Goal: Information Seeking & Learning: Learn about a topic

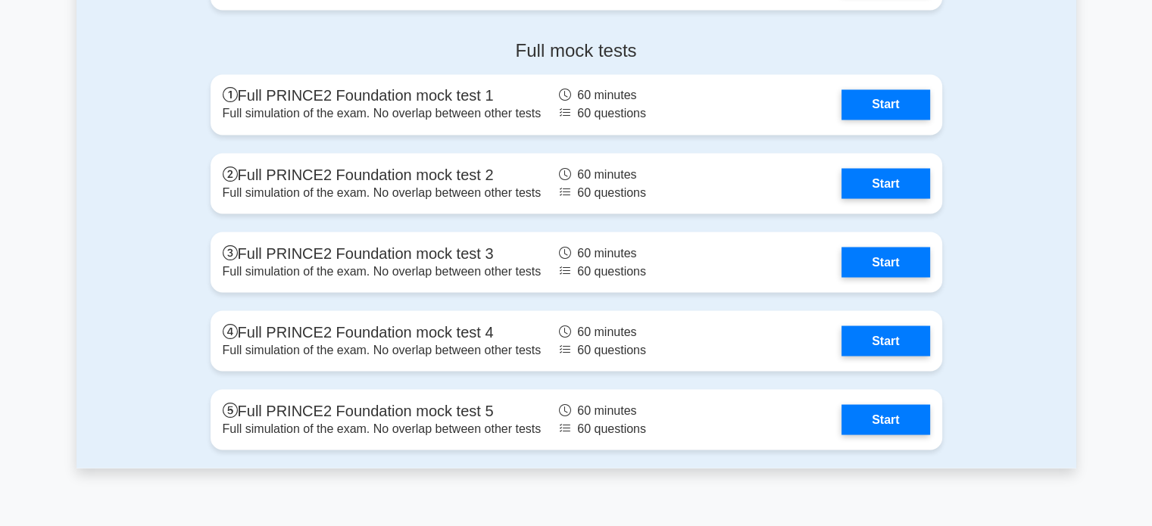
scroll to position [2726, 0]
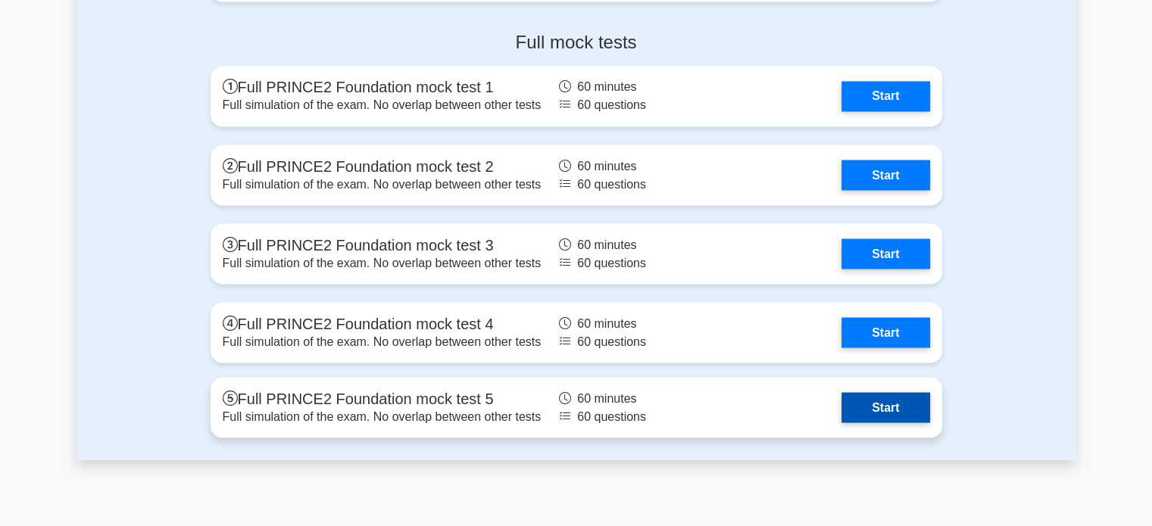
click at [892, 394] on link "Start" at bounding box center [885, 407] width 88 height 30
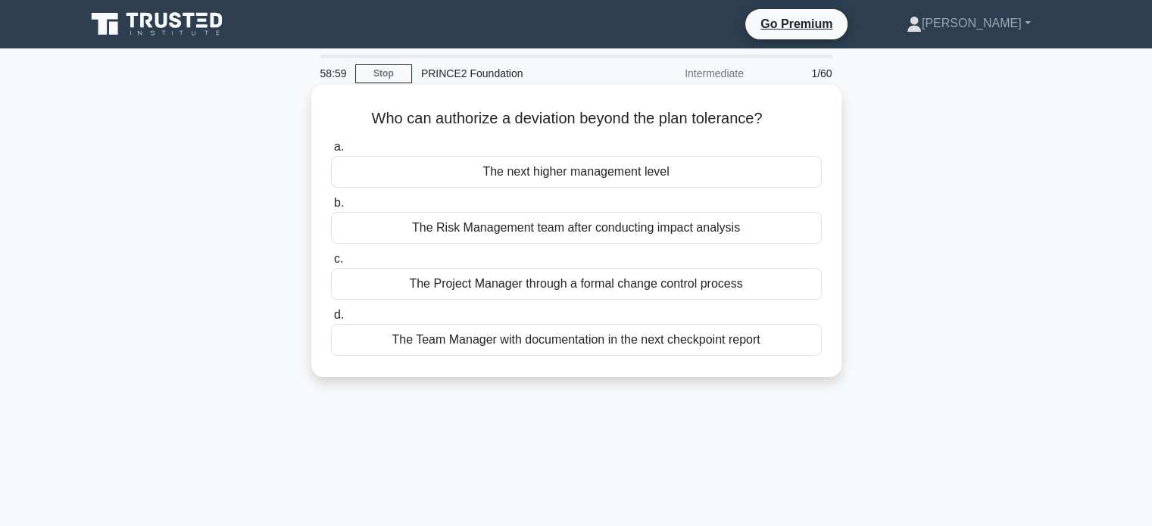
click at [563, 287] on div "The Project Manager through a formal change control process" at bounding box center [576, 284] width 491 height 32
click at [331, 264] on input "c. The Project Manager through a formal change control process" at bounding box center [331, 259] width 0 height 10
click at [677, 174] on div "To establish limits of delegated authority" at bounding box center [576, 172] width 491 height 32
click at [331, 152] on input "a. To establish limits of delegated authority" at bounding box center [331, 147] width 0 height 10
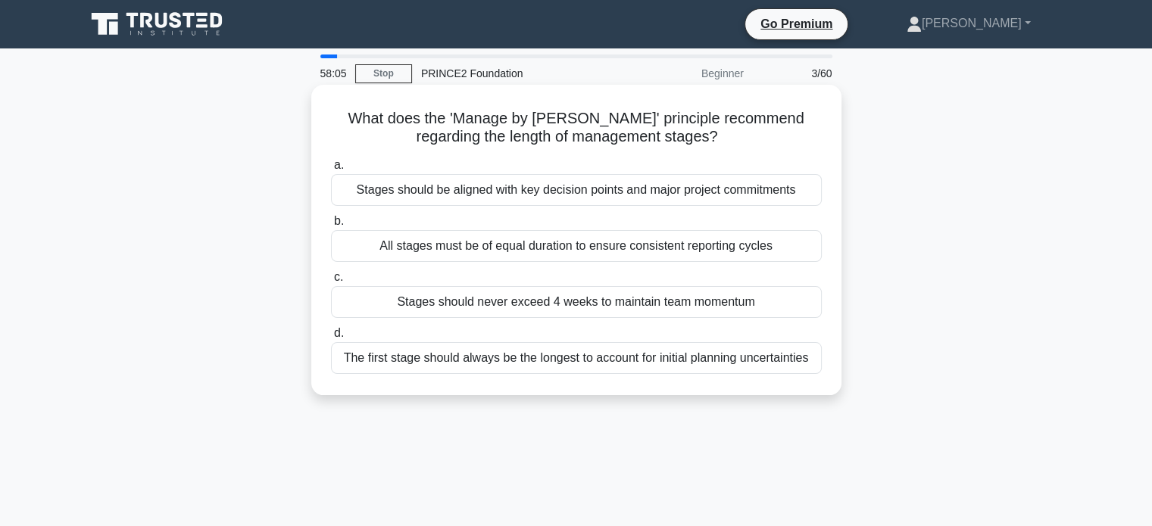
click at [555, 199] on div "Stages should be aligned with key decision points and major project commitments" at bounding box center [576, 190] width 491 height 32
click at [331, 170] on input "a. Stages should be aligned with key decision points and major project commitme…" at bounding box center [331, 166] width 0 height 10
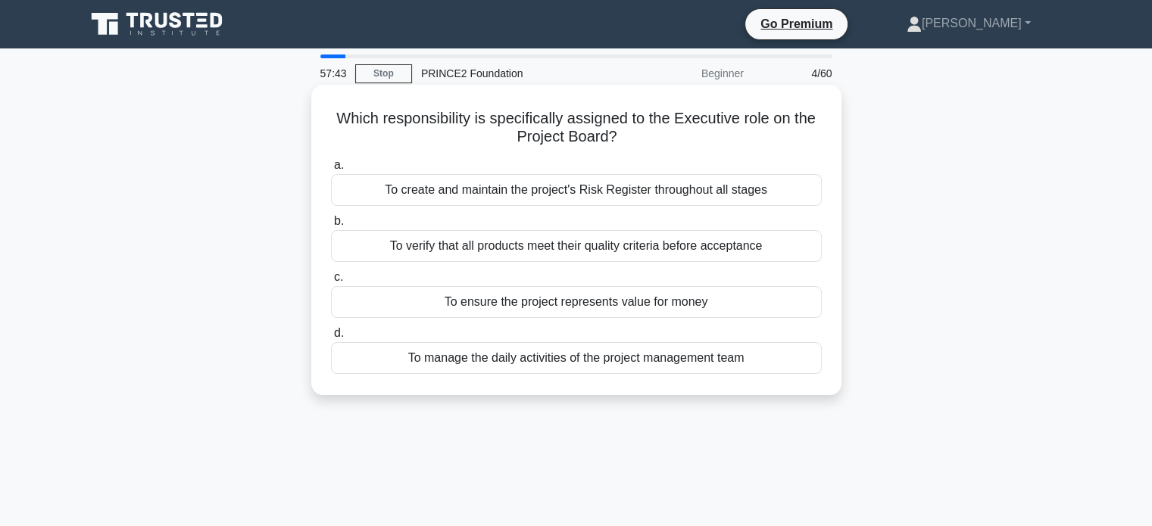
click at [725, 304] on div "To ensure the project represents value for money" at bounding box center [576, 302] width 491 height 32
click at [331, 282] on input "c. To ensure the project represents value for money" at bounding box center [331, 278] width 0 height 10
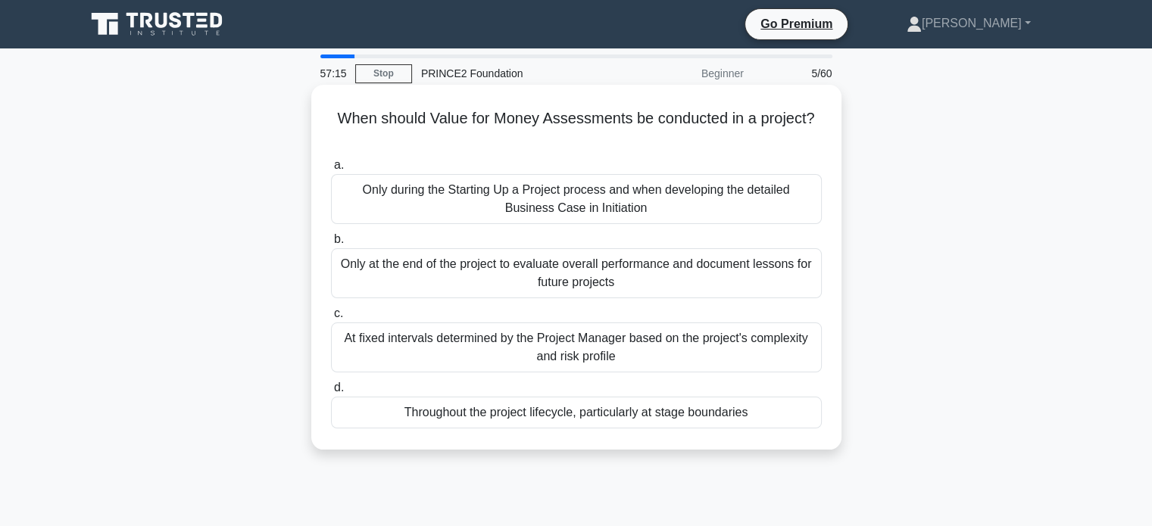
click at [624, 416] on div "Throughout the project lifecycle, particularly at stage boundaries" at bounding box center [576, 413] width 491 height 32
click at [331, 393] on input "d. Throughout the project lifecycle, particularly at stage boundaries" at bounding box center [331, 388] width 0 height 10
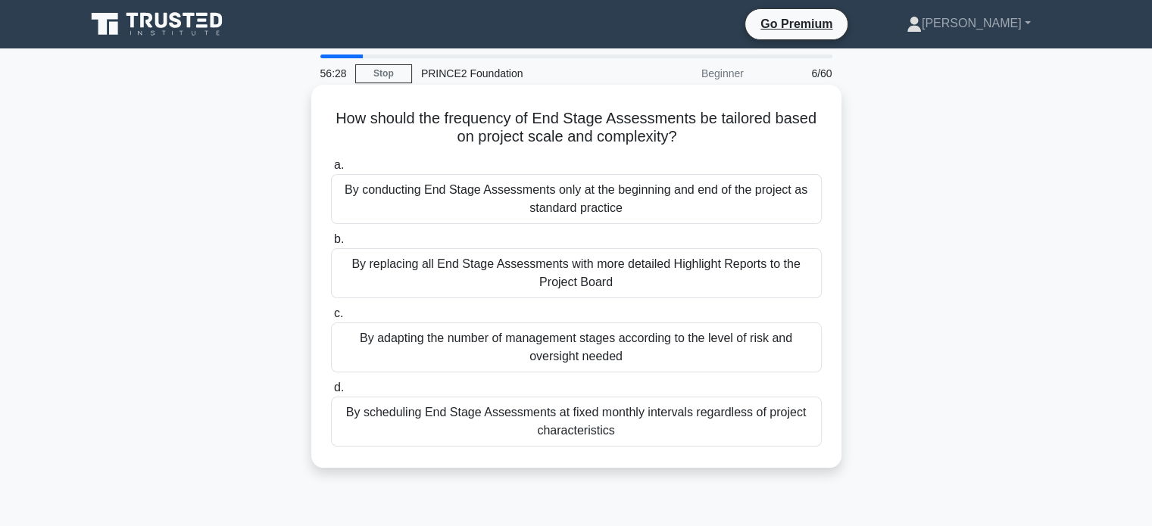
click at [647, 361] on div "By adapting the number of management stages according to the level of risk and …" at bounding box center [576, 348] width 491 height 50
click at [331, 319] on input "c. By adapting the number of management stages according to the level of risk a…" at bounding box center [331, 314] width 0 height 10
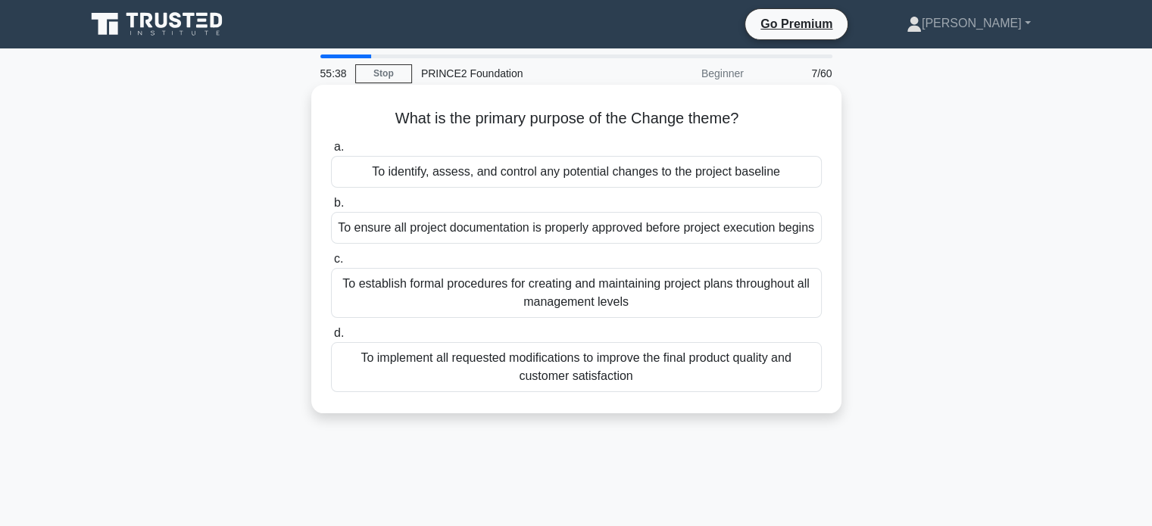
click at [678, 390] on div "To implement all requested modifications to improve the final product quality a…" at bounding box center [576, 367] width 491 height 50
click at [331, 338] on input "d. To implement all requested modifications to improve the final product qualit…" at bounding box center [331, 334] width 0 height 10
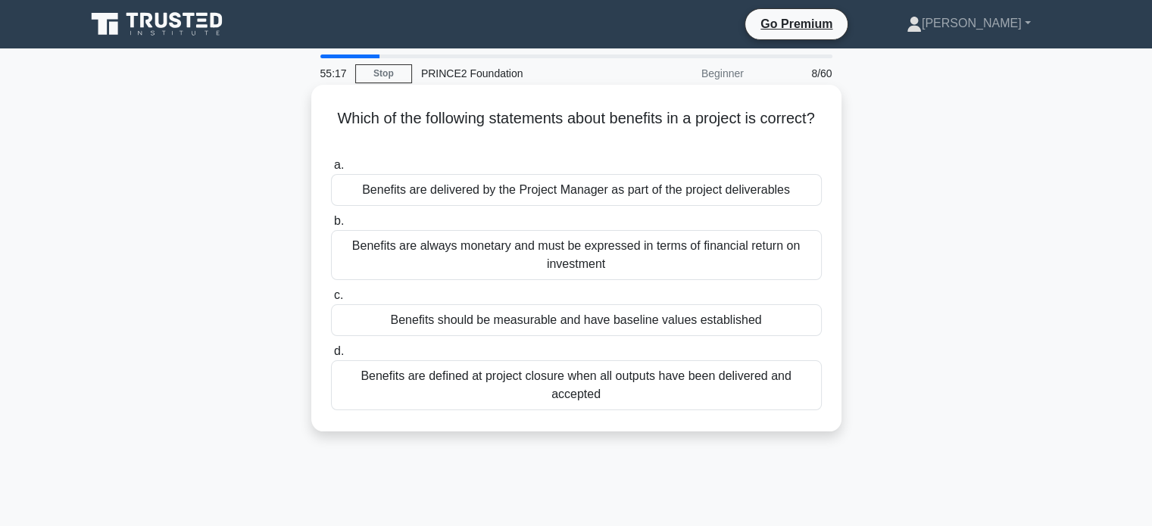
click at [585, 326] on div "Benefits should be measurable and have baseline values established" at bounding box center [576, 320] width 491 height 32
click at [331, 301] on input "c. Benefits should be measurable and have baseline values established" at bounding box center [331, 296] width 0 height 10
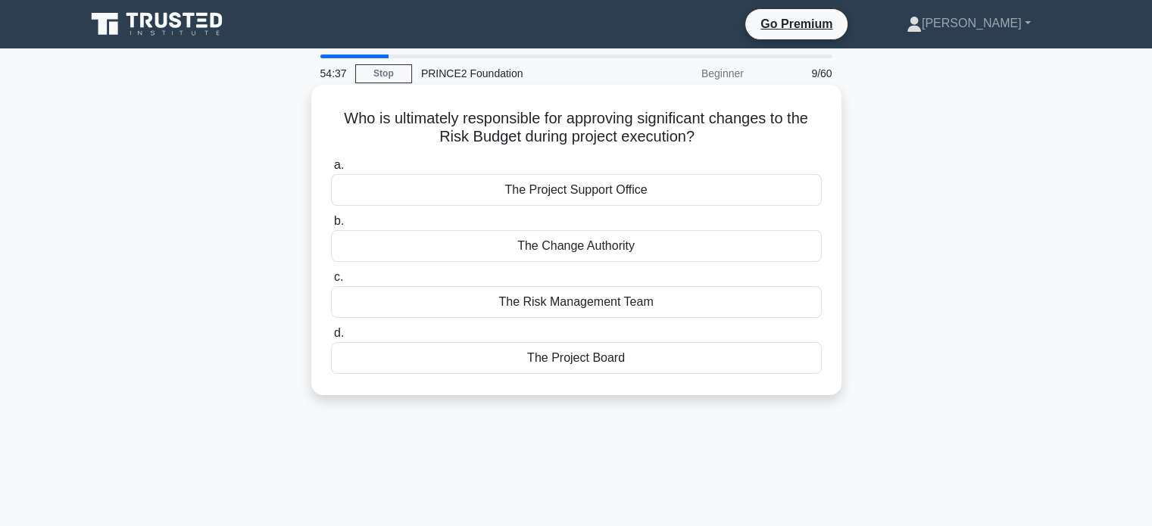
click at [597, 251] on div "The Change Authority" at bounding box center [576, 246] width 491 height 32
click at [331, 226] on input "b. The Change Authority" at bounding box center [331, 222] width 0 height 10
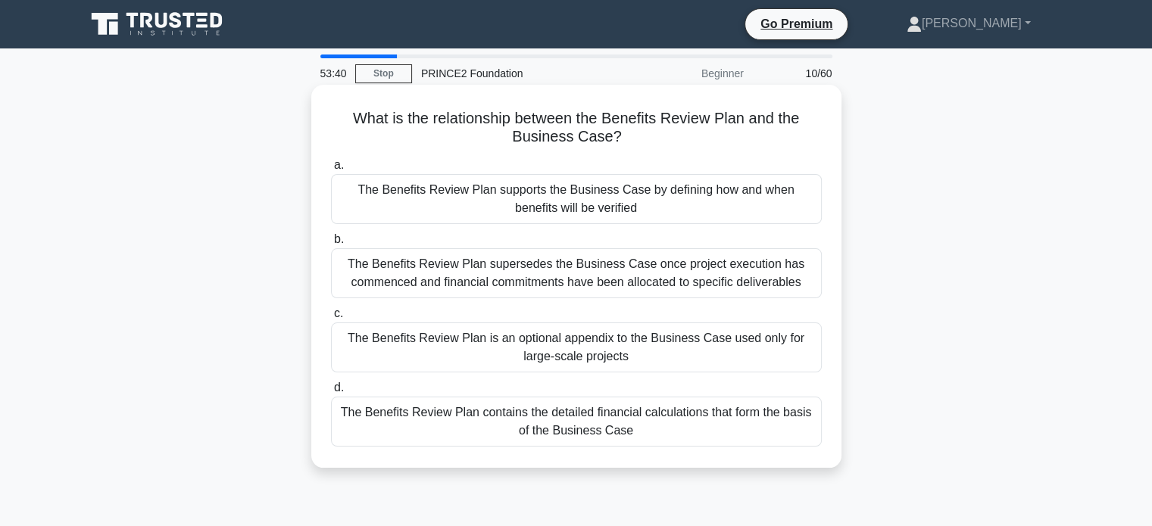
click at [697, 207] on div "The Benefits Review Plan supports the Business Case by defining how and when be…" at bounding box center [576, 199] width 491 height 50
click at [331, 170] on input "a. The Benefits Review Plan supports the Business Case by defining how and when…" at bounding box center [331, 166] width 0 height 10
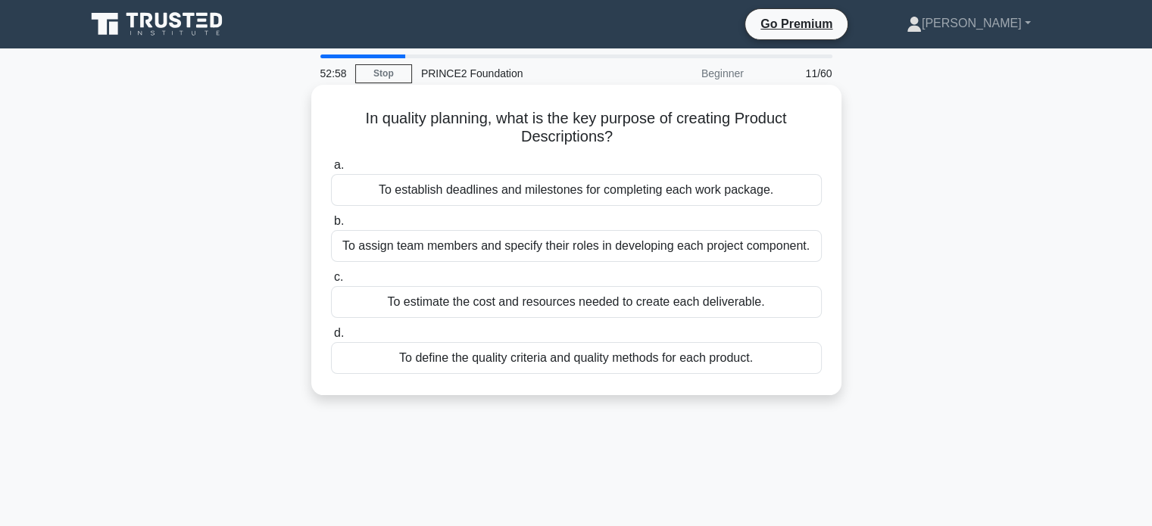
click at [631, 368] on div "To define the quality criteria and quality methods for each product." at bounding box center [576, 358] width 491 height 32
click at [834, 369] on div "In quality planning, what is the key purpose of creating Product Descriptions? …" at bounding box center [576, 240] width 518 height 298
click at [588, 357] on div "To define the quality criteria and quality methods for each product." at bounding box center [576, 358] width 491 height 32
click at [331, 338] on input "d. To define the quality criteria and quality methods for each product." at bounding box center [331, 334] width 0 height 10
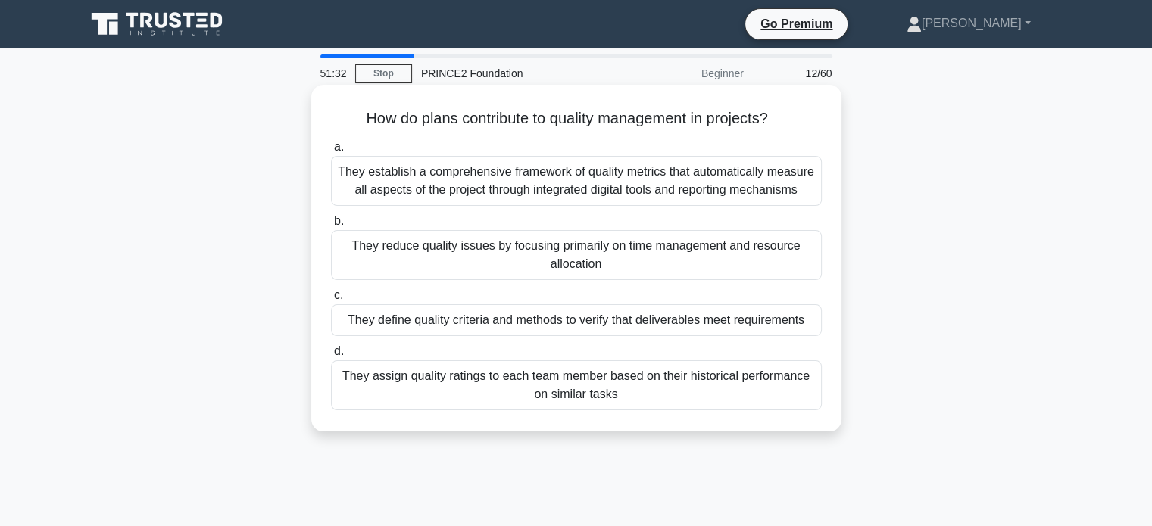
click at [636, 322] on div "They define quality criteria and methods to verify that deliverables meet requi…" at bounding box center [576, 320] width 491 height 32
click at [331, 301] on input "c. They define quality criteria and methods to verify that deliverables meet re…" at bounding box center [331, 296] width 0 height 10
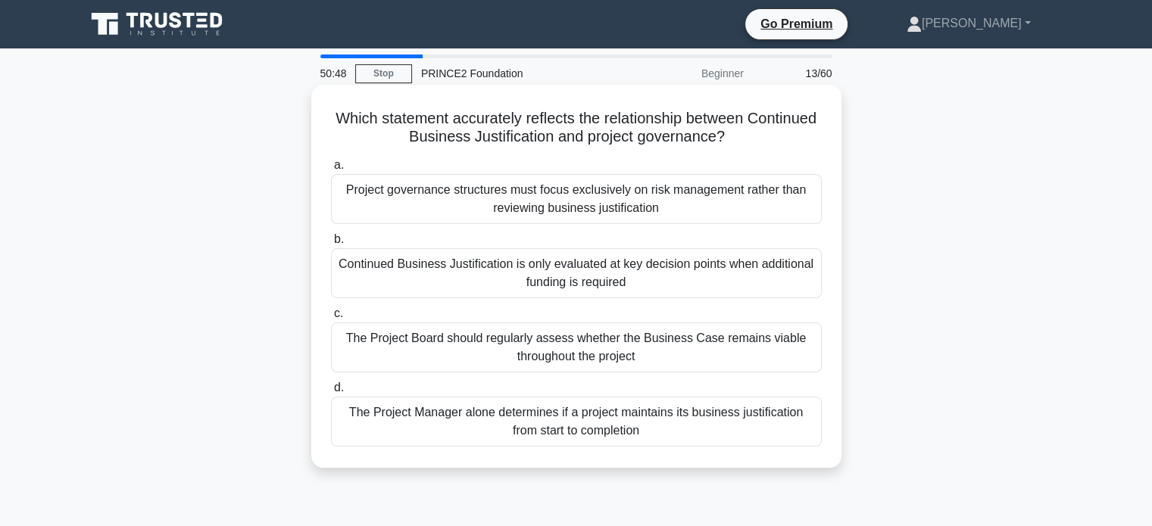
click at [613, 344] on div "The Project Board should regularly assess whether the Business Case remains via…" at bounding box center [576, 348] width 491 height 50
click at [331, 319] on input "c. The Project Board should regularly assess whether the Business Case remains …" at bounding box center [331, 314] width 0 height 10
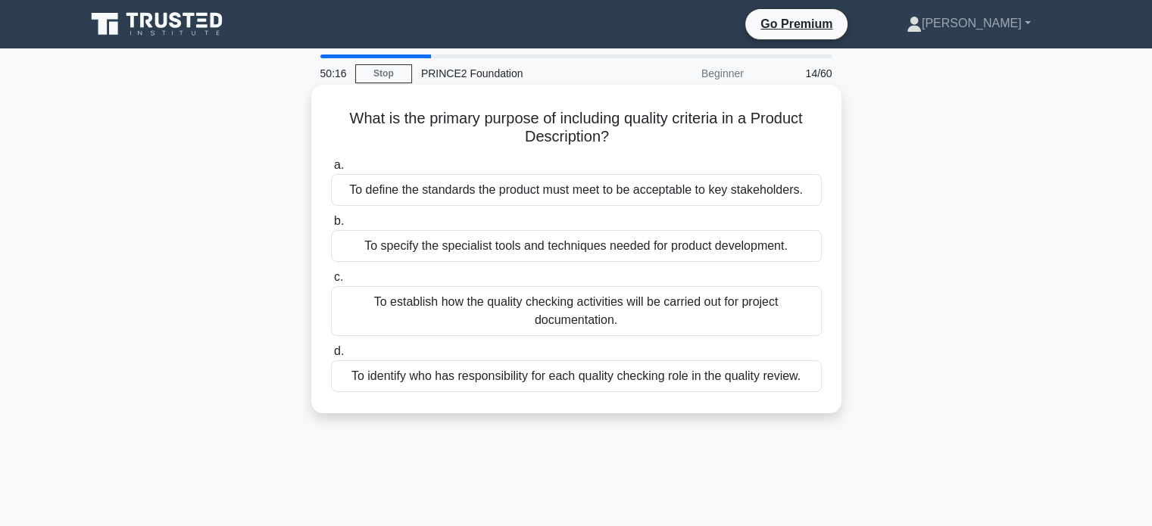
click at [707, 192] on div "To define the standards the product must meet to be acceptable to key stakehold…" at bounding box center [576, 190] width 491 height 32
click at [331, 170] on input "a. To define the standards the product must meet to be acceptable to key stakeh…" at bounding box center [331, 166] width 0 height 10
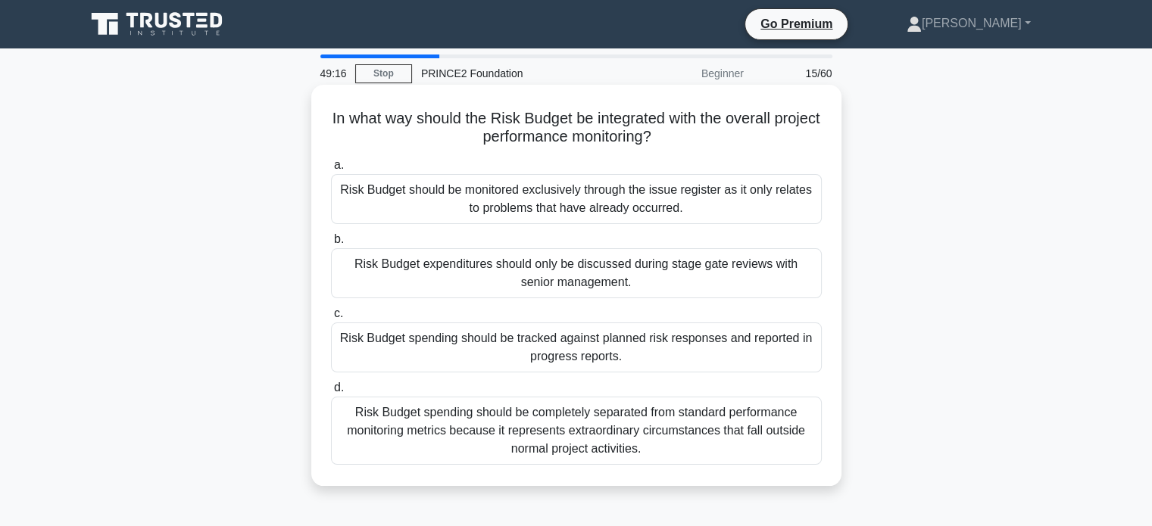
click at [501, 353] on div "Risk Budget spending should be tracked against planned risk responses and repor…" at bounding box center [576, 348] width 491 height 50
click at [331, 319] on input "c. Risk Budget spending should be tracked against planned risk responses and re…" at bounding box center [331, 314] width 0 height 10
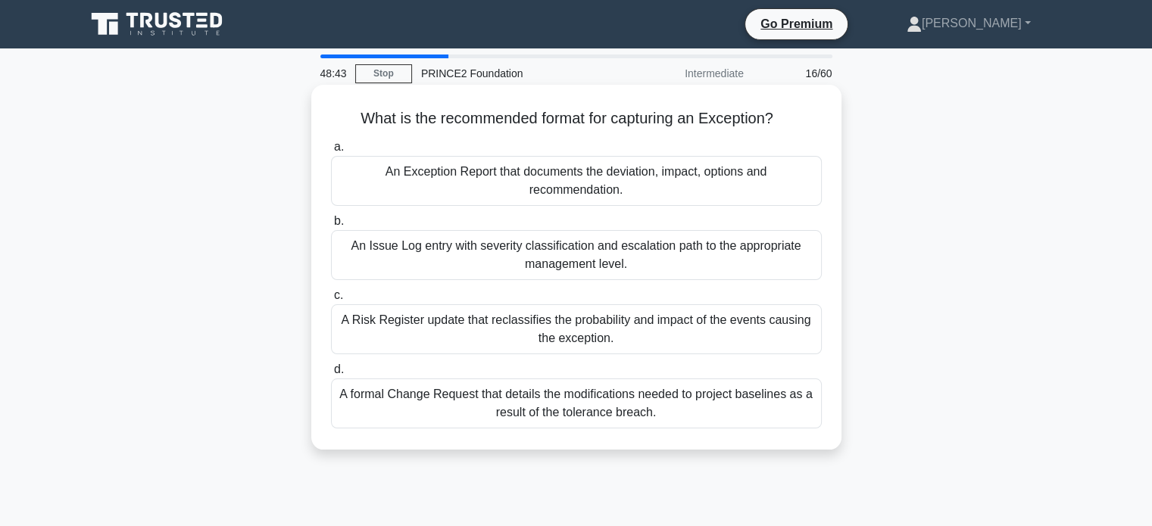
click at [462, 188] on div "An Exception Report that documents the deviation, impact, options and recommend…" at bounding box center [576, 181] width 491 height 50
click at [331, 152] on input "a. An Exception Report that documents the deviation, impact, options and recomm…" at bounding box center [331, 147] width 0 height 10
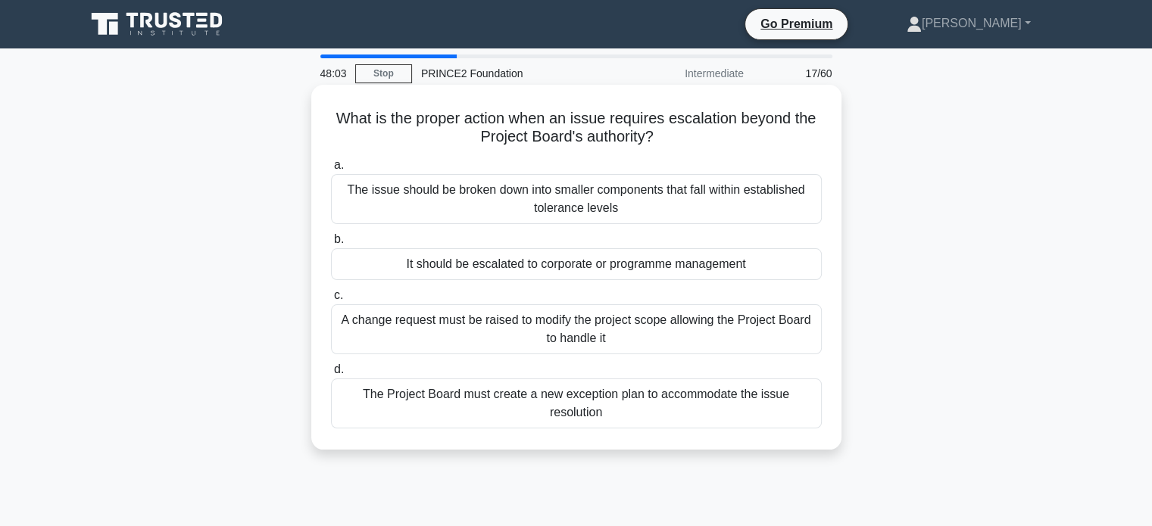
click at [656, 269] on div "It should be escalated to corporate or programme management" at bounding box center [576, 264] width 491 height 32
click at [331, 245] on input "b. It should be escalated to corporate or programme management" at bounding box center [331, 240] width 0 height 10
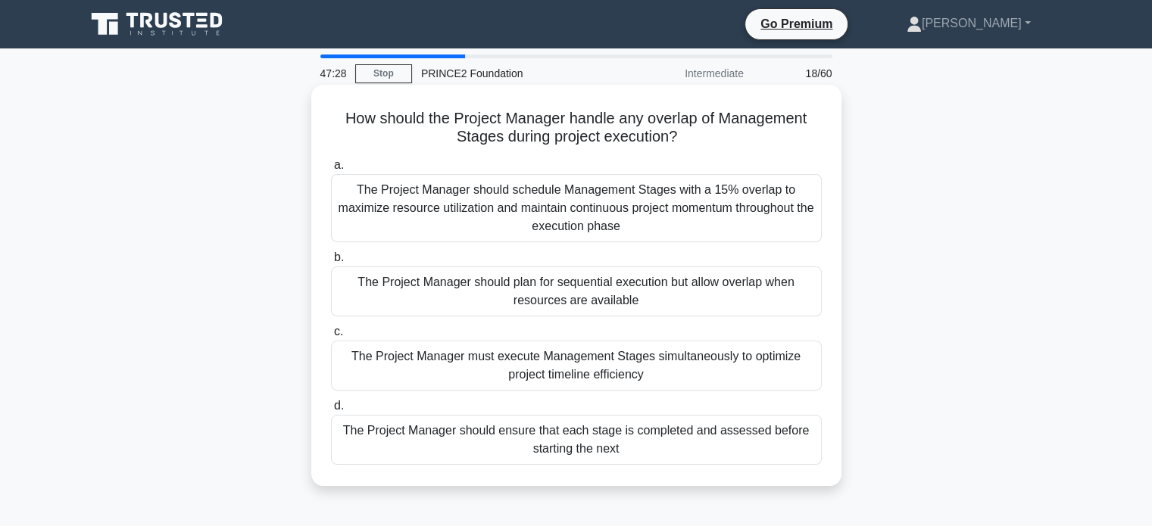
click at [575, 444] on div "The Project Manager should ensure that each stage is completed and assessed bef…" at bounding box center [576, 440] width 491 height 50
click at [331, 411] on input "d. The Project Manager should ensure that each stage is completed and assessed …" at bounding box center [331, 406] width 0 height 10
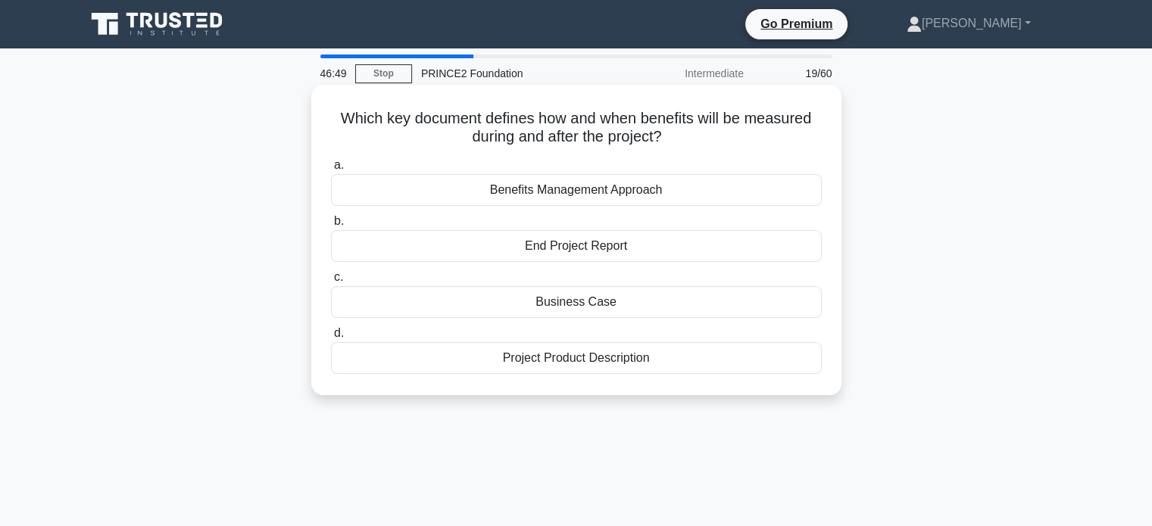
click at [601, 197] on div "Benefits Management Approach" at bounding box center [576, 190] width 491 height 32
click at [331, 170] on input "a. Benefits Management Approach" at bounding box center [331, 166] width 0 height 10
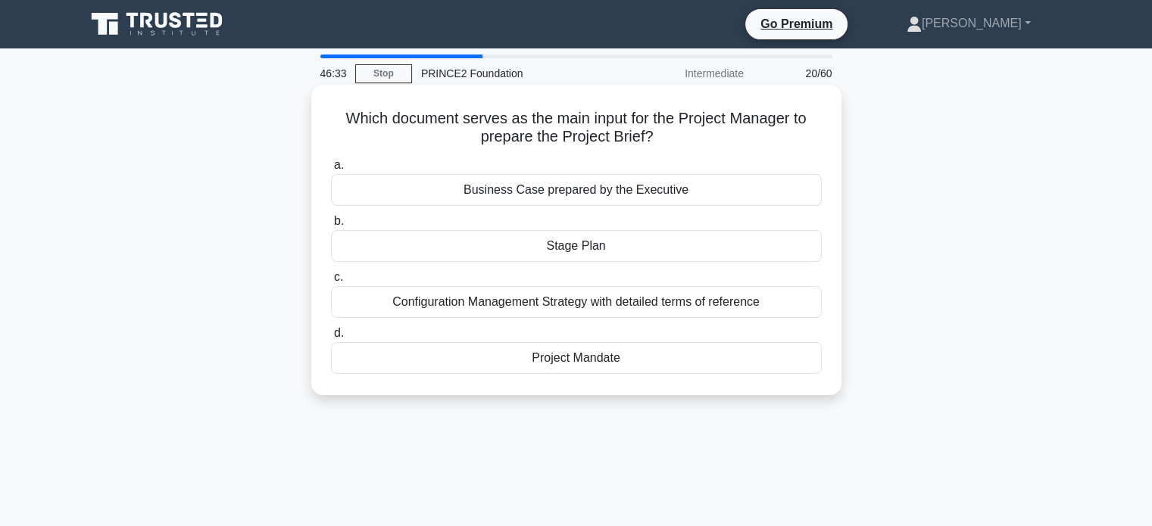
click at [581, 357] on div "Project Mandate" at bounding box center [576, 358] width 491 height 32
click at [331, 338] on input "d. Project Mandate" at bounding box center [331, 334] width 0 height 10
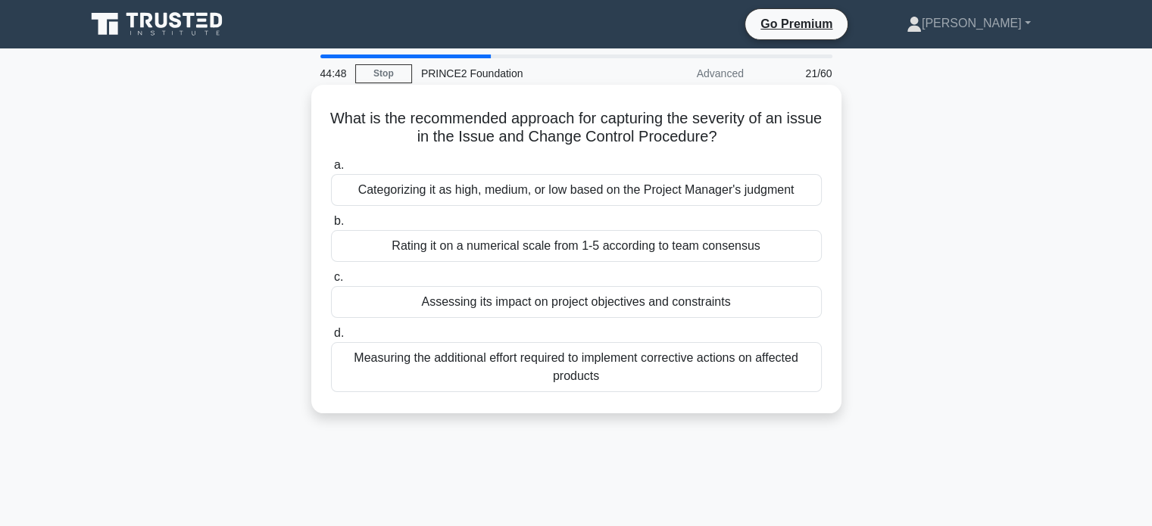
drag, startPoint x: 626, startPoint y: 198, endPoint x: 652, endPoint y: 154, distance: 50.9
click at [652, 154] on div "a. Categorizing it as high, medium, or low based on the Project Manager's judgm…" at bounding box center [576, 274] width 509 height 242
click at [664, 154] on div "a. Categorizing it as high, medium, or low based on the Project Manager's judgm…" at bounding box center [576, 274] width 509 height 242
click at [781, 251] on div "Rating it on a numerical scale from 1-5 according to team consensus" at bounding box center [576, 246] width 491 height 32
click at [331, 226] on input "b. Rating it on a numerical scale from 1-5 according to team consensus" at bounding box center [331, 222] width 0 height 10
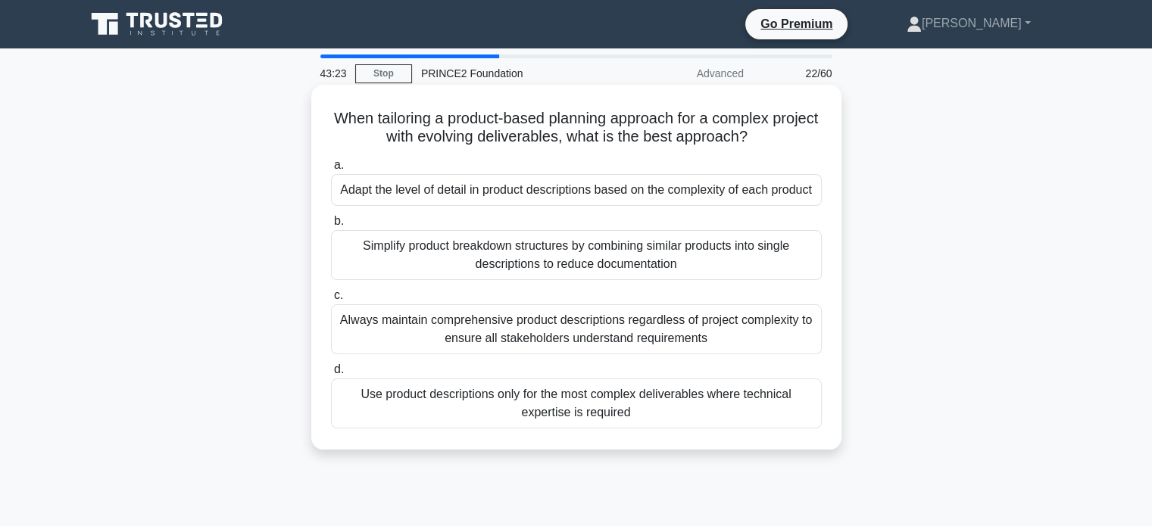
click at [468, 181] on div "Adapt the level of detail in product descriptions based on the complexity of ea…" at bounding box center [576, 190] width 491 height 32
click at [331, 170] on input "a. Adapt the level of detail in product descriptions based on the complexity of…" at bounding box center [331, 166] width 0 height 10
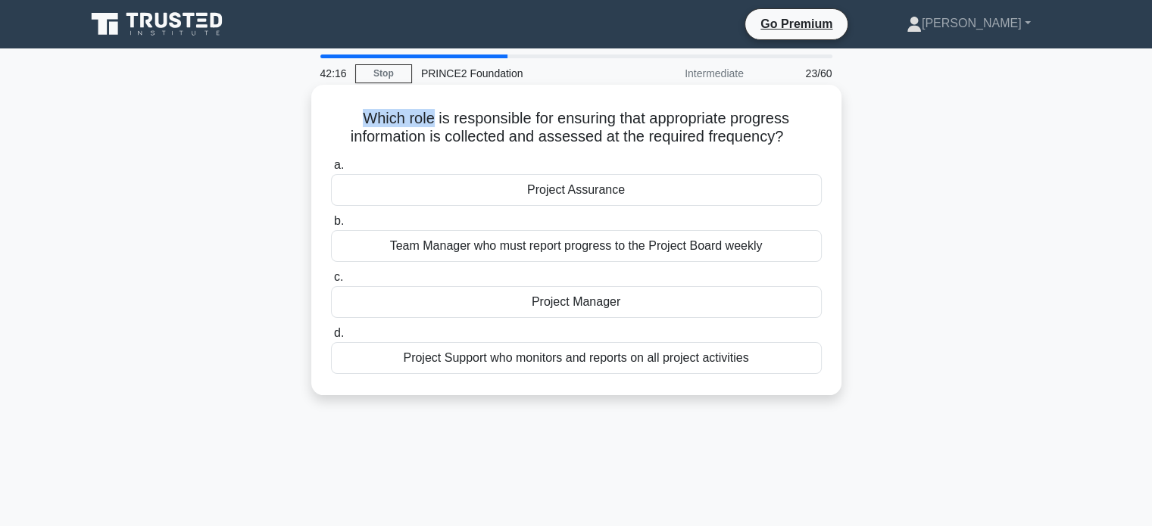
drag, startPoint x: 409, startPoint y: 120, endPoint x: 430, endPoint y: 120, distance: 21.2
click at [430, 120] on h5 "Which role is responsible for ensuring that appropriate progress information is…" at bounding box center [576, 128] width 494 height 38
click at [594, 150] on div "Which role is responsible for ensuring that appropriate progress information is…" at bounding box center [576, 240] width 518 height 298
click at [572, 357] on div "Project Support who monitors and reports on all project activities" at bounding box center [576, 358] width 491 height 32
click at [331, 338] on input "d. Project Support who monitors and reports on all project activities" at bounding box center [331, 334] width 0 height 10
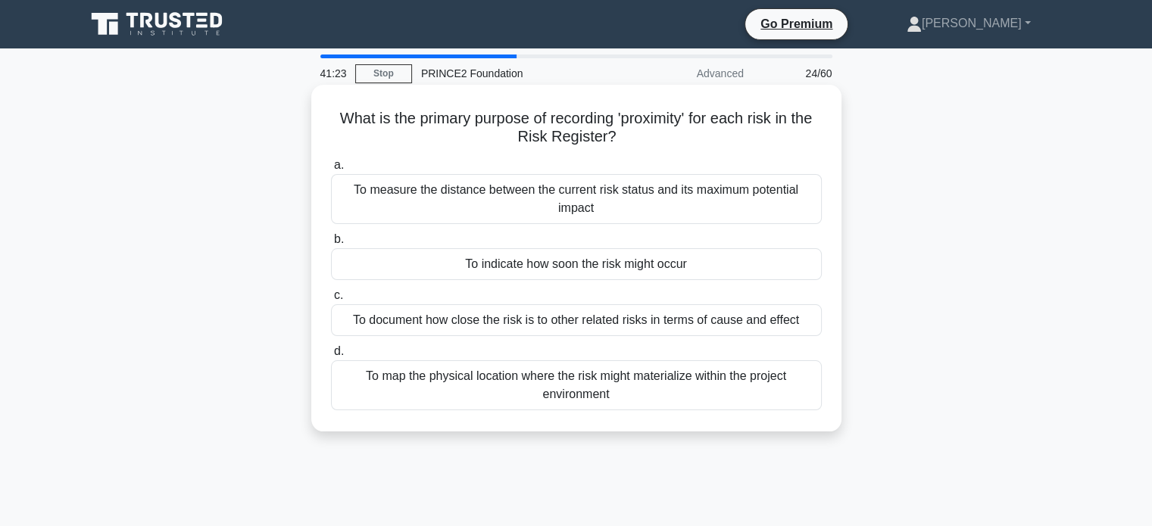
click at [659, 268] on div "To indicate how soon the risk might occur" at bounding box center [576, 264] width 491 height 32
click at [331, 245] on input "b. To indicate how soon the risk might occur" at bounding box center [331, 240] width 0 height 10
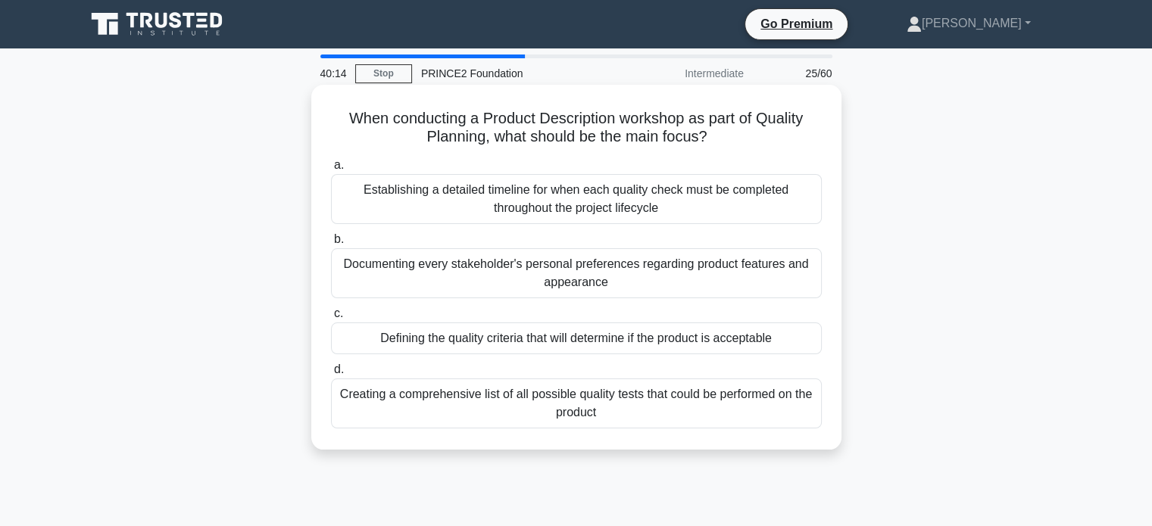
click at [609, 343] on div "Defining the quality criteria that will determine if the product is acceptable" at bounding box center [576, 339] width 491 height 32
click at [331, 319] on input "c. Defining the quality criteria that will determine if the product is acceptab…" at bounding box center [331, 314] width 0 height 10
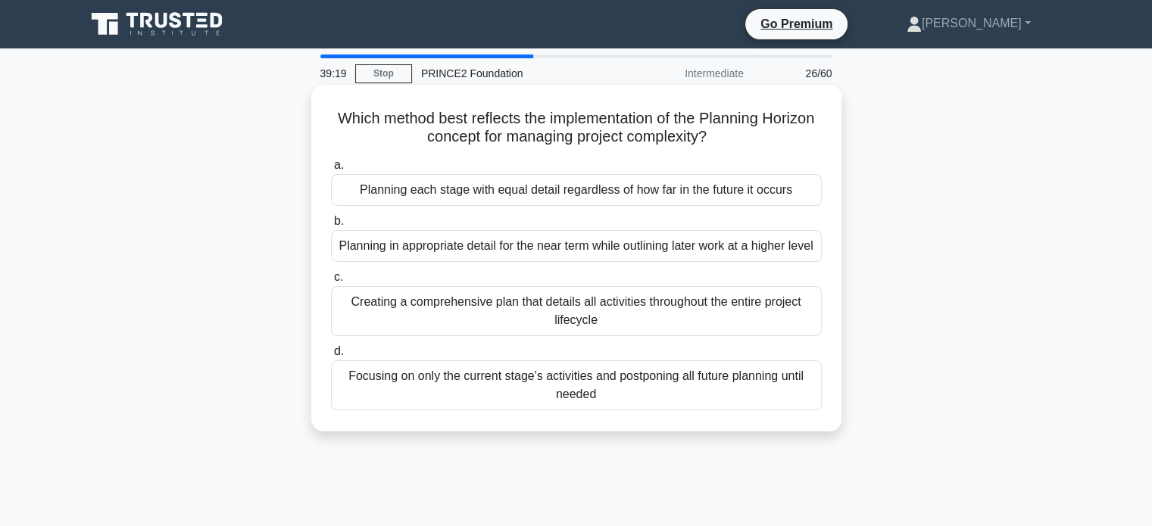
click at [700, 260] on div "Planning in appropriate detail for the near term while outlining later work at …" at bounding box center [576, 246] width 491 height 32
click at [331, 226] on input "b. Planning in appropriate detail for the near term while outlining later work …" at bounding box center [331, 222] width 0 height 10
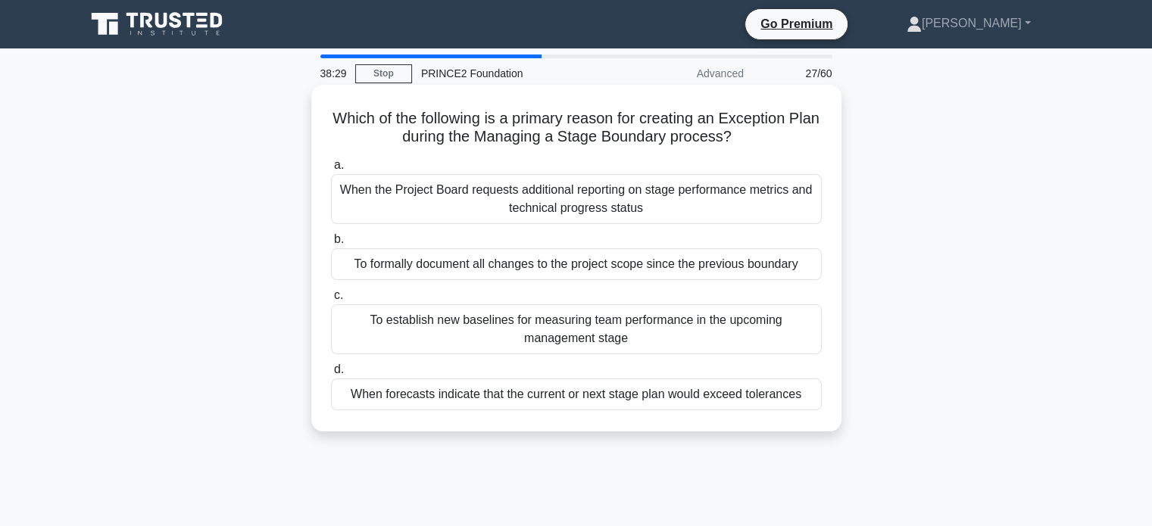
click at [733, 396] on div "When forecasts indicate that the current or next stage plan would exceed tolera…" at bounding box center [576, 395] width 491 height 32
click at [331, 375] on input "d. When forecasts indicate that the current or next stage plan would exceed tol…" at bounding box center [331, 370] width 0 height 10
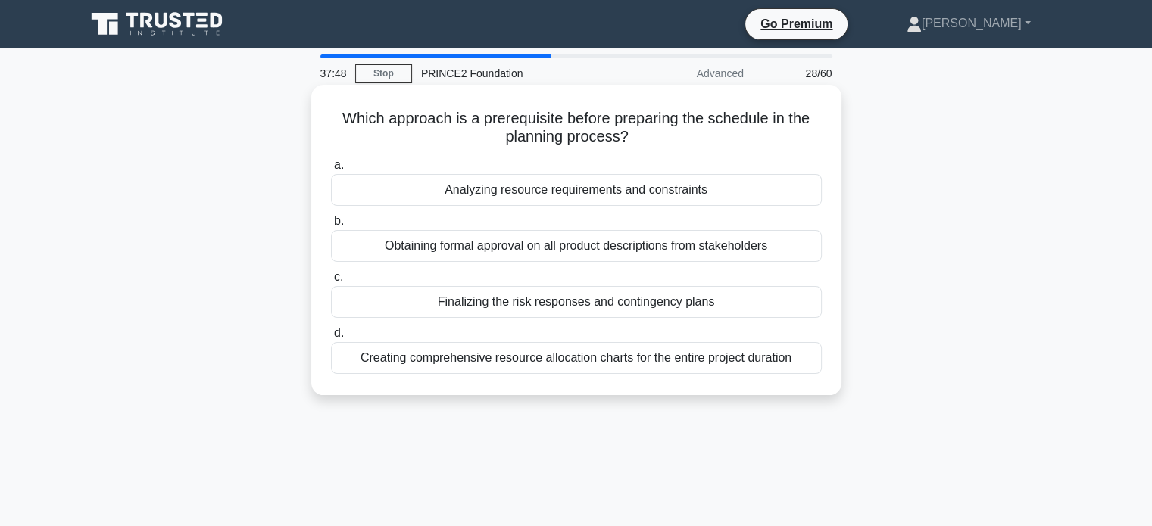
click at [644, 194] on div "Analyzing resource requirements and constraints" at bounding box center [576, 190] width 491 height 32
click at [331, 170] on input "a. Analyzing resource requirements and constraints" at bounding box center [331, 166] width 0 height 10
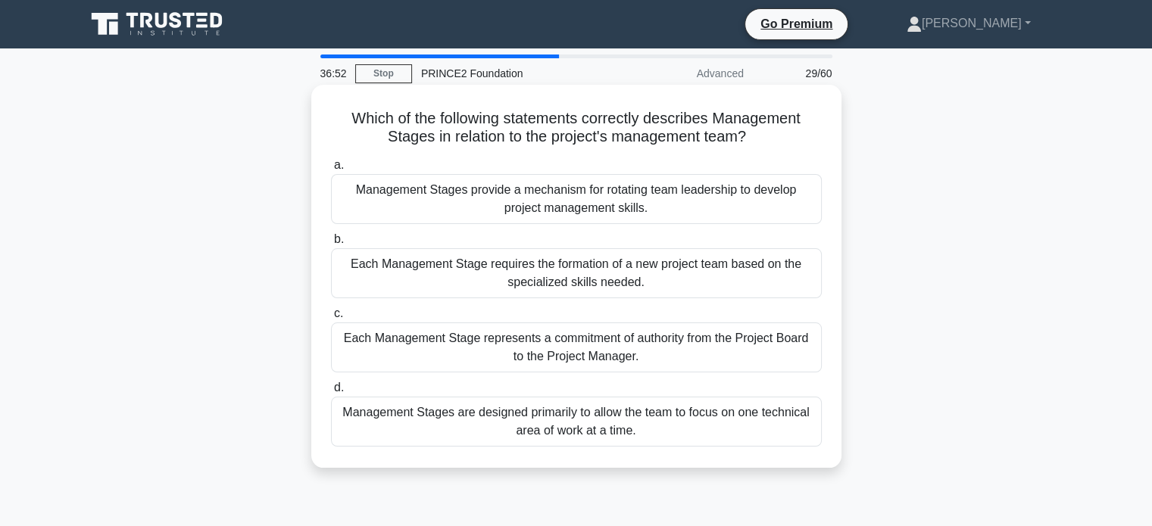
click at [625, 351] on div "Each Management Stage represents a commitment of authority from the Project Boa…" at bounding box center [576, 348] width 491 height 50
click at [331, 319] on input "c. Each Management Stage represents a commitment of authority from the Project …" at bounding box center [331, 314] width 0 height 10
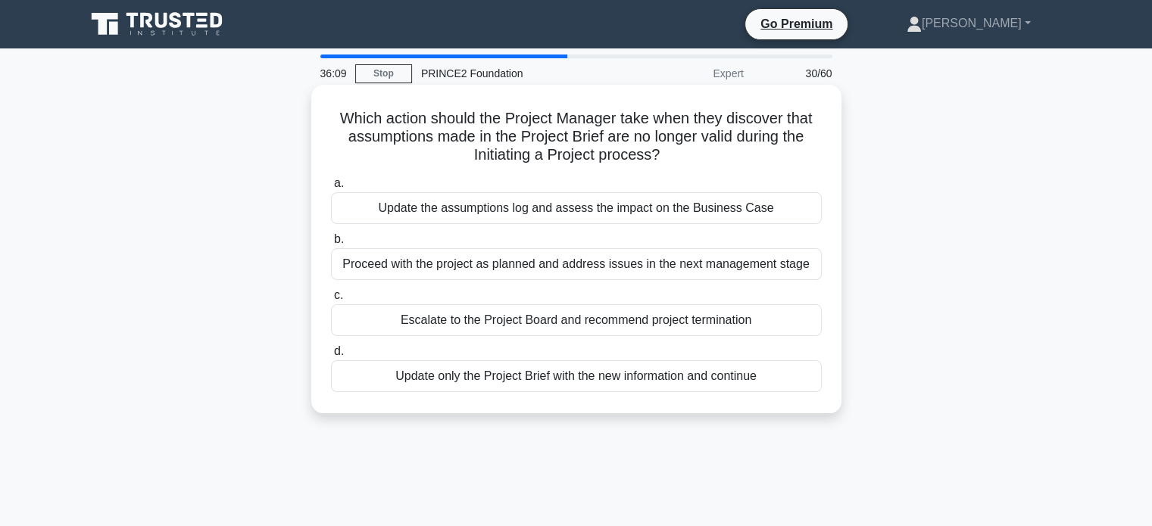
click at [578, 213] on div "Update the assumptions log and assess the impact on the Business Case" at bounding box center [576, 208] width 491 height 32
click at [331, 189] on input "a. Update the assumptions log and assess the impact on the Business Case" at bounding box center [331, 184] width 0 height 10
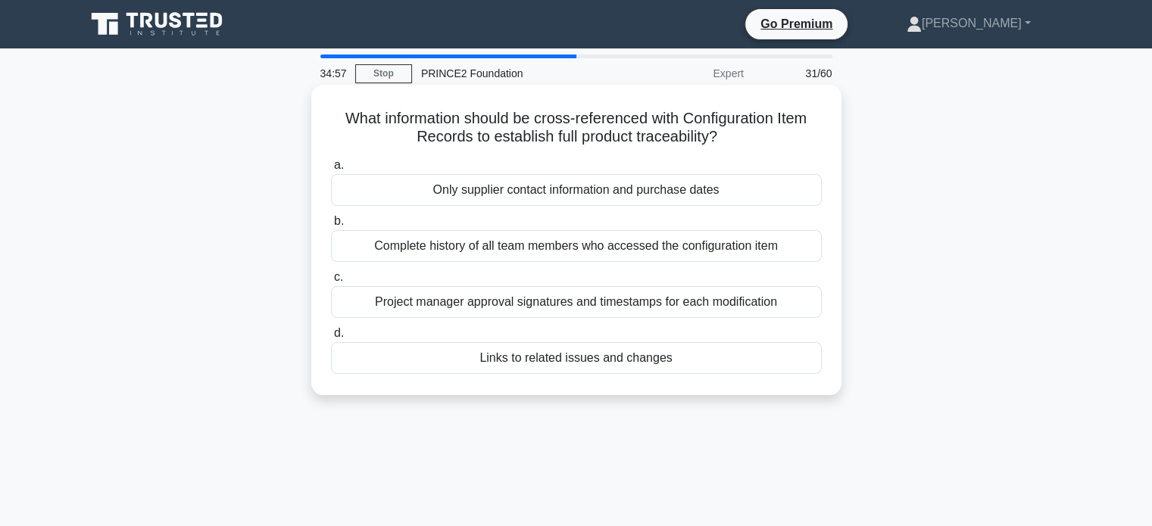
click at [669, 363] on div "Links to related issues and changes" at bounding box center [576, 358] width 491 height 32
click at [331, 338] on input "d. Links to related issues and changes" at bounding box center [331, 334] width 0 height 10
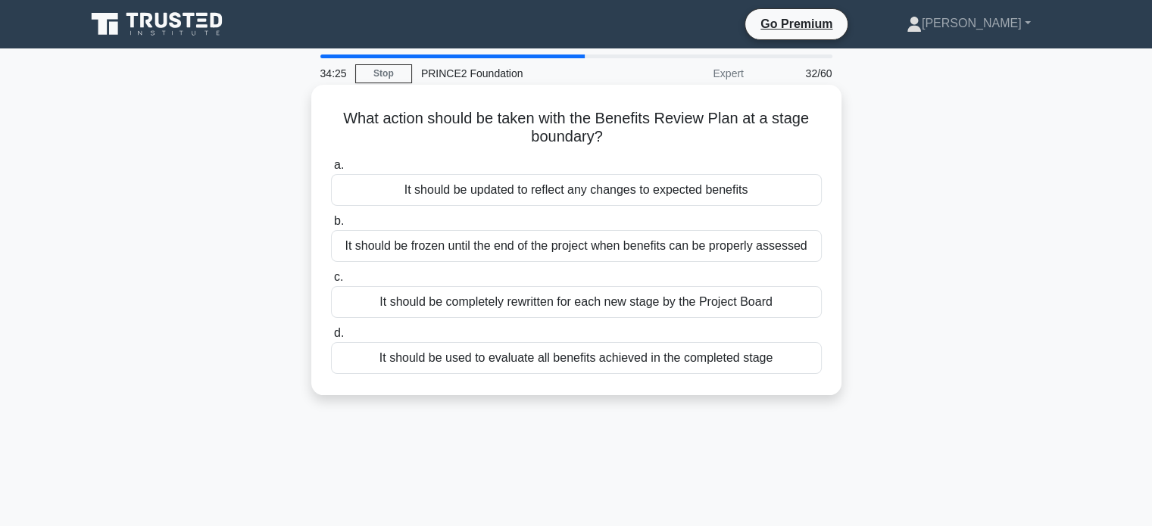
click at [581, 195] on div "It should be updated to reflect any changes to expected benefits" at bounding box center [576, 190] width 491 height 32
click at [331, 170] on input "a. It should be updated to reflect any changes to expected benefits" at bounding box center [331, 166] width 0 height 10
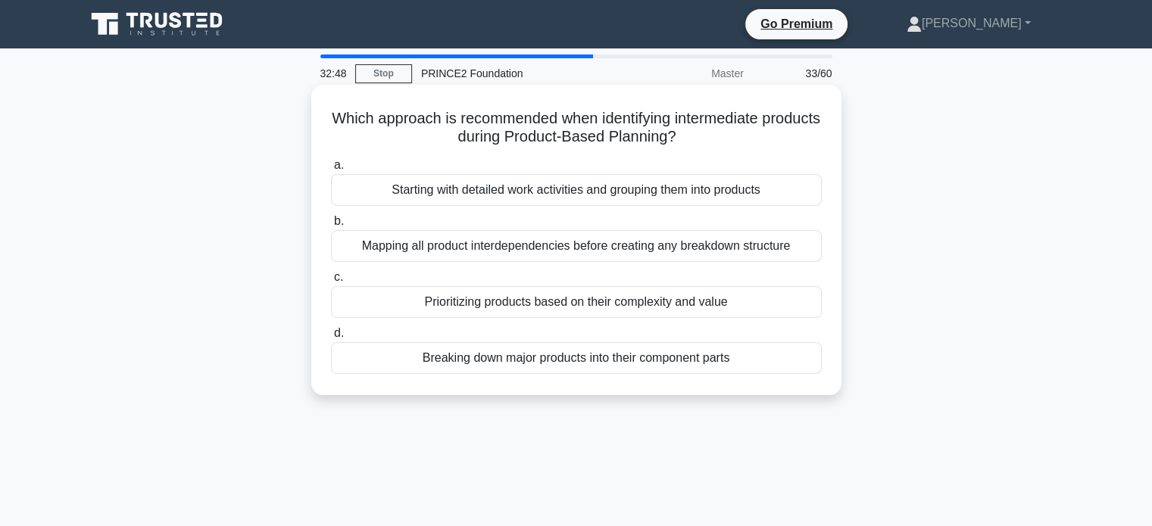
click at [802, 251] on div "Mapping all product interdependencies before creating any breakdown structure" at bounding box center [576, 246] width 491 height 32
click at [331, 226] on input "b. Mapping all product interdependencies before creating any breakdown structure" at bounding box center [331, 222] width 0 height 10
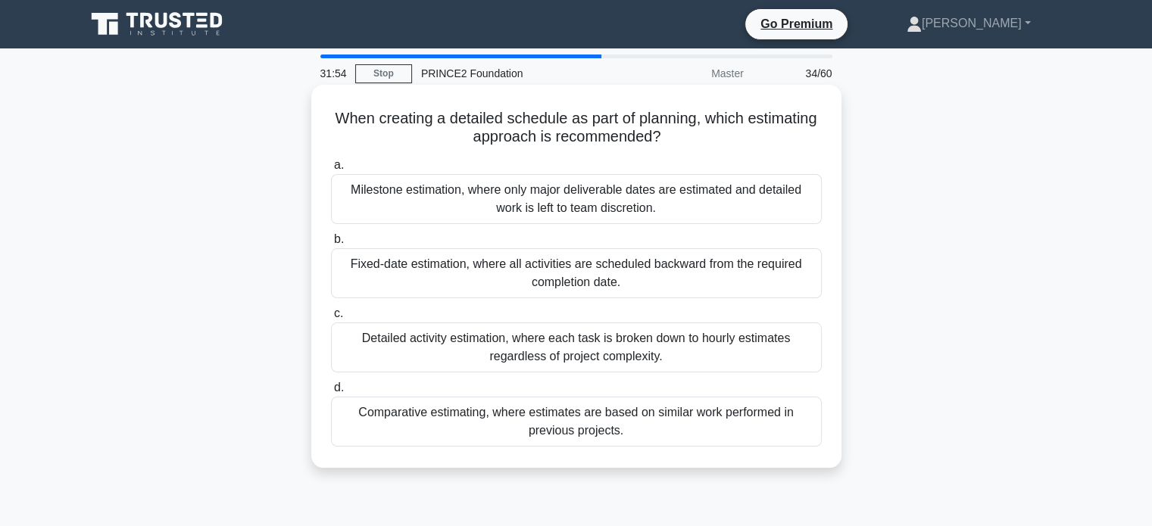
click at [726, 421] on div "Comparative estimating, where estimates are based on similar work performed in …" at bounding box center [576, 422] width 491 height 50
click at [331, 393] on input "d. Comparative estimating, where estimates are based on similar work performed …" at bounding box center [331, 388] width 0 height 10
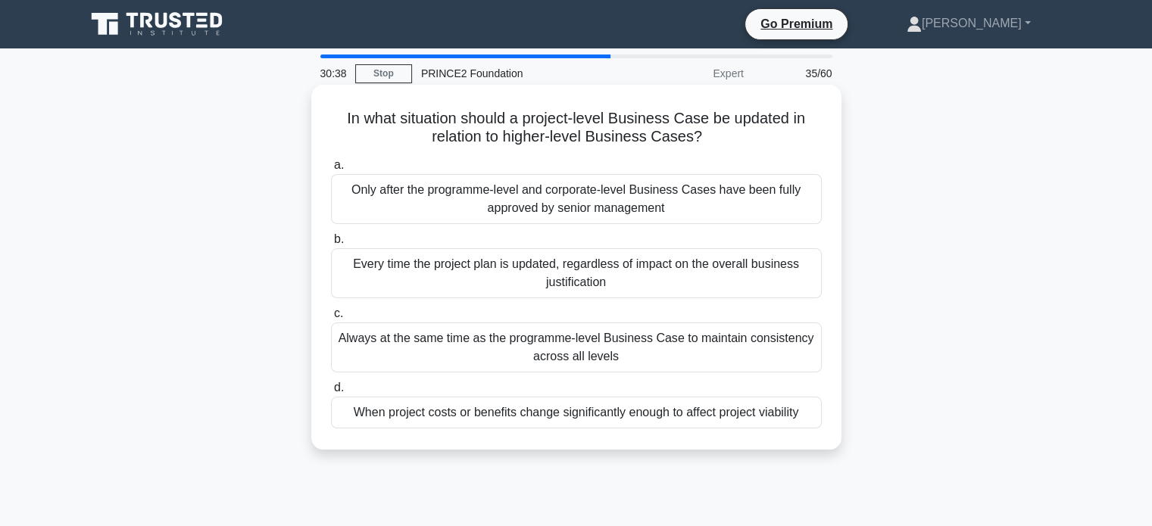
click at [680, 411] on div "When project costs or benefits change significantly enough to affect project vi…" at bounding box center [576, 413] width 491 height 32
click at [331, 393] on input "d. When project costs or benefits change significantly enough to affect project…" at bounding box center [331, 388] width 0 height 10
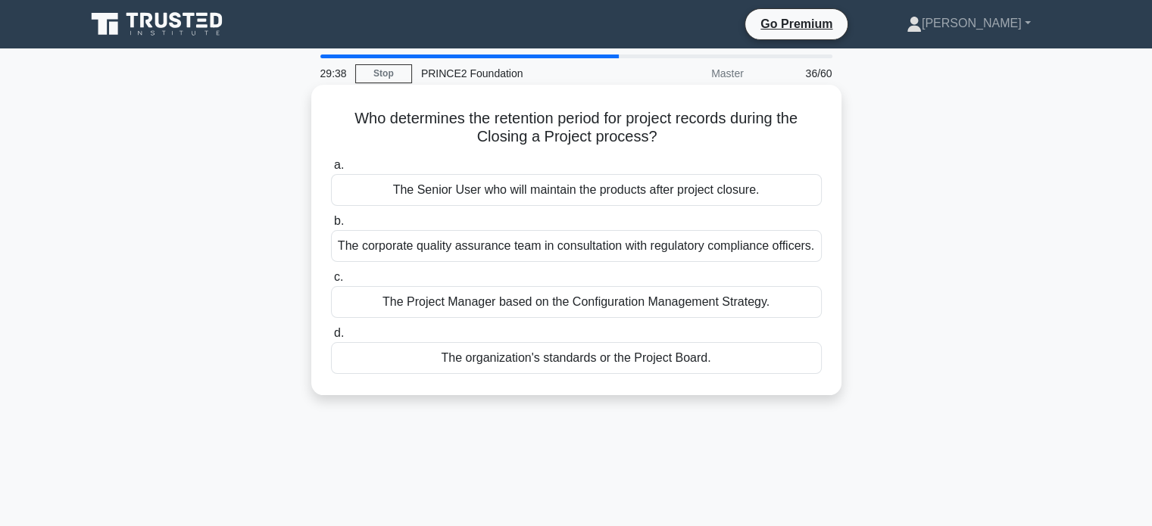
click at [703, 304] on div "The Project Manager based on the Configuration Management Strategy." at bounding box center [576, 302] width 491 height 32
click at [331, 282] on input "c. The Project Manager based on the Configuration Management Strategy." at bounding box center [331, 278] width 0 height 10
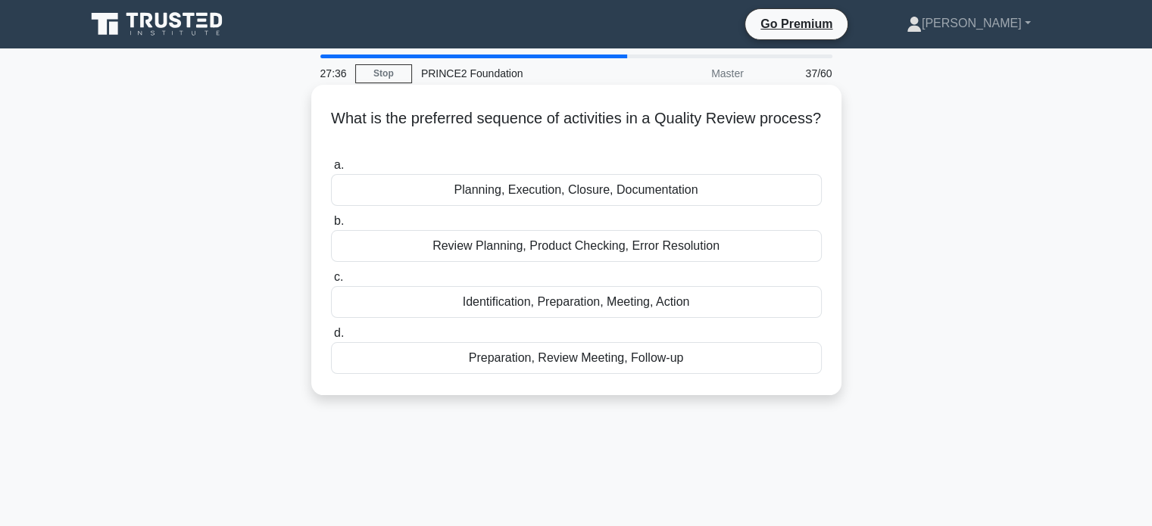
click at [657, 308] on div "Identification, Preparation, Meeting, Action" at bounding box center [576, 302] width 491 height 32
click at [331, 282] on input "c. Identification, Preparation, Meeting, Action" at bounding box center [331, 278] width 0 height 10
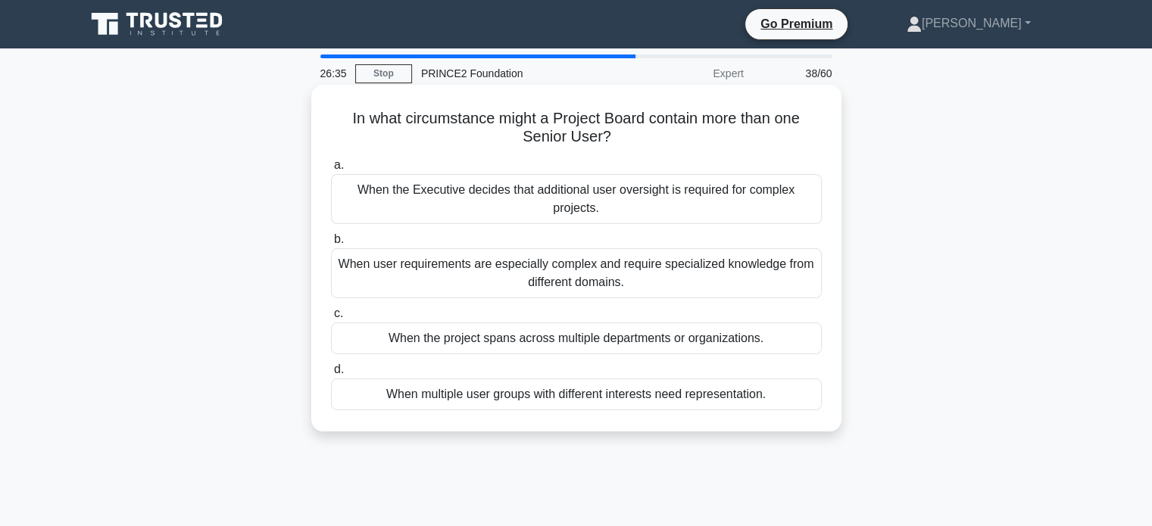
click at [622, 335] on div "When the project spans across multiple departments or organizations." at bounding box center [576, 339] width 491 height 32
click at [331, 319] on input "c. When the project spans across multiple departments or organizations." at bounding box center [331, 314] width 0 height 10
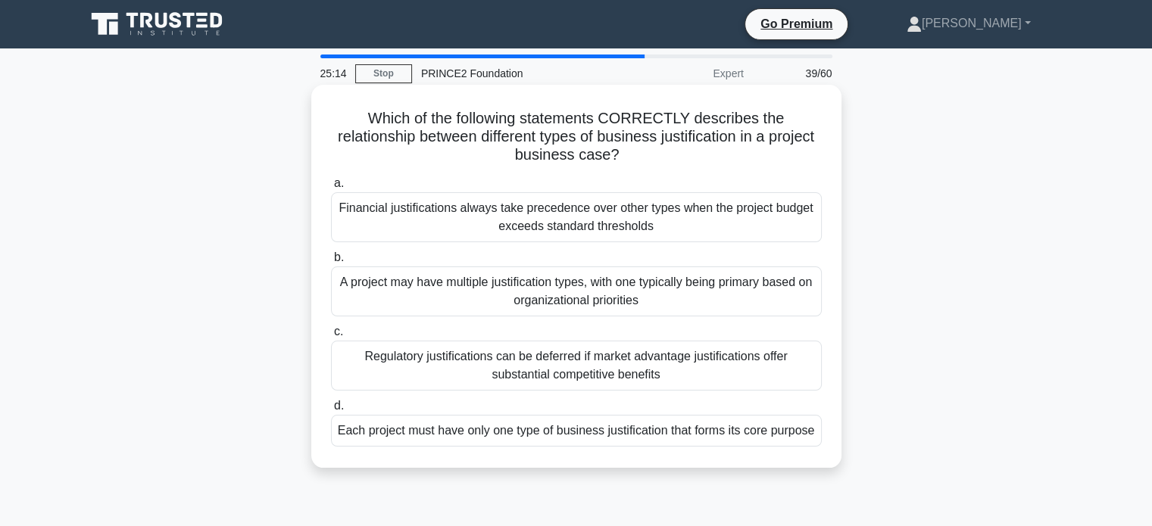
click at [663, 292] on div "A project may have multiple justification types, with one typically being prima…" at bounding box center [576, 292] width 491 height 50
click at [331, 263] on input "b. A project may have multiple justification types, with one typically being pr…" at bounding box center [331, 258] width 0 height 10
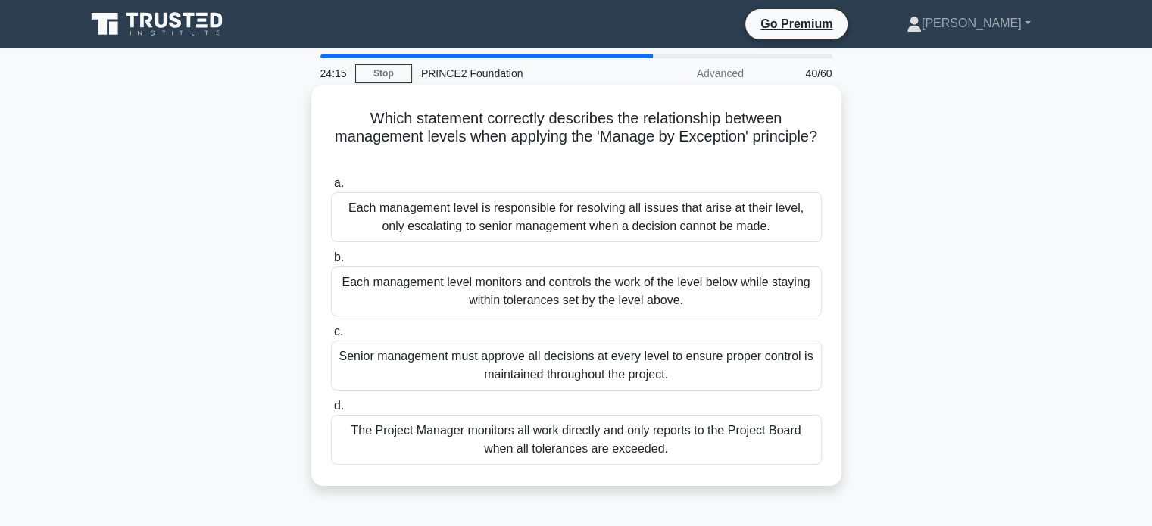
click at [625, 288] on div "Each management level monitors and controls the work of the level below while s…" at bounding box center [576, 292] width 491 height 50
click at [331, 263] on input "b. Each management level monitors and controls the work of the level below whil…" at bounding box center [331, 258] width 0 height 10
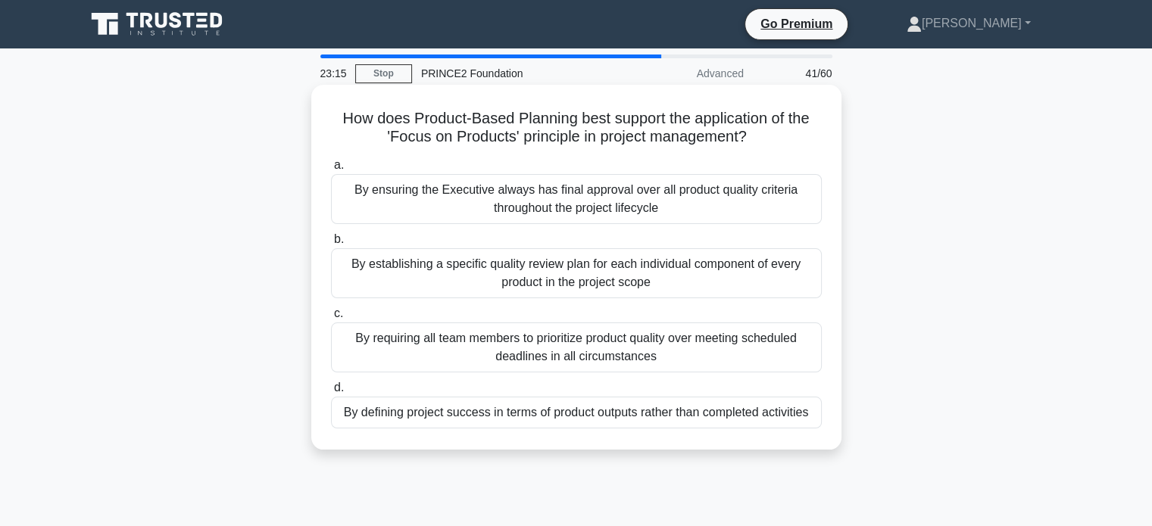
click at [595, 278] on div "By establishing a specific quality review plan for each individual component of…" at bounding box center [576, 273] width 491 height 50
click at [331, 245] on input "b. By establishing a specific quality review plan for each individual component…" at bounding box center [331, 240] width 0 height 10
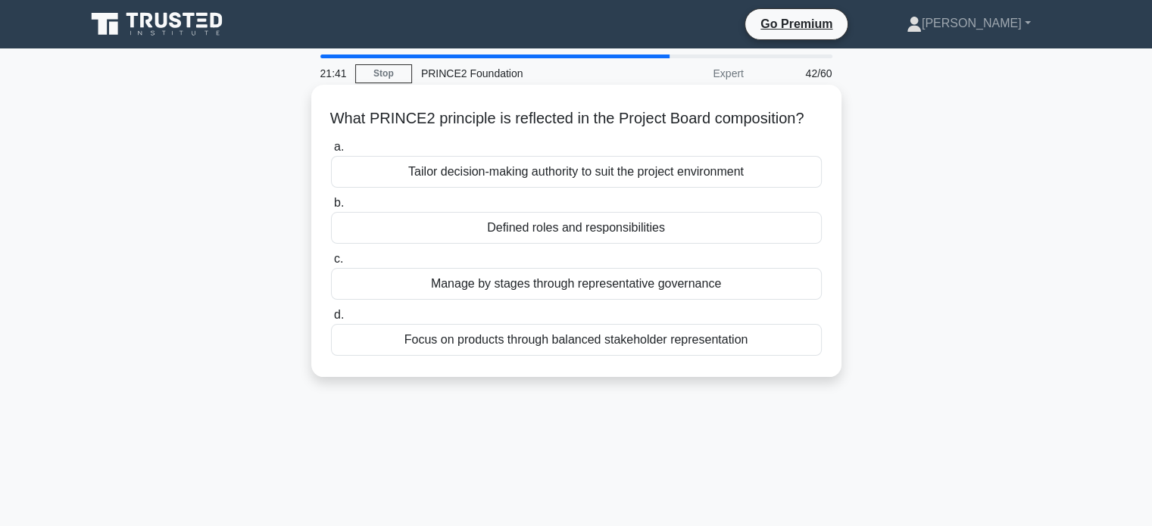
click at [552, 244] on div "Defined roles and responsibilities" at bounding box center [576, 228] width 491 height 32
click at [331, 208] on input "b. Defined roles and responsibilities" at bounding box center [331, 203] width 0 height 10
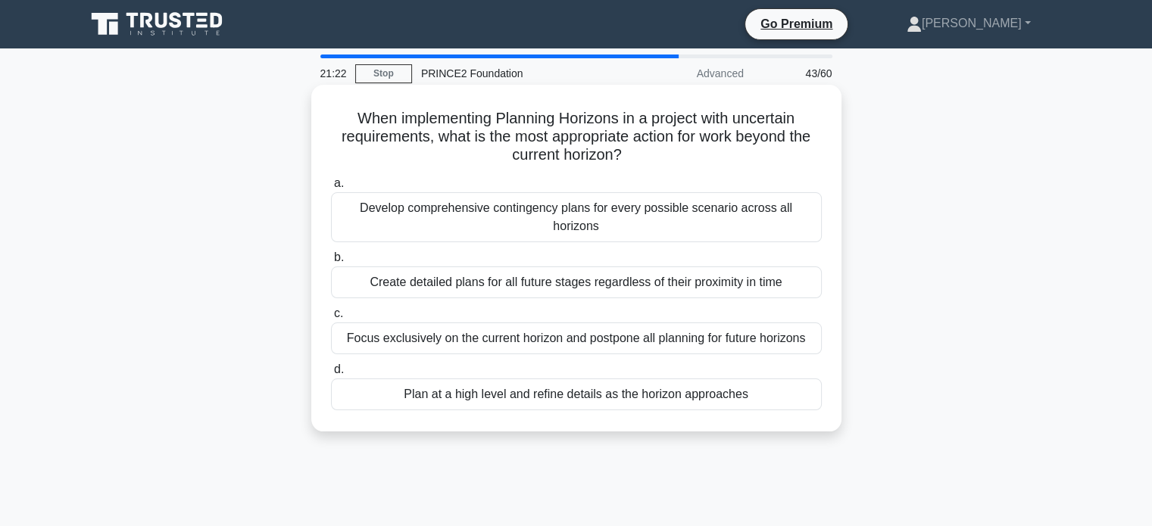
click at [572, 379] on div "Plan at a high level and refine details as the horizon approaches" at bounding box center [576, 395] width 491 height 32
click at [331, 375] on input "d. Plan at a high level and refine details as the horizon approaches" at bounding box center [331, 370] width 0 height 10
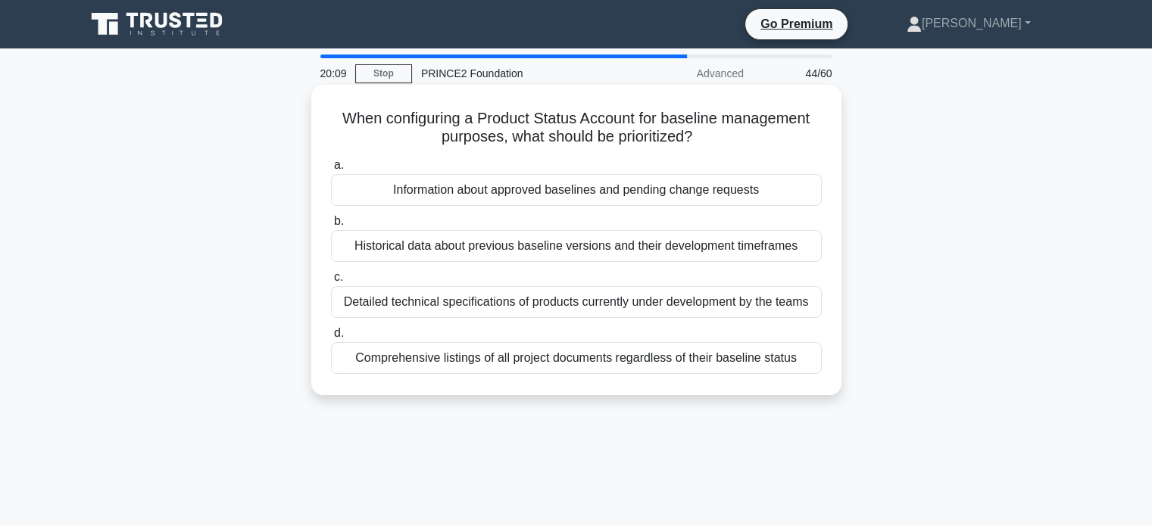
click at [541, 195] on div "Information about approved baselines and pending change requests" at bounding box center [576, 190] width 491 height 32
click at [331, 170] on input "a. Information about approved baselines and pending change requests" at bounding box center [331, 166] width 0 height 10
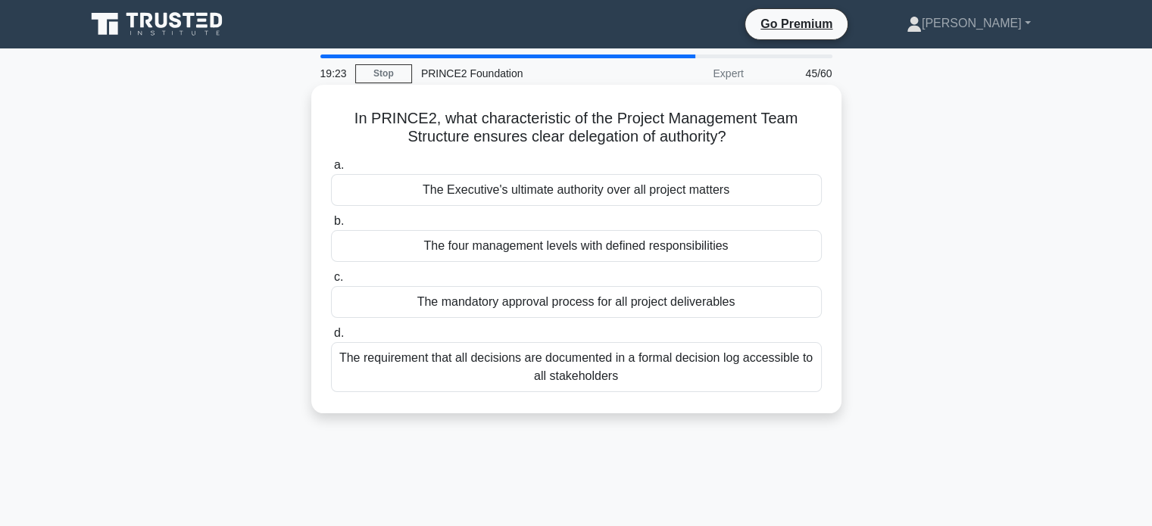
click at [706, 245] on div "The four management levels with defined responsibilities" at bounding box center [576, 246] width 491 height 32
click at [331, 226] on input "b. The four management levels with defined responsibilities" at bounding box center [331, 222] width 0 height 10
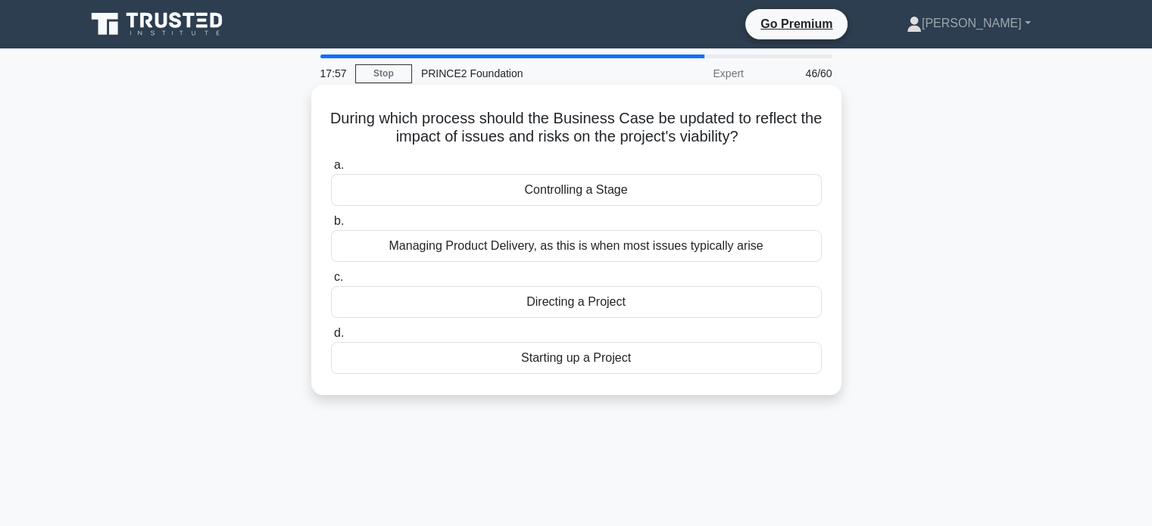
click at [708, 354] on div "Starting up a Project" at bounding box center [576, 358] width 491 height 32
click at [331, 338] on input "d. Starting up a Project" at bounding box center [331, 334] width 0 height 10
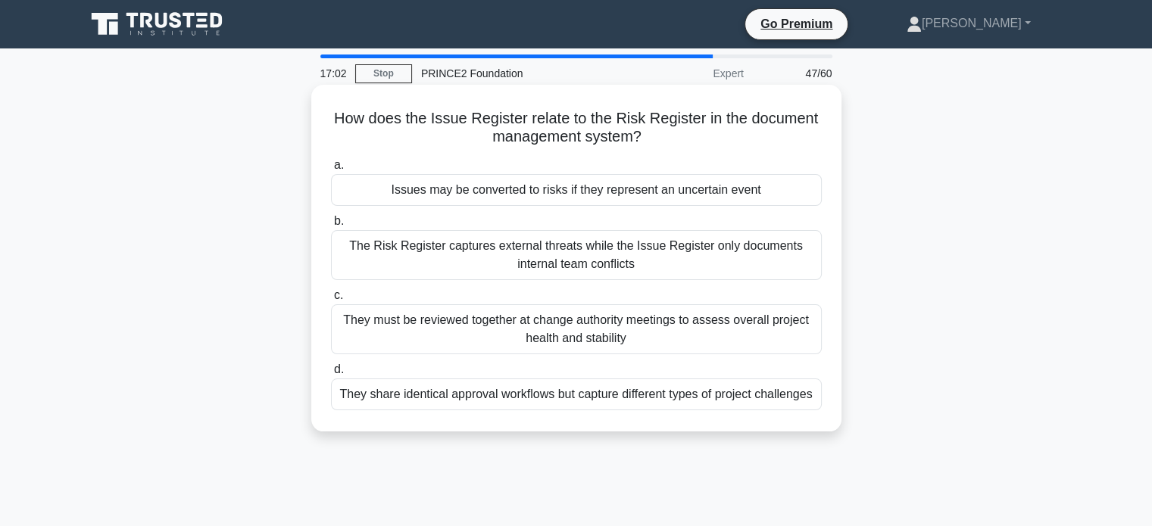
click at [664, 338] on div "They must be reviewed together at change authority meetings to assess overall p…" at bounding box center [576, 329] width 491 height 50
click at [331, 301] on input "c. They must be reviewed together at change authority meetings to assess overal…" at bounding box center [331, 296] width 0 height 10
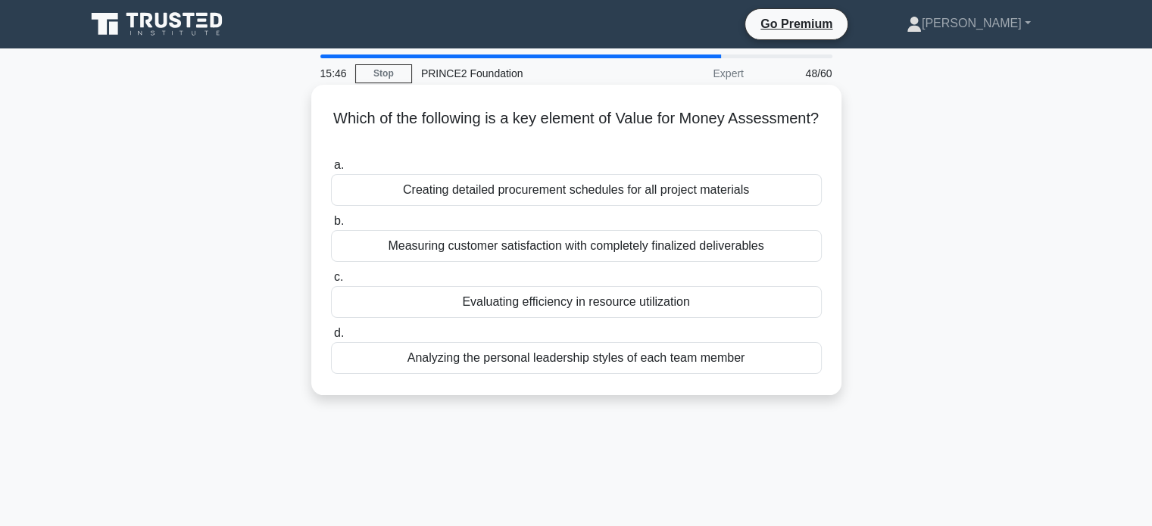
click at [711, 248] on div "Measuring customer satisfaction with completely finalized deliverables" at bounding box center [576, 246] width 491 height 32
click at [331, 226] on input "b. Measuring customer satisfaction with completely finalized deliverables" at bounding box center [331, 222] width 0 height 10
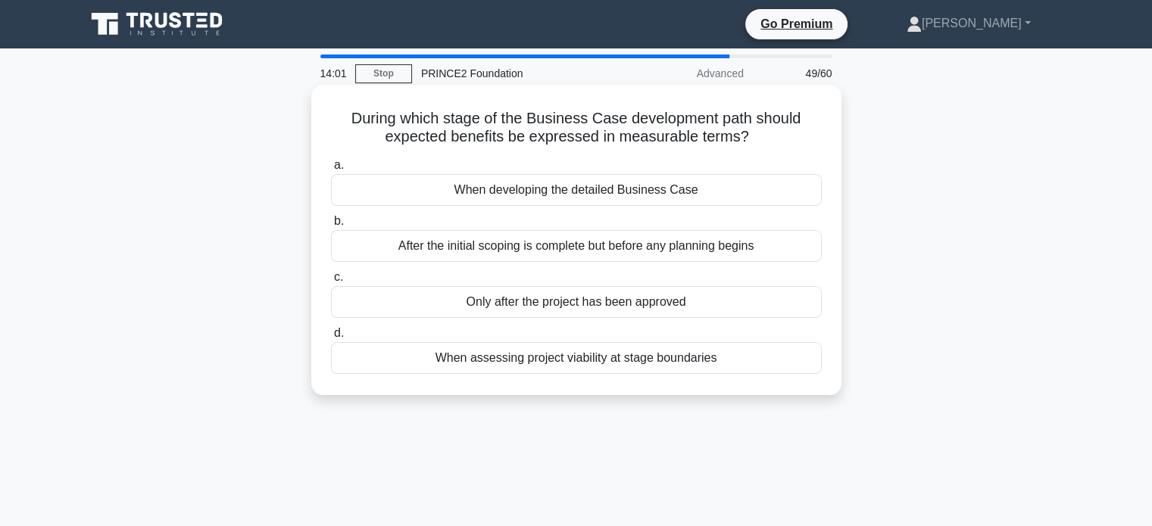
click at [488, 253] on div "After the initial scoping is complete but before any planning begins" at bounding box center [576, 246] width 491 height 32
click at [331, 226] on input "b. After the initial scoping is complete but before any planning begins" at bounding box center [331, 222] width 0 height 10
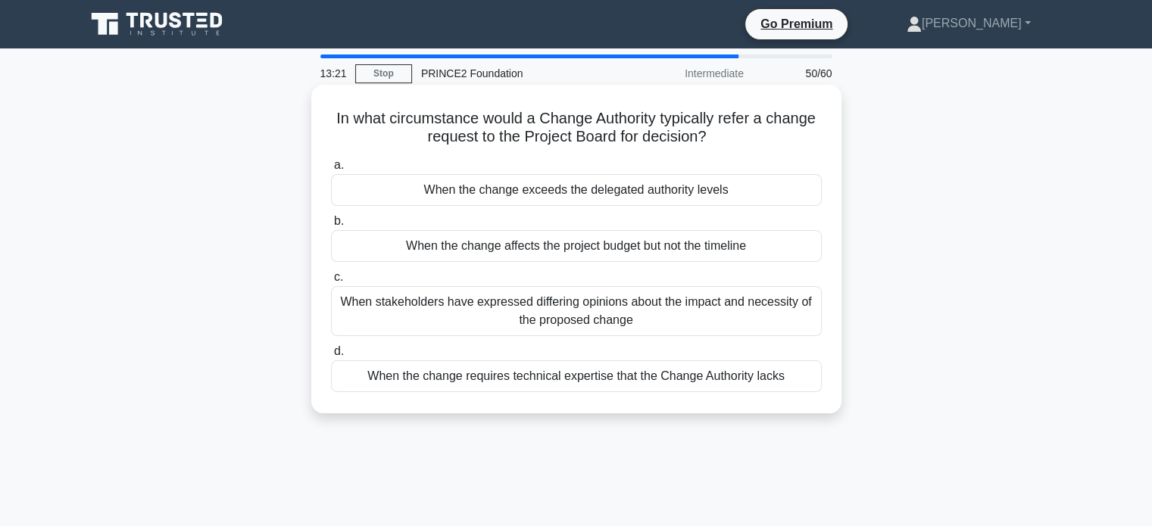
click at [642, 193] on div "When the change exceeds the delegated authority levels" at bounding box center [576, 190] width 491 height 32
click at [331, 170] on input "a. When the change exceeds the delegated authority levels" at bounding box center [331, 166] width 0 height 10
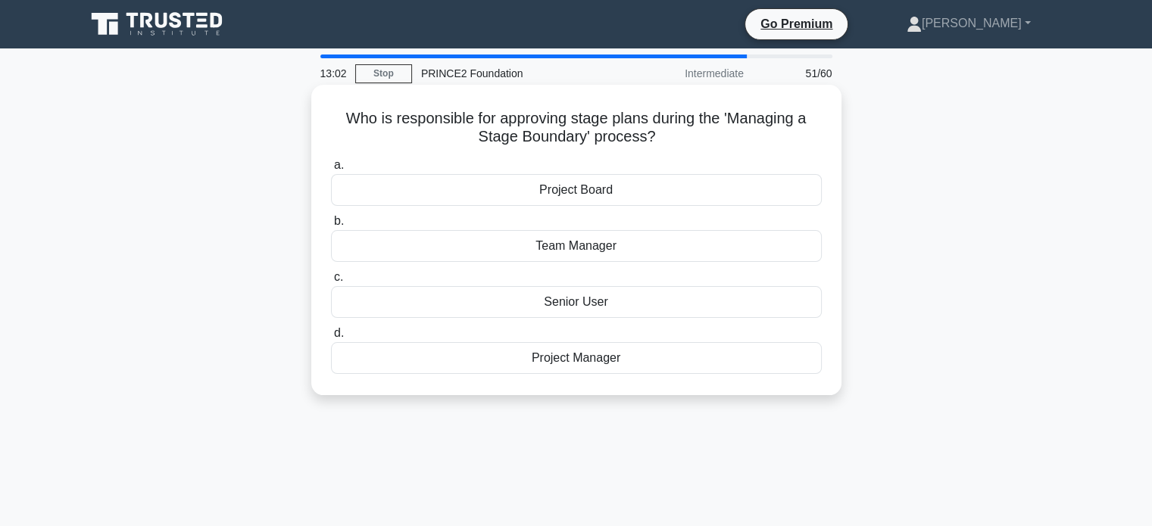
click at [588, 192] on div "Project Board" at bounding box center [576, 190] width 491 height 32
click at [331, 170] on input "a. Project Board" at bounding box center [331, 166] width 0 height 10
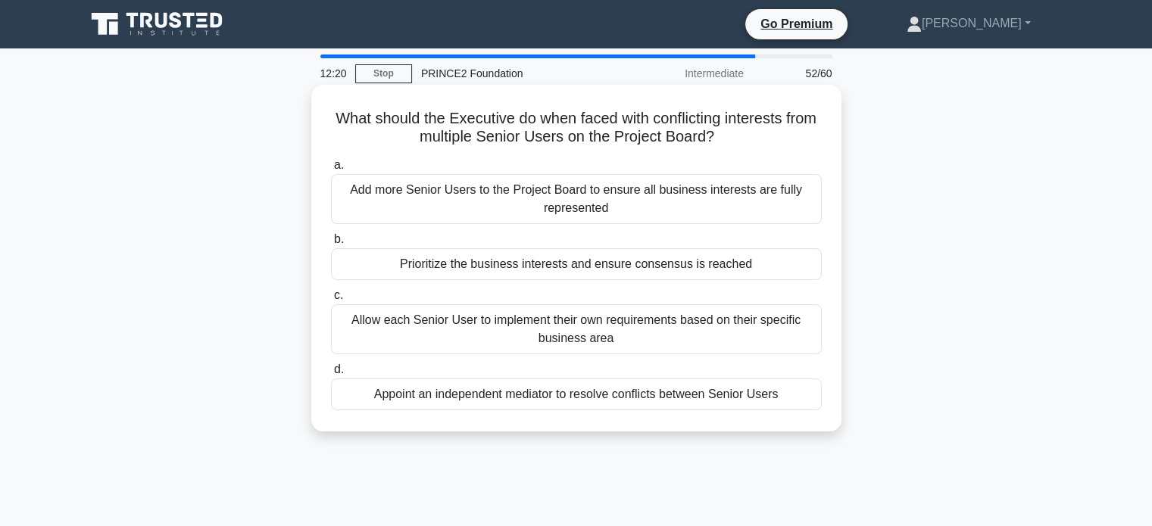
click at [750, 398] on div "Appoint an independent mediator to resolve conflicts between Senior Users" at bounding box center [576, 395] width 491 height 32
click at [331, 375] on input "d. Appoint an independent mediator to resolve conflicts between Senior Users" at bounding box center [331, 370] width 0 height 10
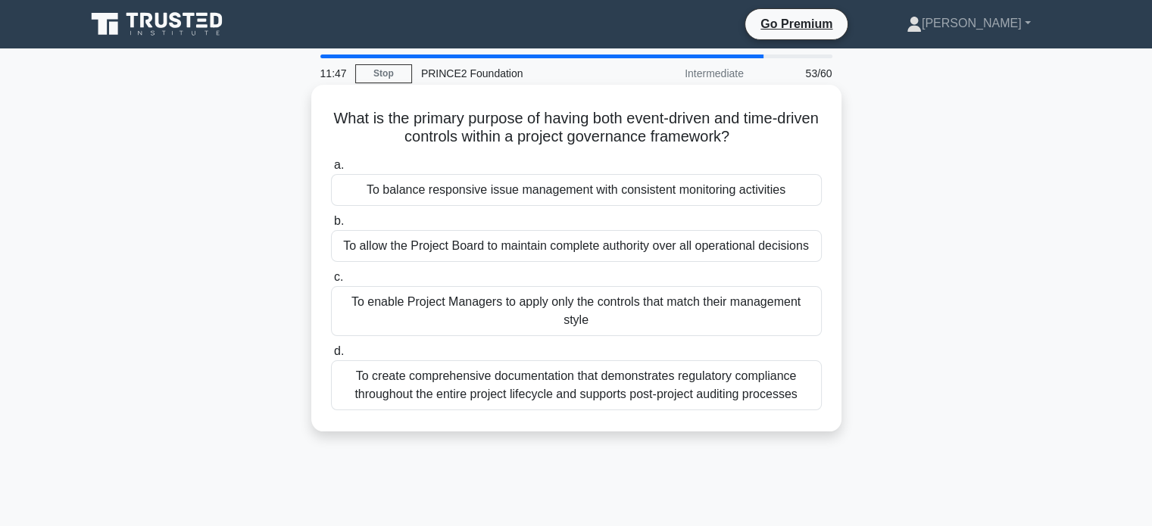
click at [631, 192] on div "To balance responsive issue management with consistent monitoring activities" at bounding box center [576, 190] width 491 height 32
click at [331, 170] on input "a. To balance responsive issue management with consistent monitoring activities" at bounding box center [331, 166] width 0 height 10
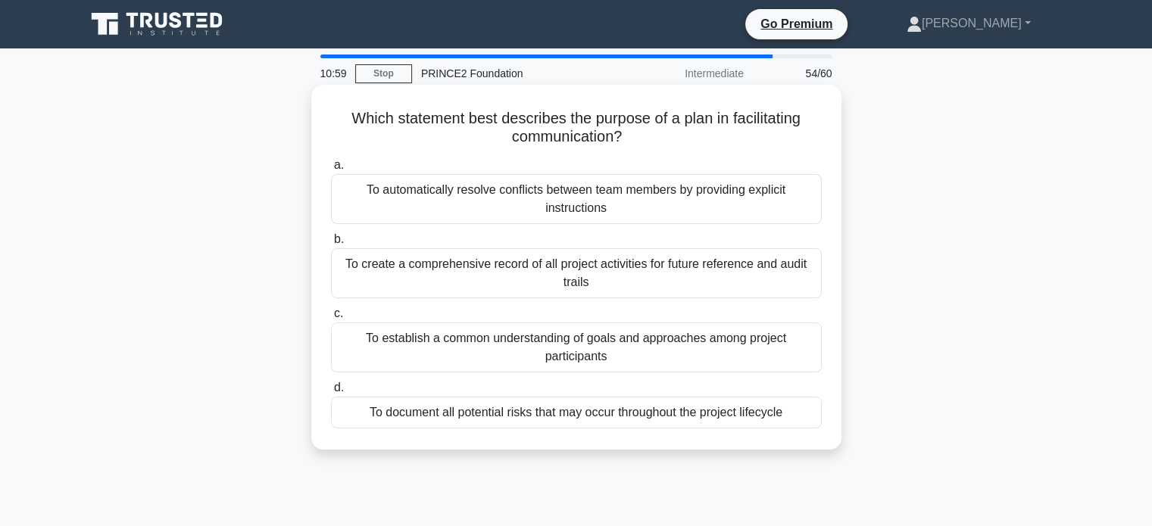
click at [626, 348] on div "To establish a common understanding of goals and approaches among project parti…" at bounding box center [576, 348] width 491 height 50
click at [331, 319] on input "c. To establish a common understanding of goals and approaches among project pa…" at bounding box center [331, 314] width 0 height 10
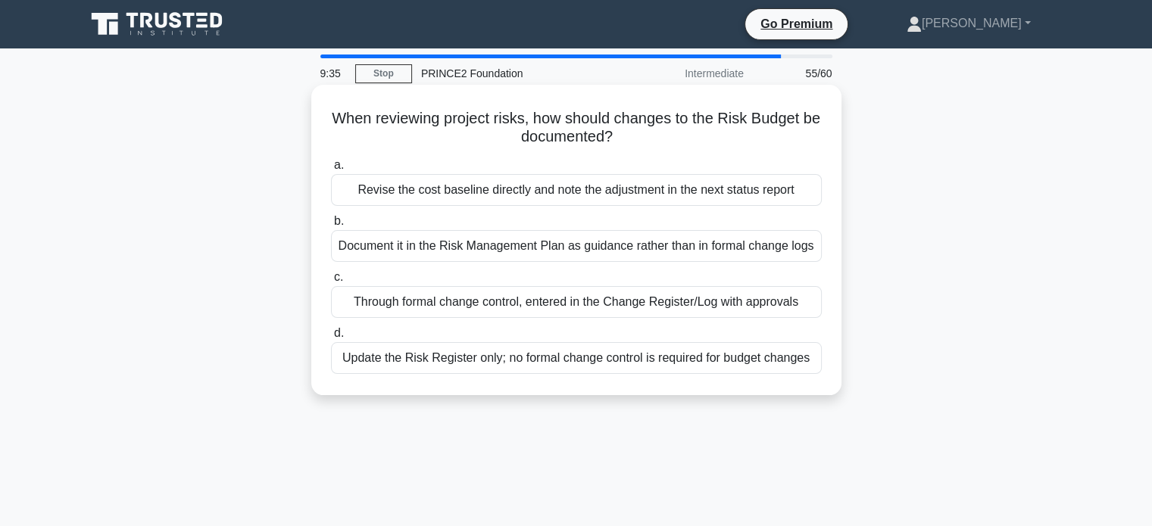
click at [781, 302] on div "Through formal change control, entered in the Change Register/Log with approvals" at bounding box center [576, 302] width 491 height 32
click at [331, 282] on input "c. Through formal change control, entered in the Change Register/Log with appro…" at bounding box center [331, 278] width 0 height 10
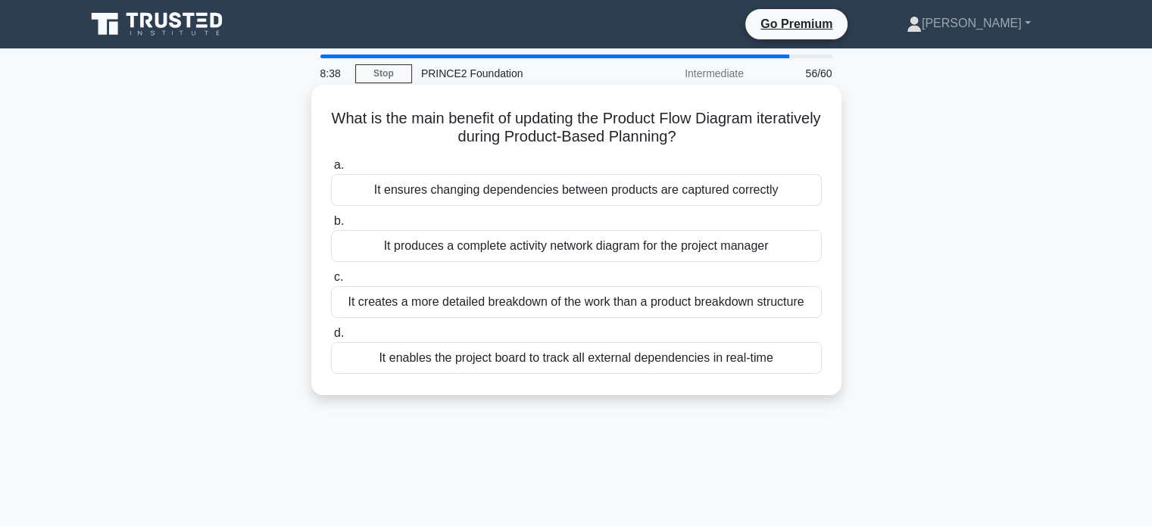
click at [612, 195] on div "It ensures changing dependencies between products are captured correctly" at bounding box center [576, 190] width 491 height 32
click at [331, 170] on input "a. It ensures changing dependencies between products are captured correctly" at bounding box center [331, 166] width 0 height 10
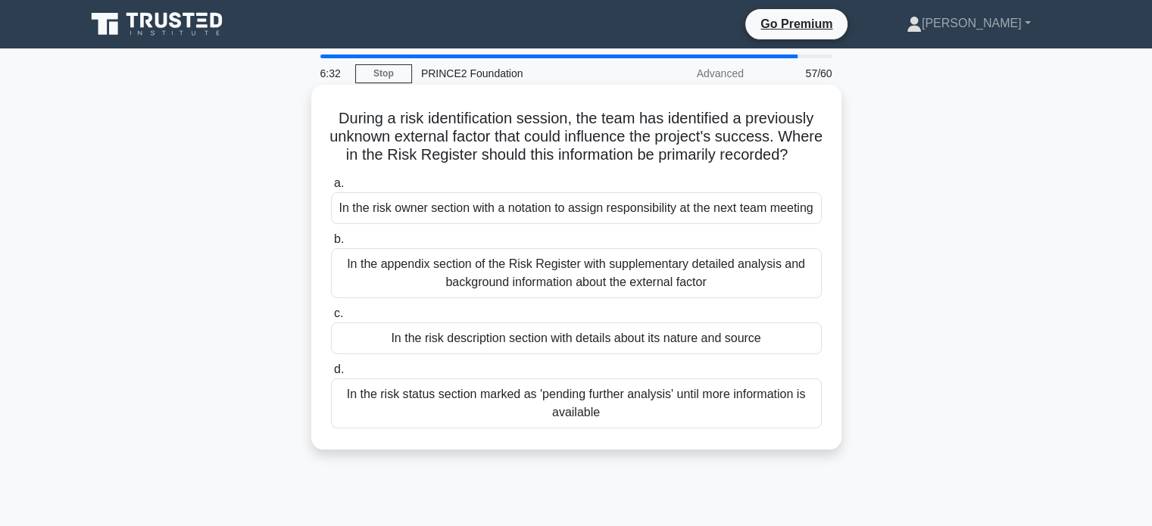
click at [756, 298] on div "In the appendix section of the Risk Register with supplementary detailed analys…" at bounding box center [576, 273] width 491 height 50
click at [331, 245] on input "b. In the appendix section of the Risk Register with supplementary detailed ana…" at bounding box center [331, 240] width 0 height 10
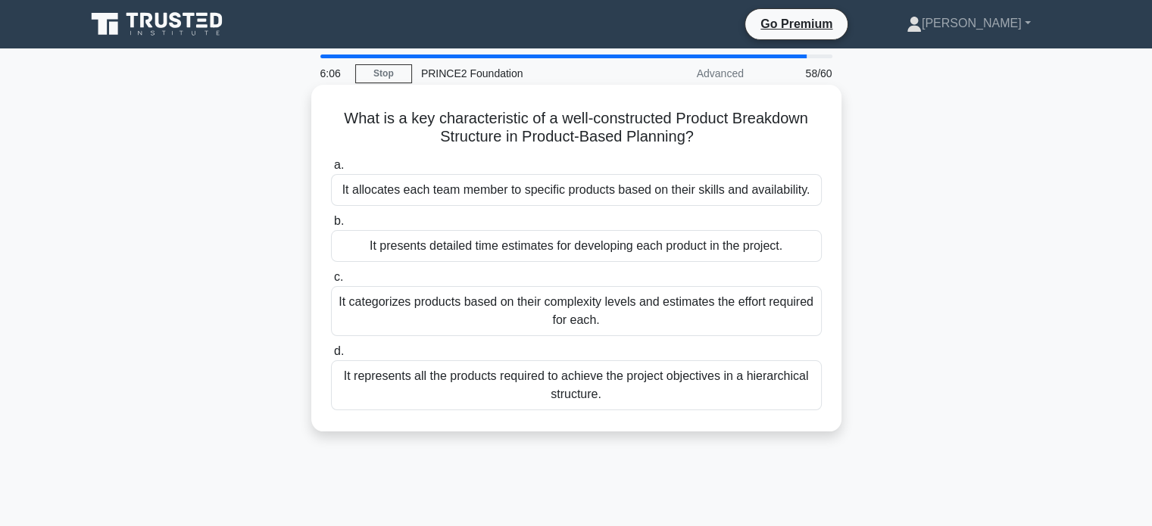
click at [503, 398] on div "It represents all the products required to achieve the project objectives in a …" at bounding box center [576, 385] width 491 height 50
click at [331, 357] on input "d. It represents all the products required to achieve the project objectives in…" at bounding box center [331, 352] width 0 height 10
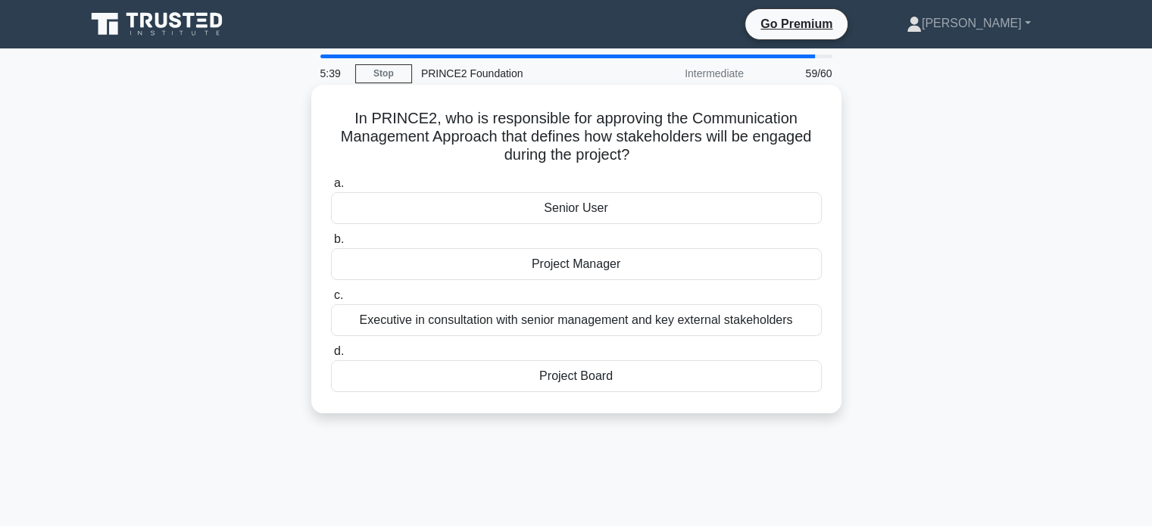
click at [594, 270] on div "Project Manager" at bounding box center [576, 264] width 491 height 32
click at [331, 245] on input "b. Project Manager" at bounding box center [331, 240] width 0 height 10
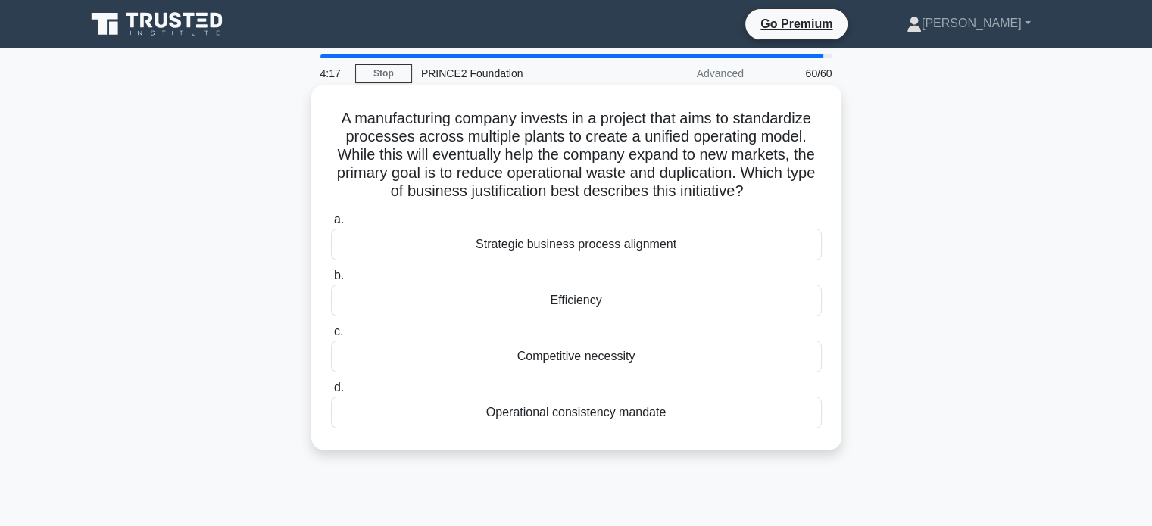
click at [594, 300] on div "Efficiency" at bounding box center [576, 301] width 491 height 32
click at [331, 281] on input "b. Efficiency" at bounding box center [331, 276] width 0 height 10
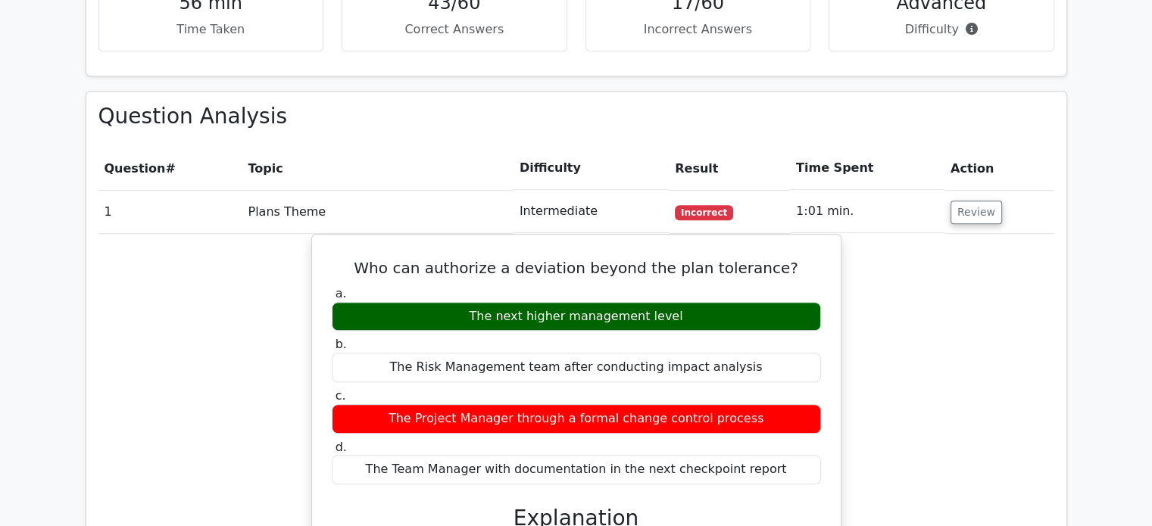
scroll to position [1211, 0]
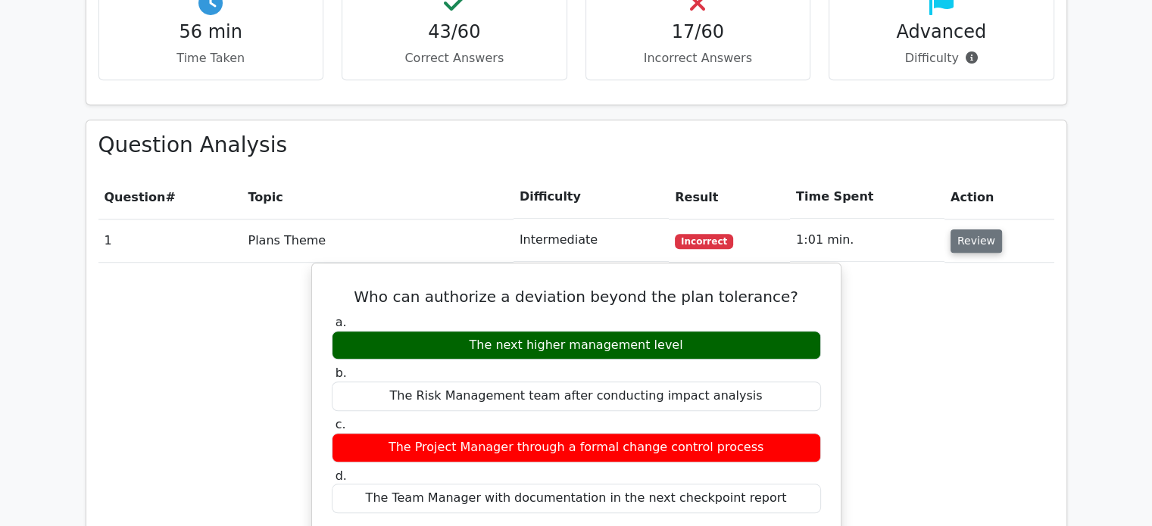
click at [962, 229] on button "Review" at bounding box center [975, 240] width 51 height 23
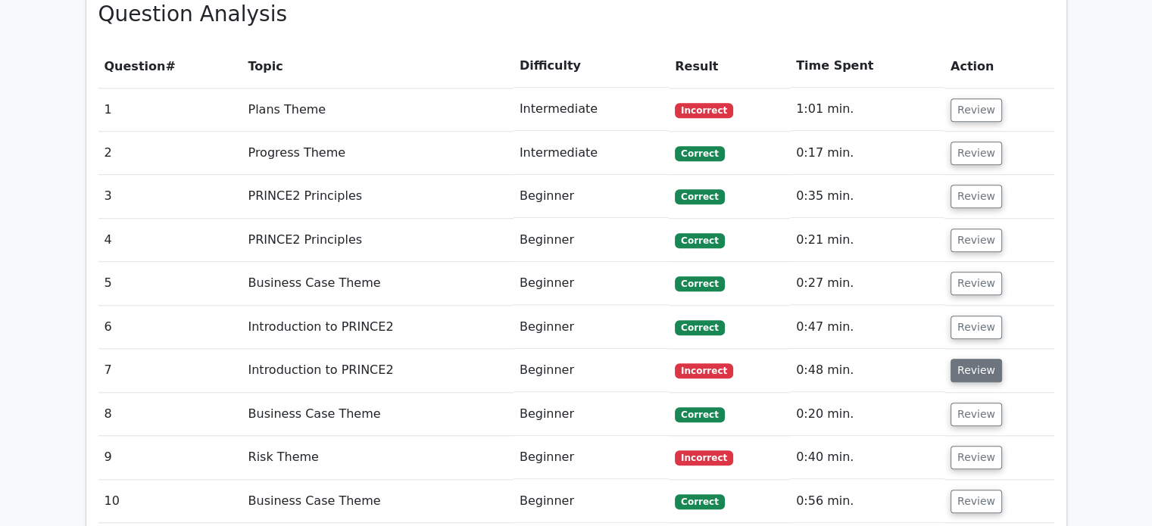
scroll to position [1363, 0]
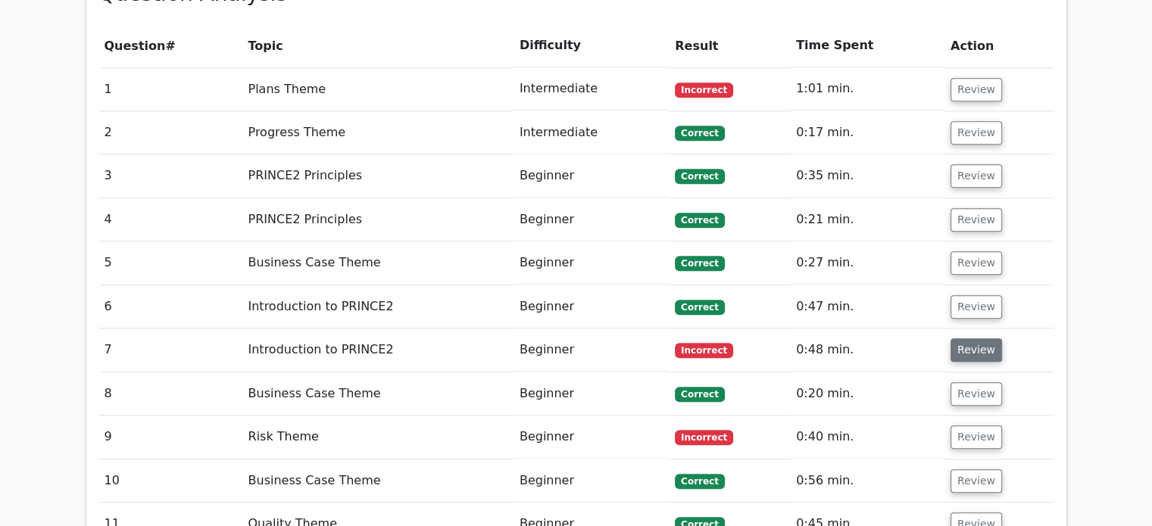
click at [968, 338] on button "Review" at bounding box center [975, 349] width 51 height 23
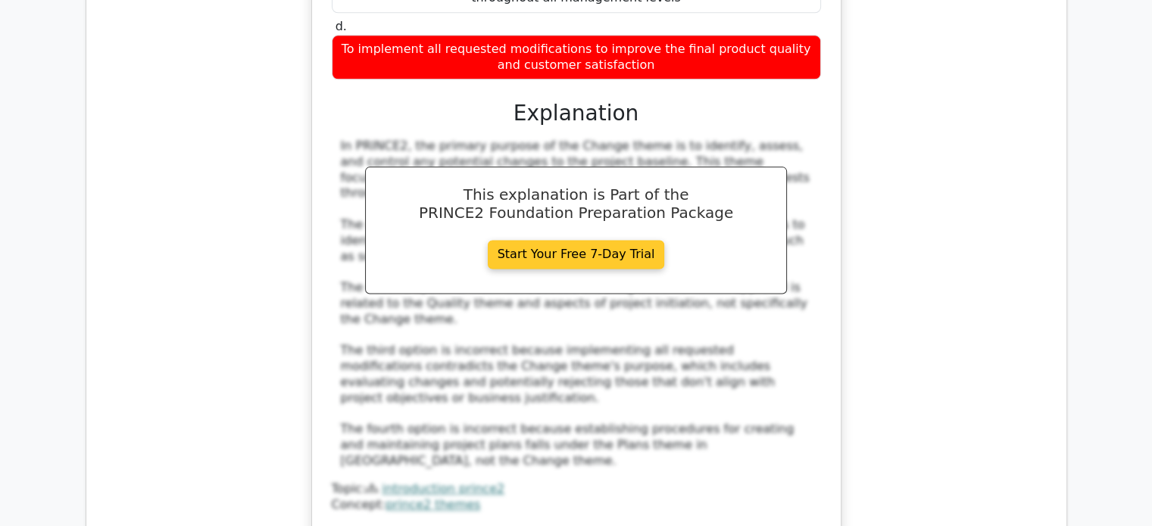
scroll to position [1969, 0]
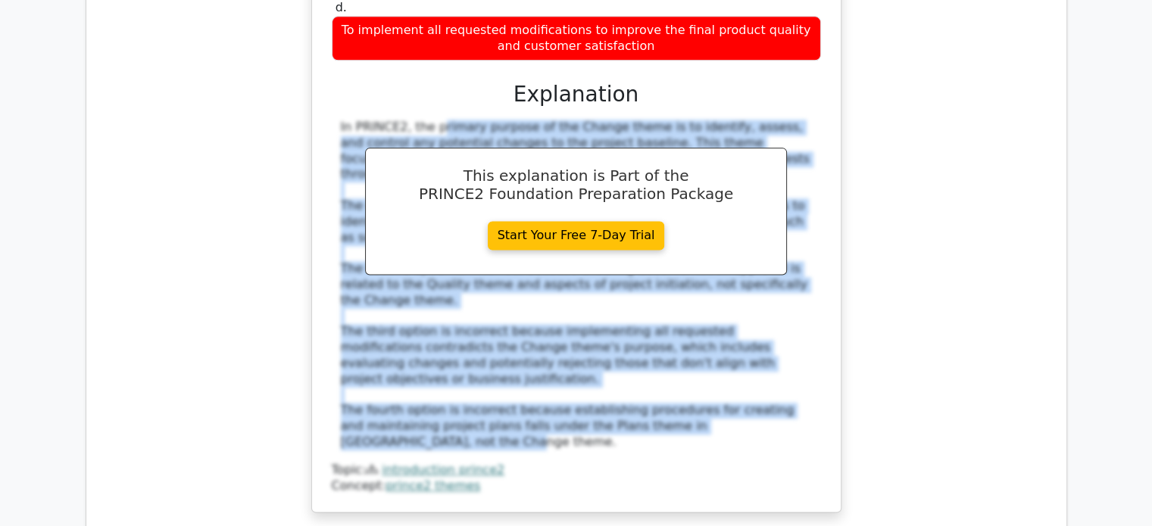
drag, startPoint x: 338, startPoint y: 67, endPoint x: 485, endPoint y: 353, distance: 322.0
click at [485, 353] on div "In PRINCE2, the primary purpose of the Change theme is to identify, assess, and…" at bounding box center [576, 285] width 489 height 331
copy div "In PRINCE2, the primary purpose of the Change theme is to identify, assess, and…"
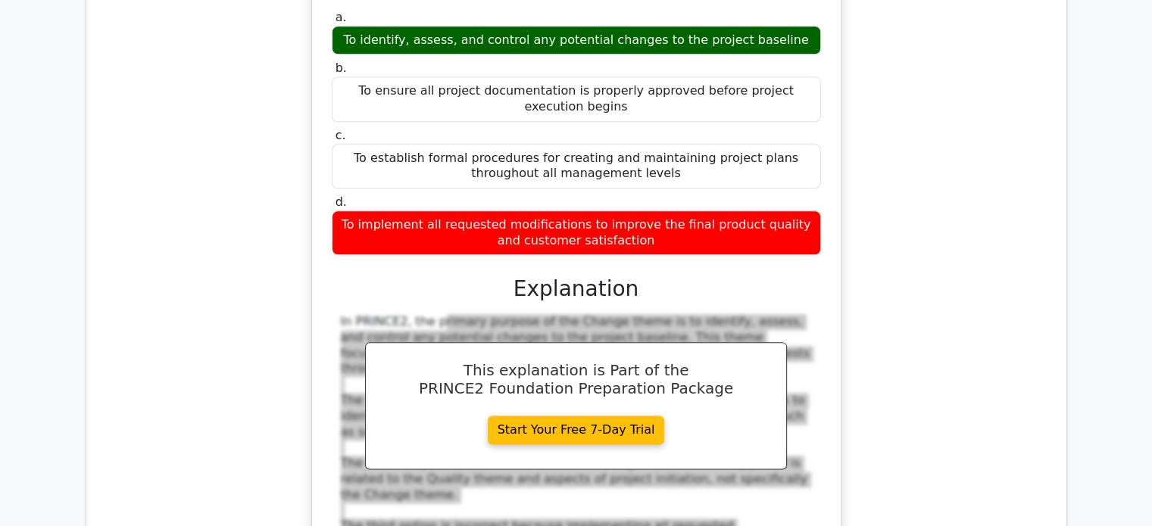
scroll to position [1439, 0]
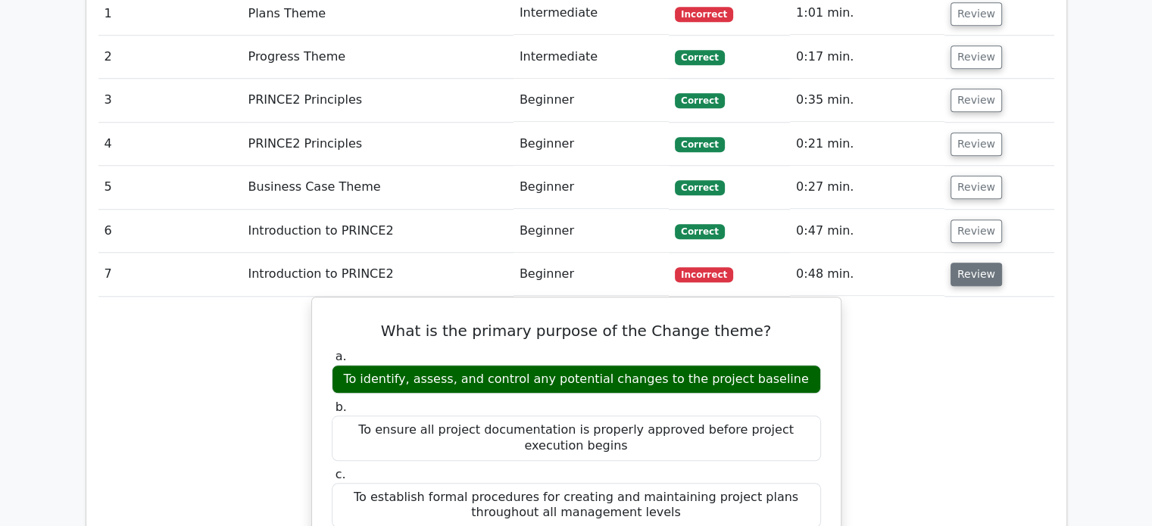
click at [966, 263] on button "Review" at bounding box center [975, 274] width 51 height 23
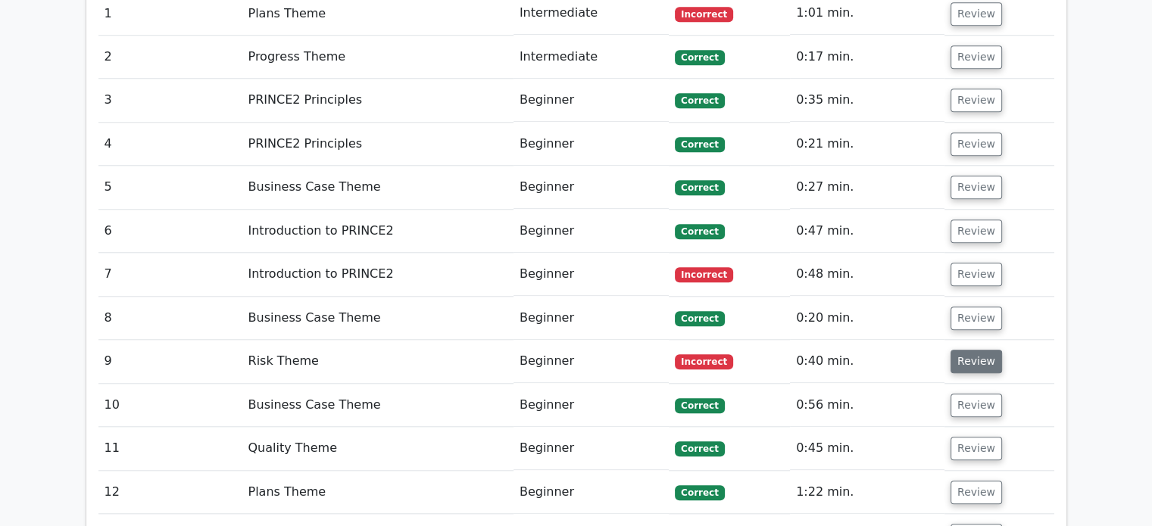
click at [964, 350] on button "Review" at bounding box center [975, 361] width 51 height 23
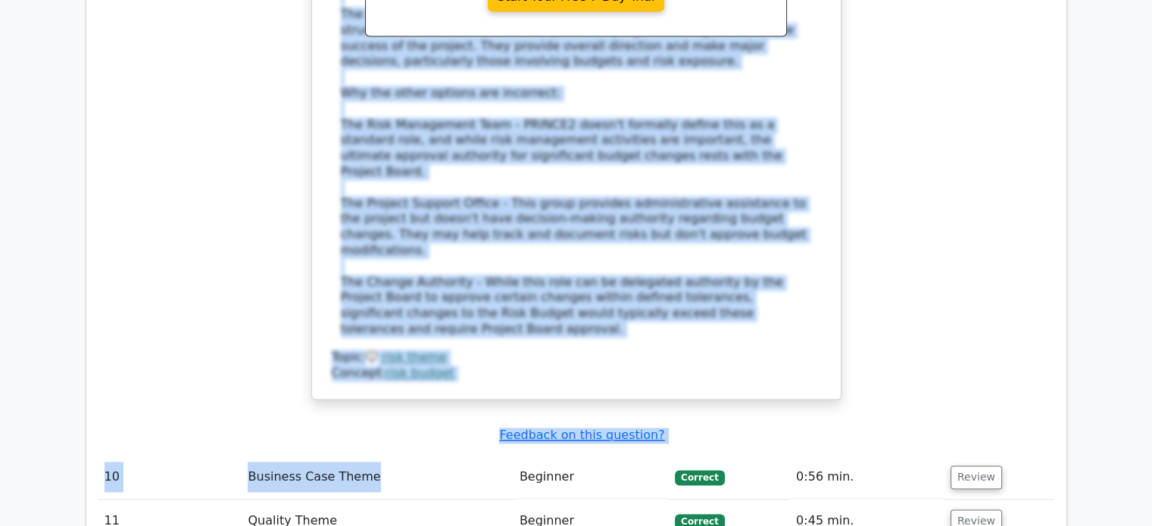
scroll to position [2347, 0]
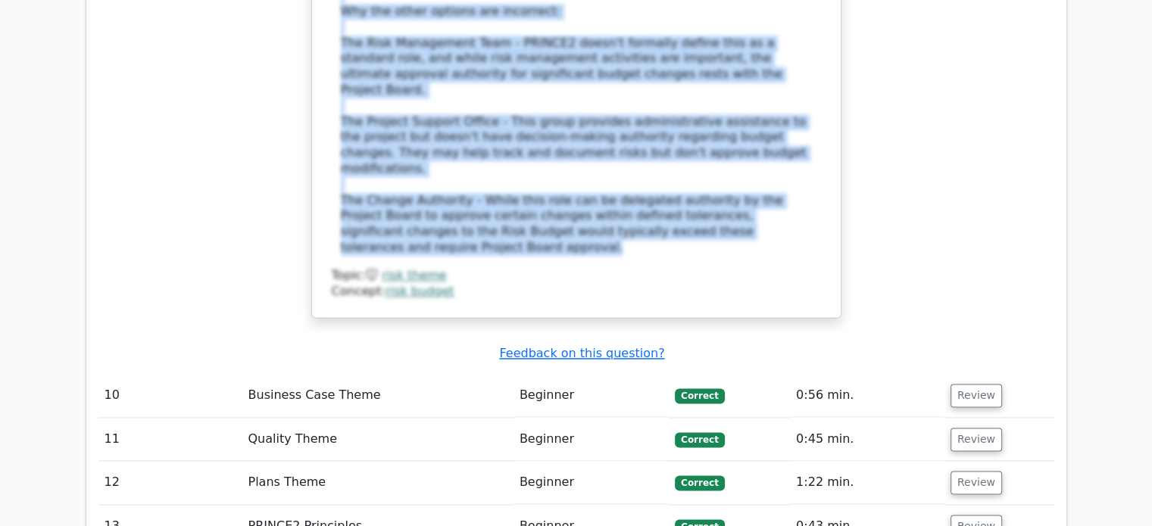
drag, startPoint x: 336, startPoint y: 191, endPoint x: 815, endPoint y: 123, distance: 483.2
copy div "The correct answer is that the Project Board is ultimately responsible for appr…"
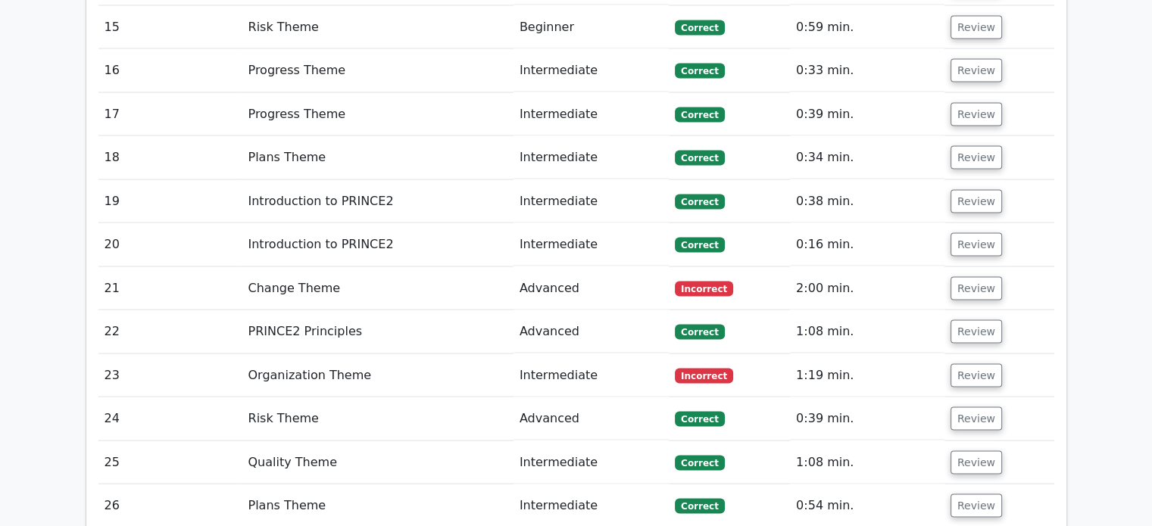
scroll to position [2953, 0]
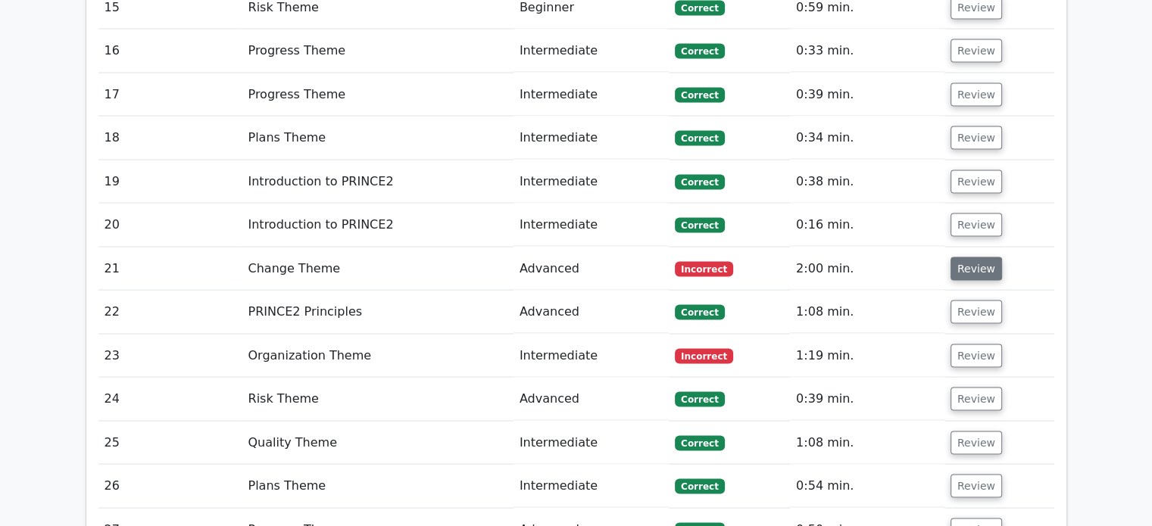
click at [965, 257] on button "Review" at bounding box center [975, 268] width 51 height 23
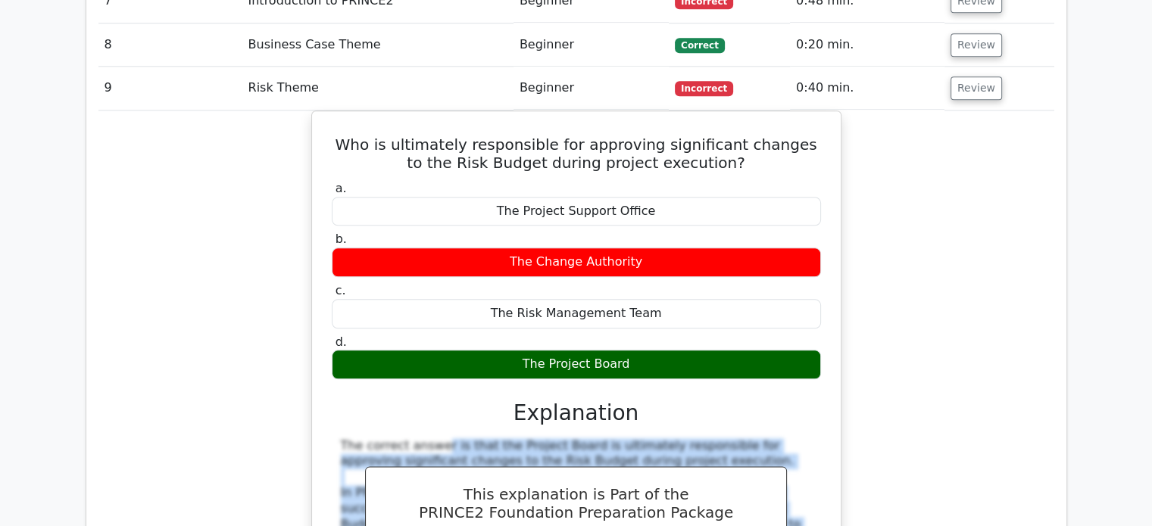
scroll to position [1666, 0]
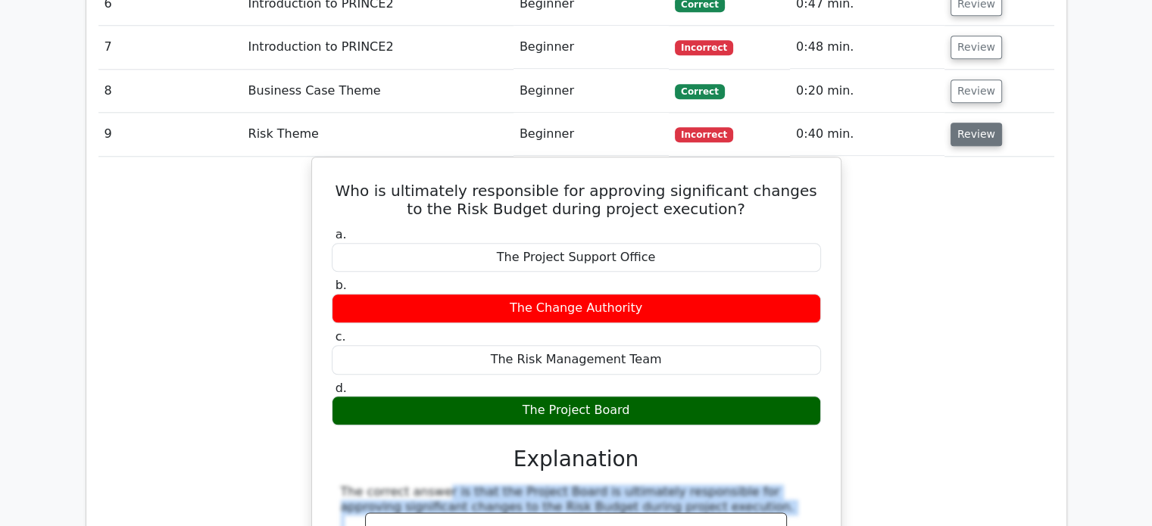
click at [970, 123] on button "Review" at bounding box center [975, 134] width 51 height 23
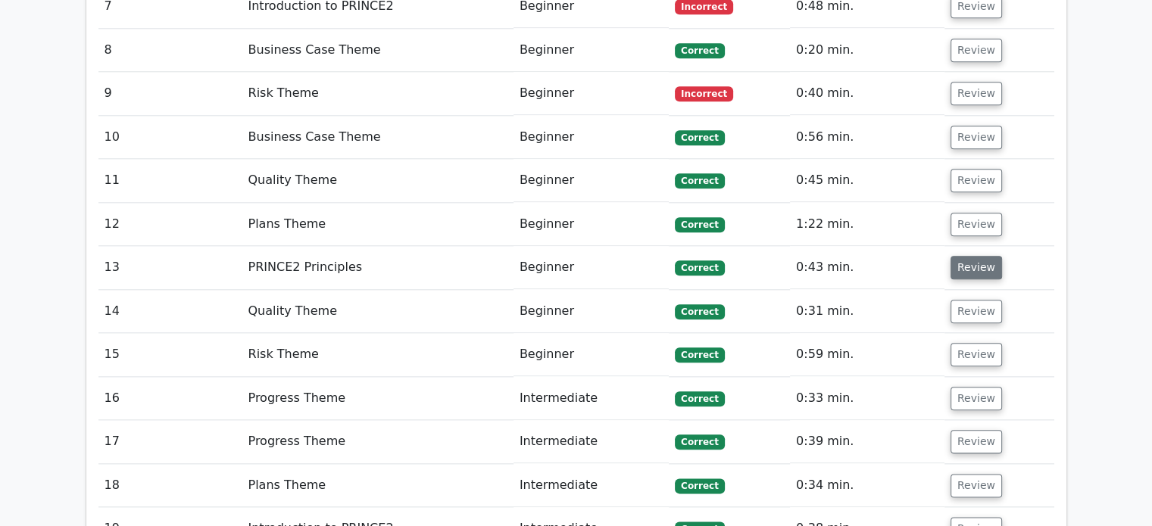
scroll to position [1893, 0]
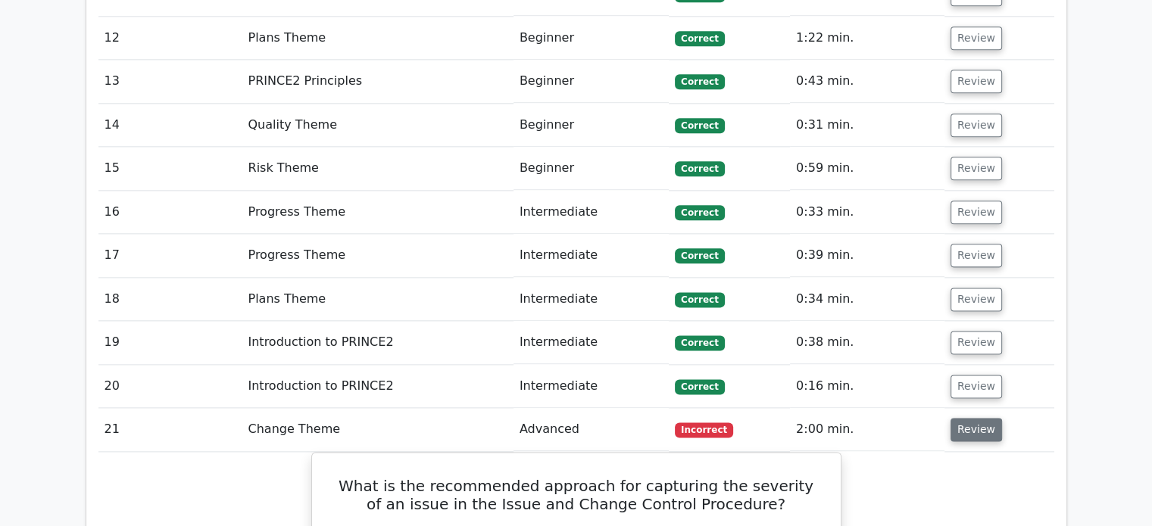
click at [977, 418] on button "Review" at bounding box center [975, 429] width 51 height 23
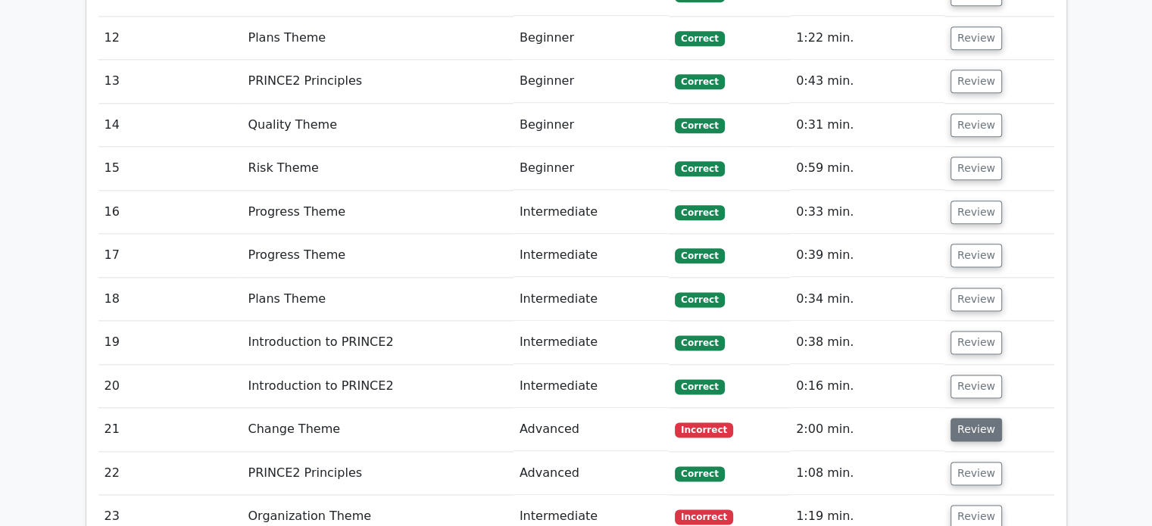
click at [977, 418] on button "Review" at bounding box center [975, 429] width 51 height 23
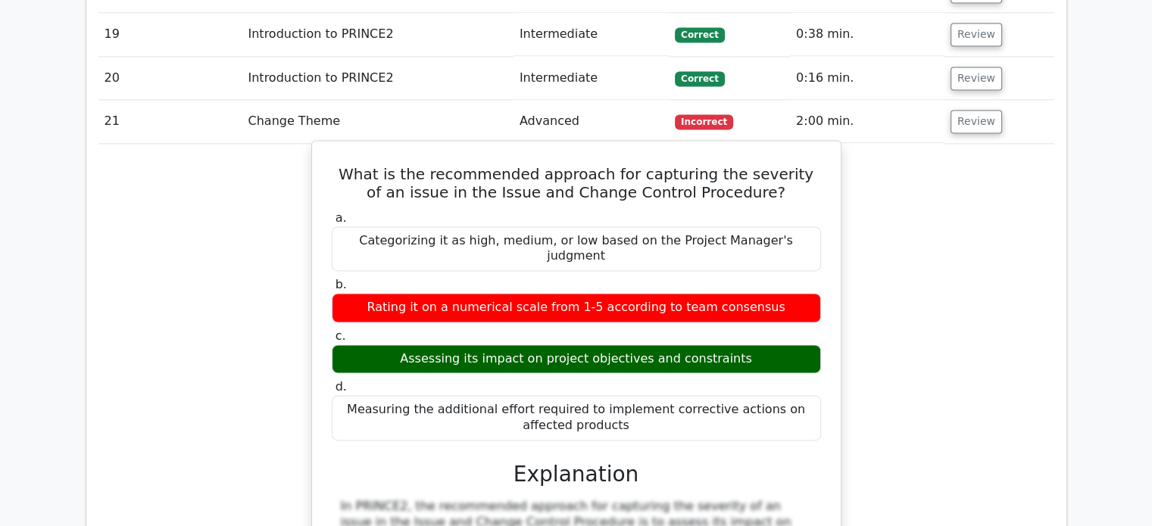
scroll to position [2196, 0]
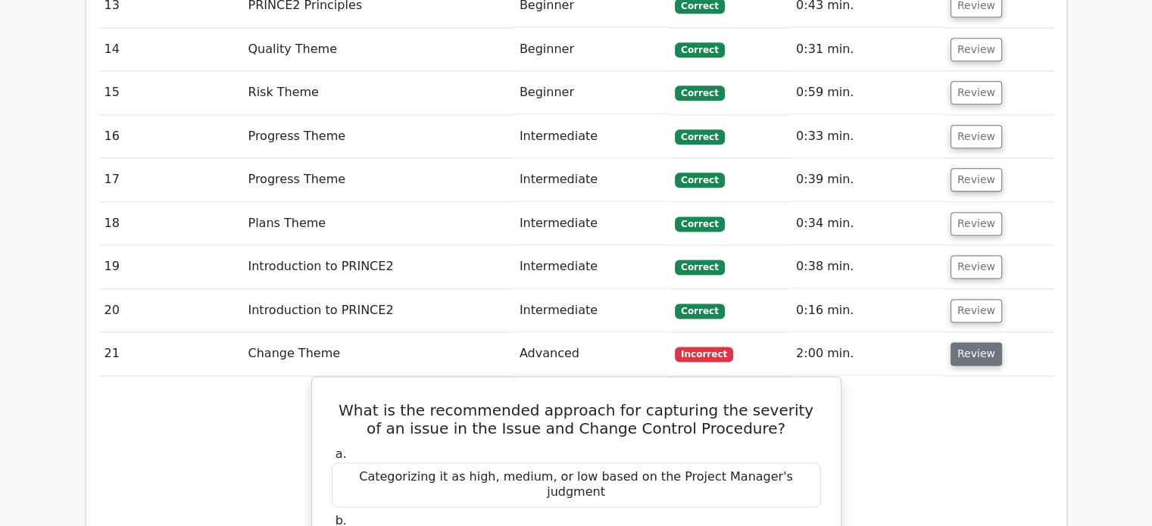
click at [966, 342] on button "Review" at bounding box center [975, 353] width 51 height 23
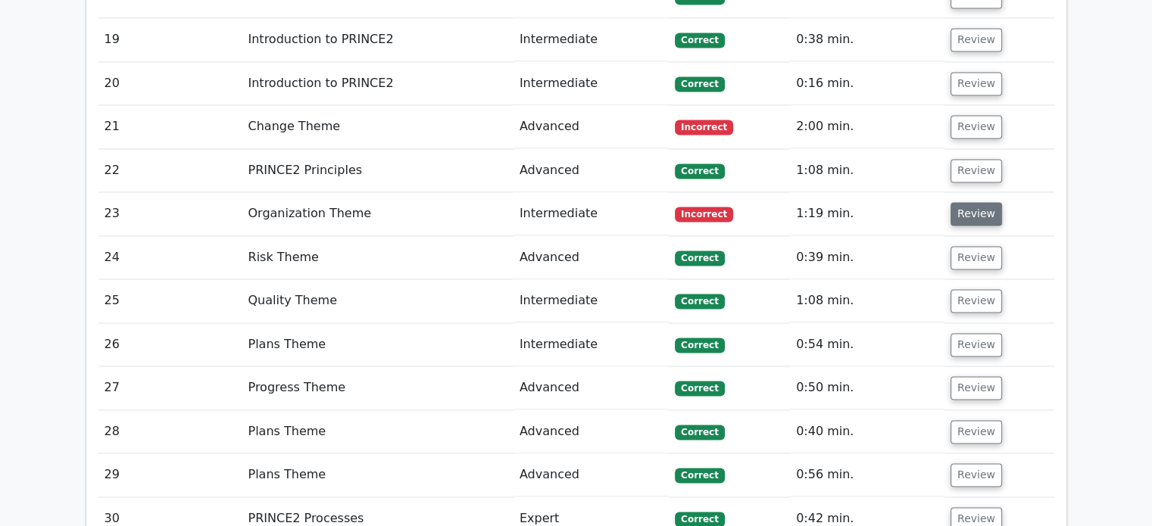
click at [973, 202] on button "Review" at bounding box center [975, 213] width 51 height 23
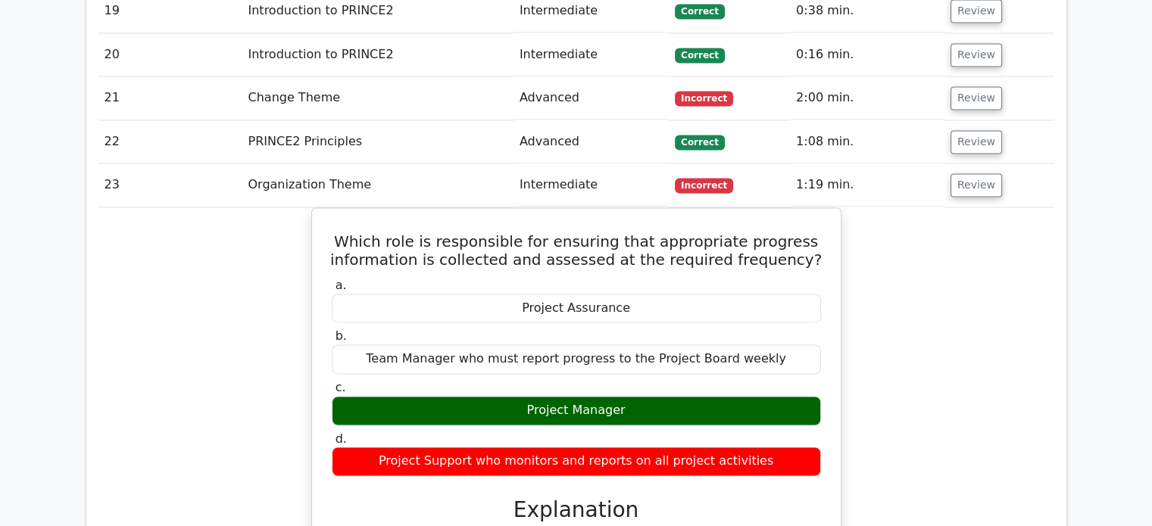
scroll to position [2120, 0]
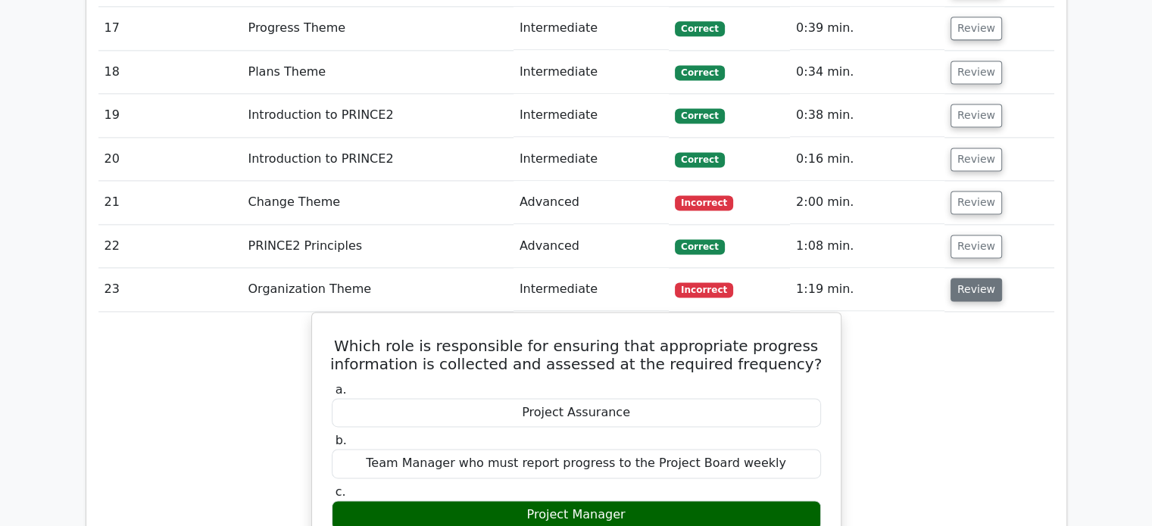
click at [968, 278] on button "Review" at bounding box center [975, 289] width 51 height 23
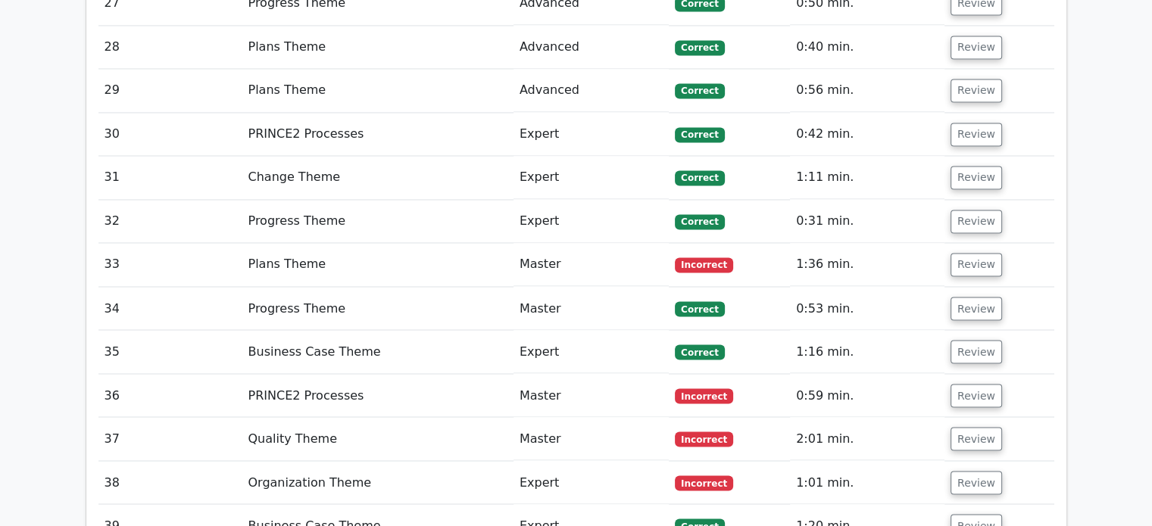
scroll to position [2574, 0]
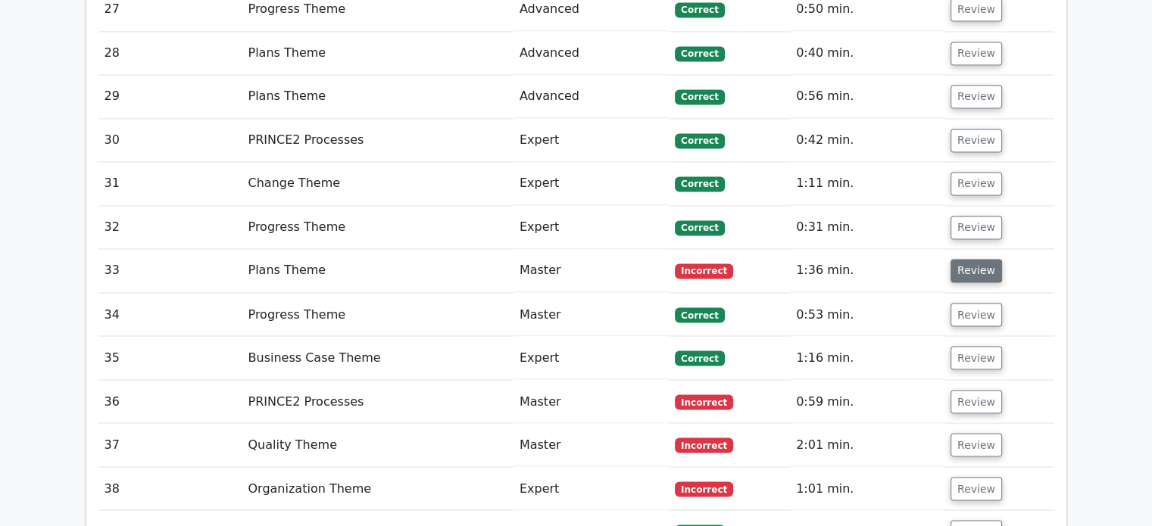
click at [968, 259] on button "Review" at bounding box center [975, 270] width 51 height 23
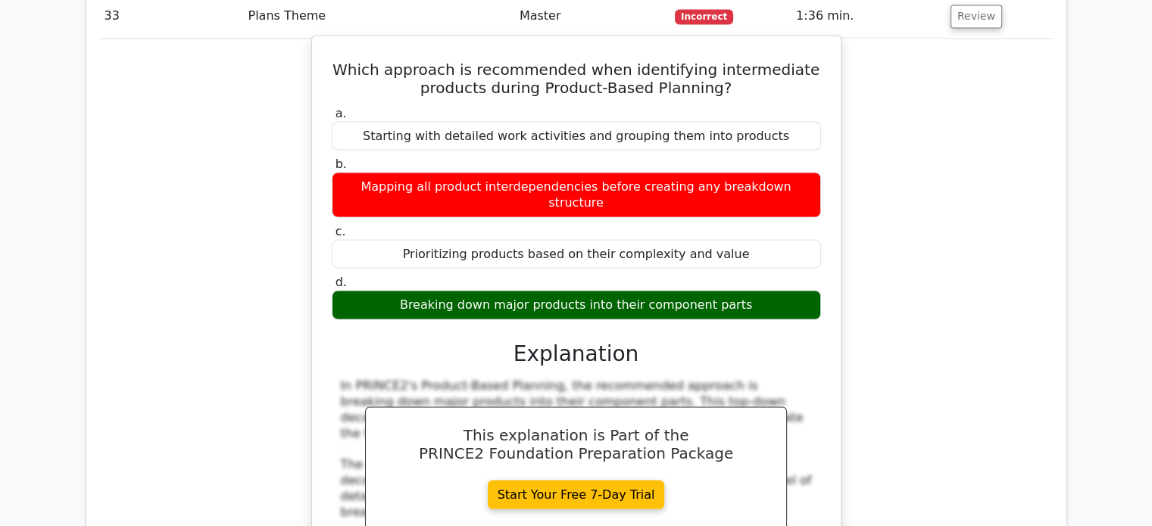
scroll to position [3028, 0]
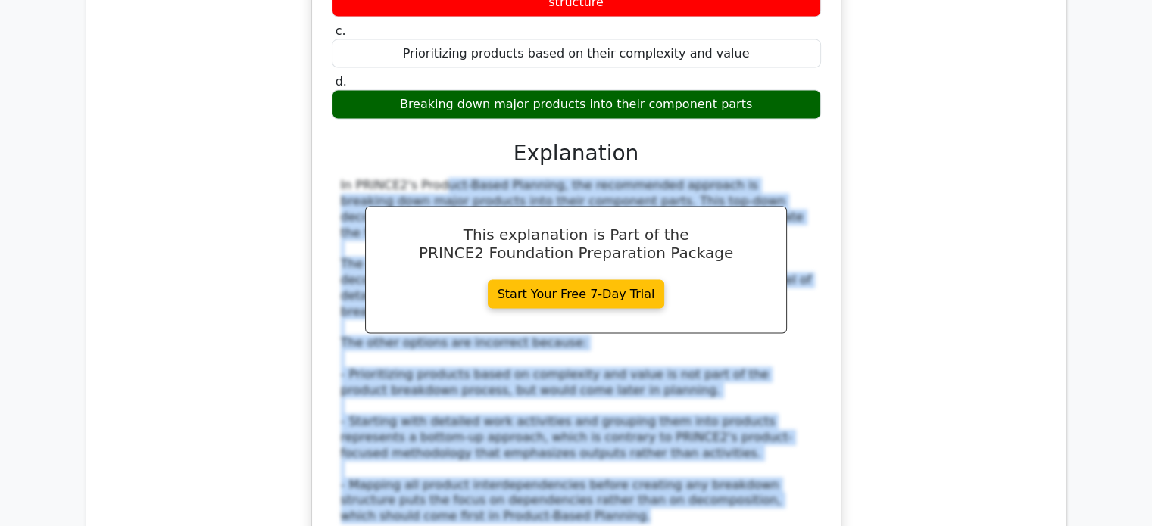
drag, startPoint x: 338, startPoint y: 103, endPoint x: 533, endPoint y: 417, distance: 370.0
click at [533, 417] on div "In PRINCE2's Product-Based Planning, the recommended approach is breaking down …" at bounding box center [576, 351] width 489 height 347
copy div "In PRINCE2's Product-Based Planning, the recommended approach is breaking down …"
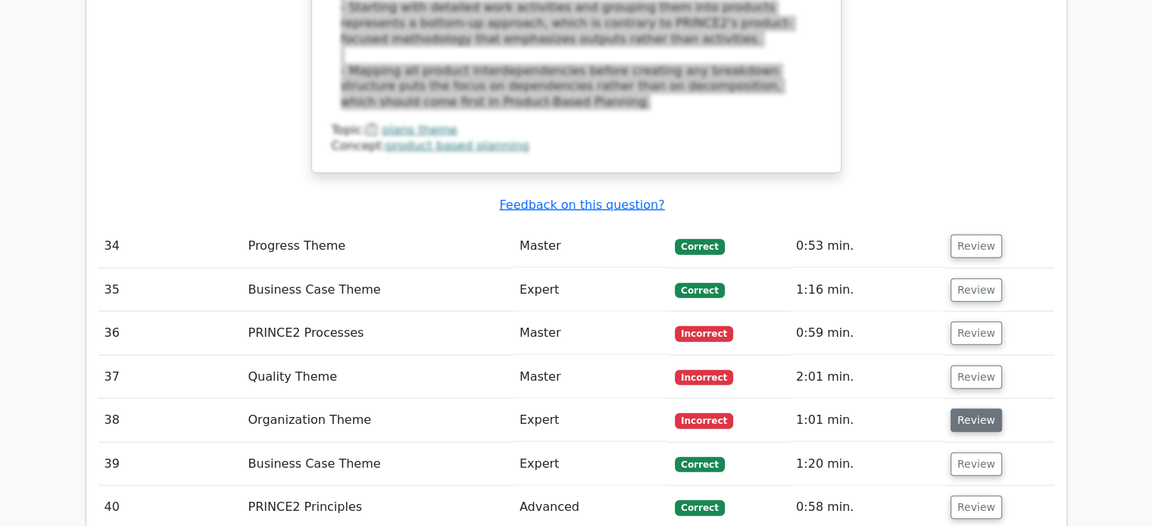
scroll to position [3483, 0]
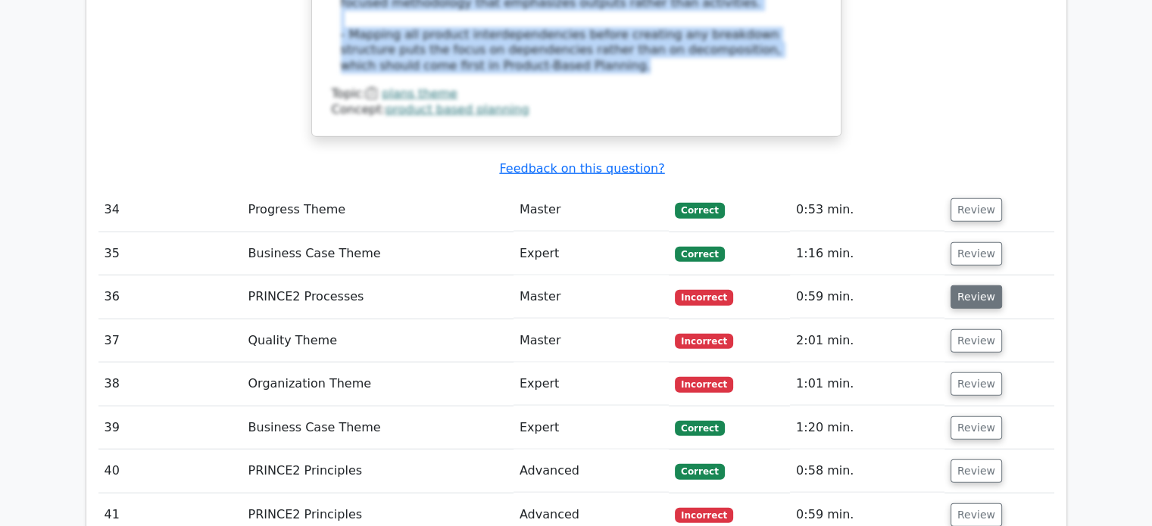
click at [958, 285] on button "Review" at bounding box center [975, 296] width 51 height 23
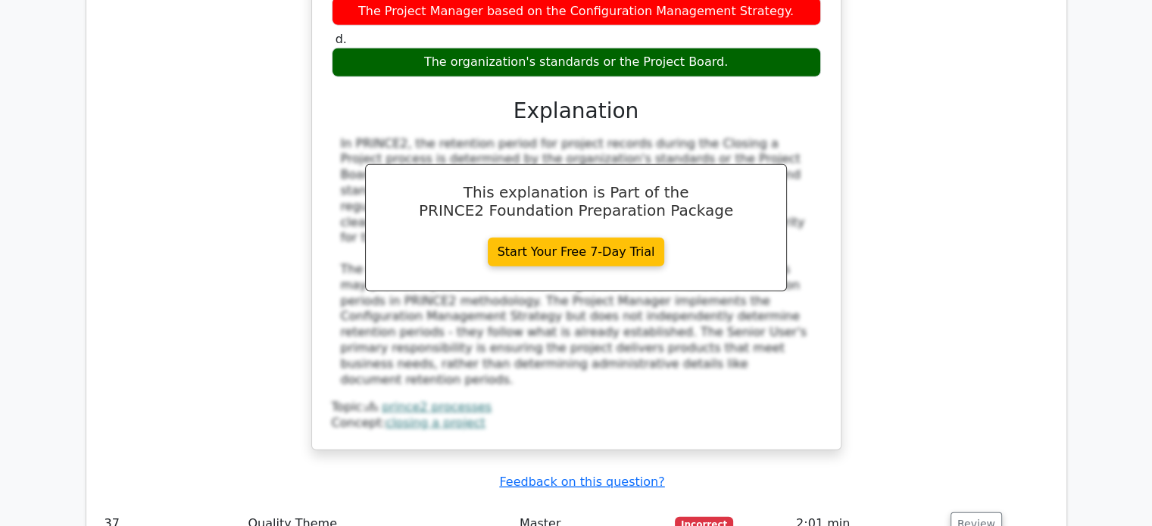
scroll to position [4013, 0]
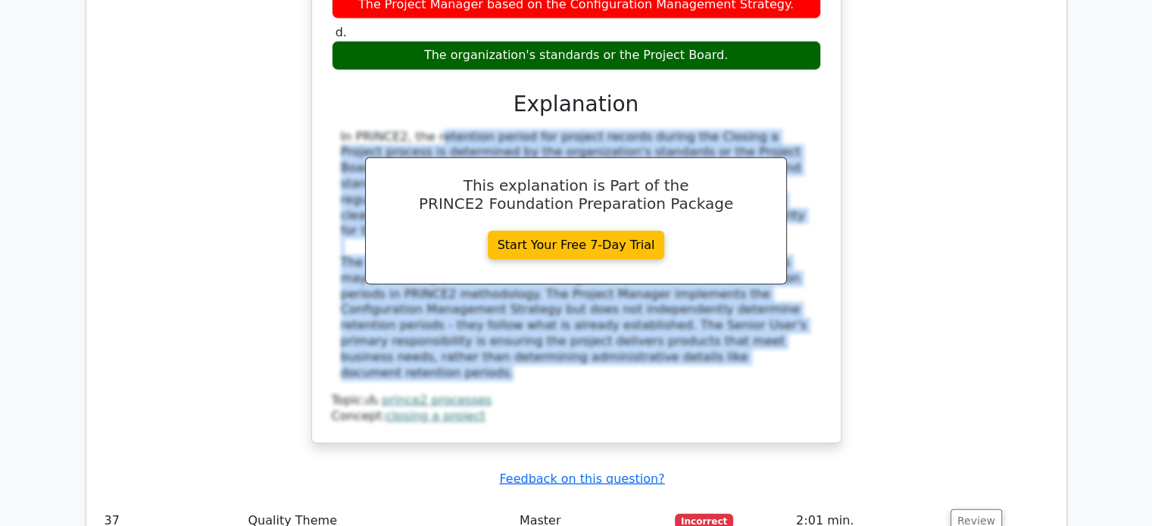
drag, startPoint x: 336, startPoint y: 17, endPoint x: 573, endPoint y: 226, distance: 315.5
click at [573, 226] on div "In PRINCE2, the retention period for project records during the Closing a Proje…" at bounding box center [576, 255] width 489 height 252
copy div "In PRINCE2, the retention period for project records during the Closing a Proje…"
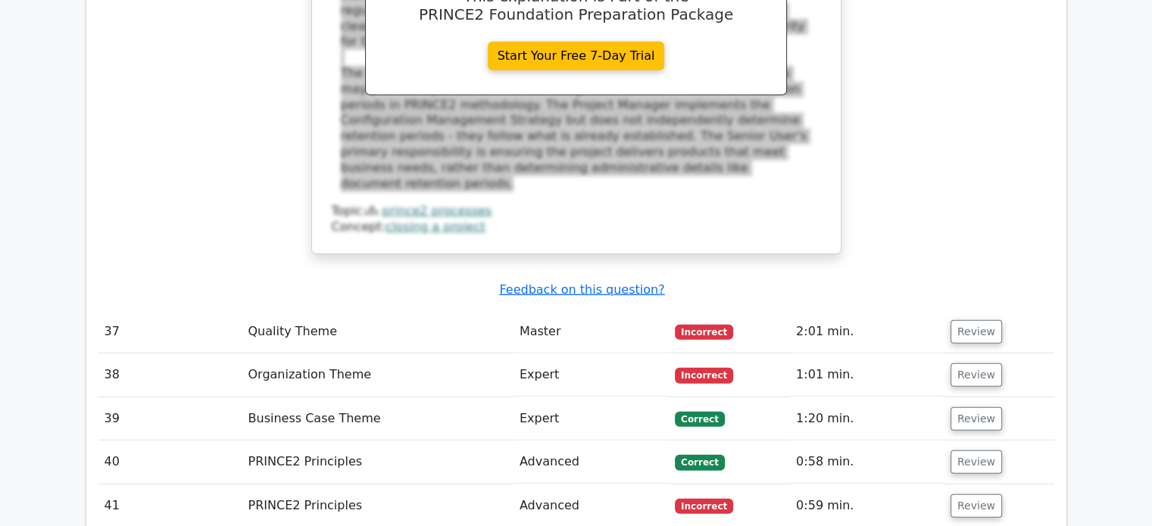
scroll to position [4240, 0]
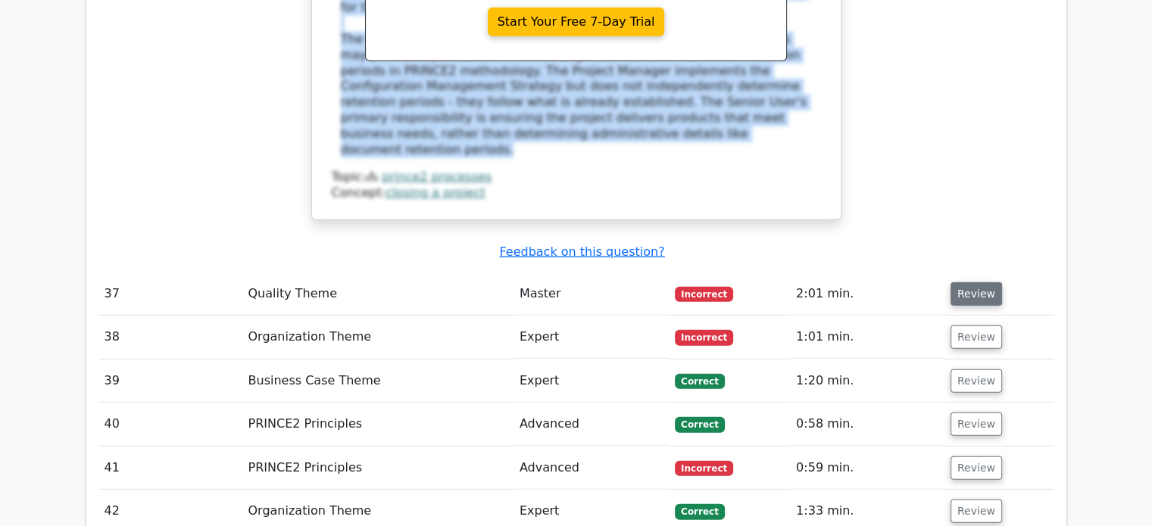
click at [971, 282] on button "Review" at bounding box center [975, 293] width 51 height 23
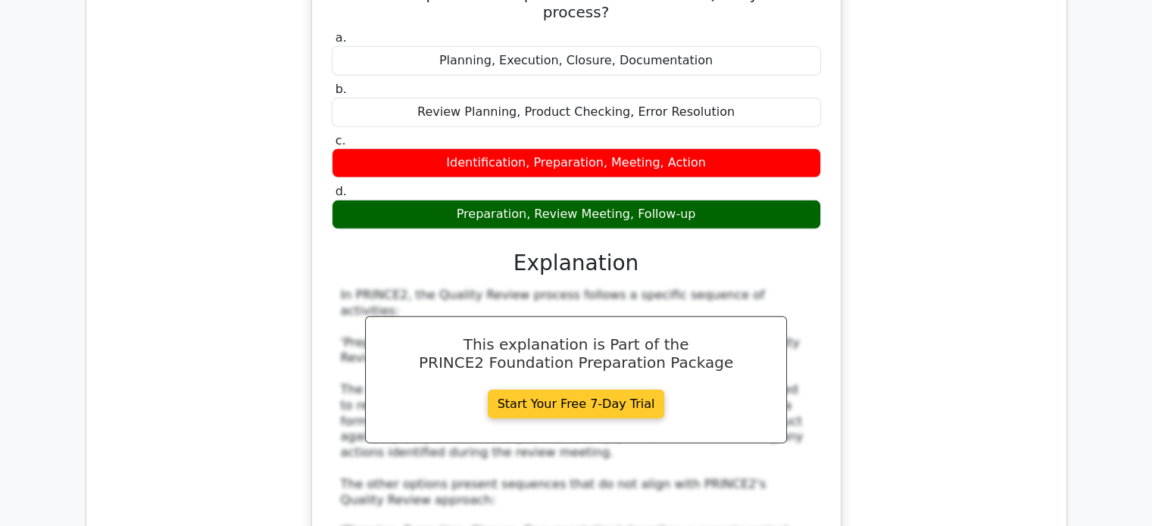
scroll to position [4618, 0]
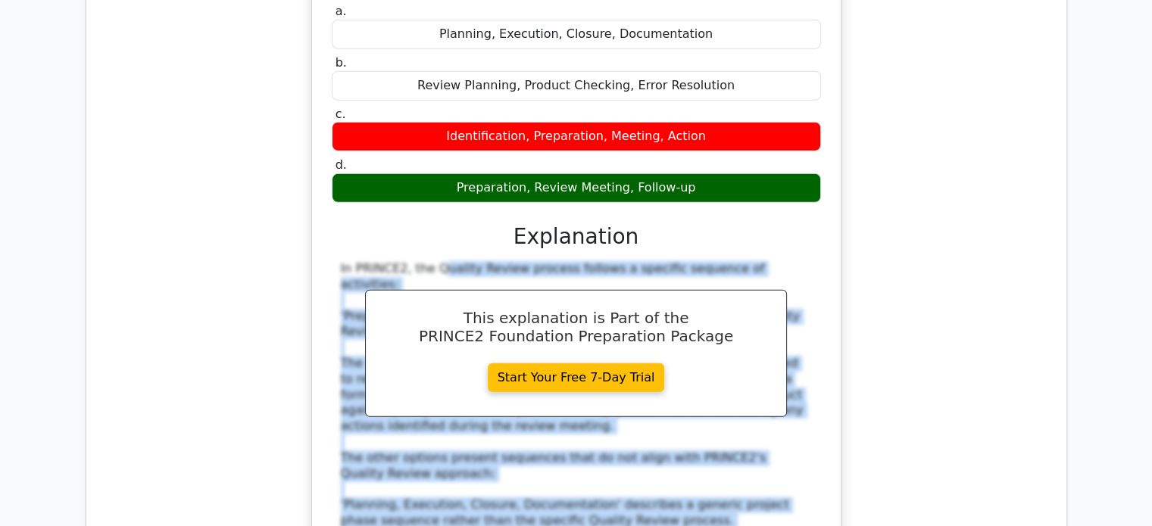
drag, startPoint x: 332, startPoint y: 136, endPoint x: 791, endPoint y: 441, distance: 551.4
click at [791, 441] on div "In PRINCE2, the Quality Review process follows a specific sequence of activitie…" at bounding box center [576, 442] width 489 height 362
copy div "In PRINCE2, the Quality Review process follows a specific sequence of activitie…"
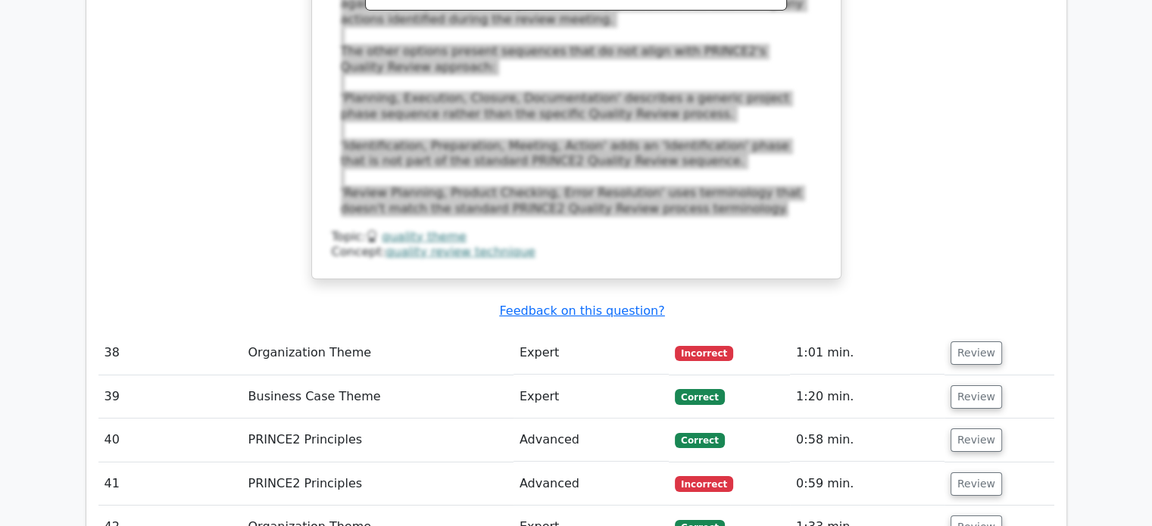
scroll to position [4997, 0]
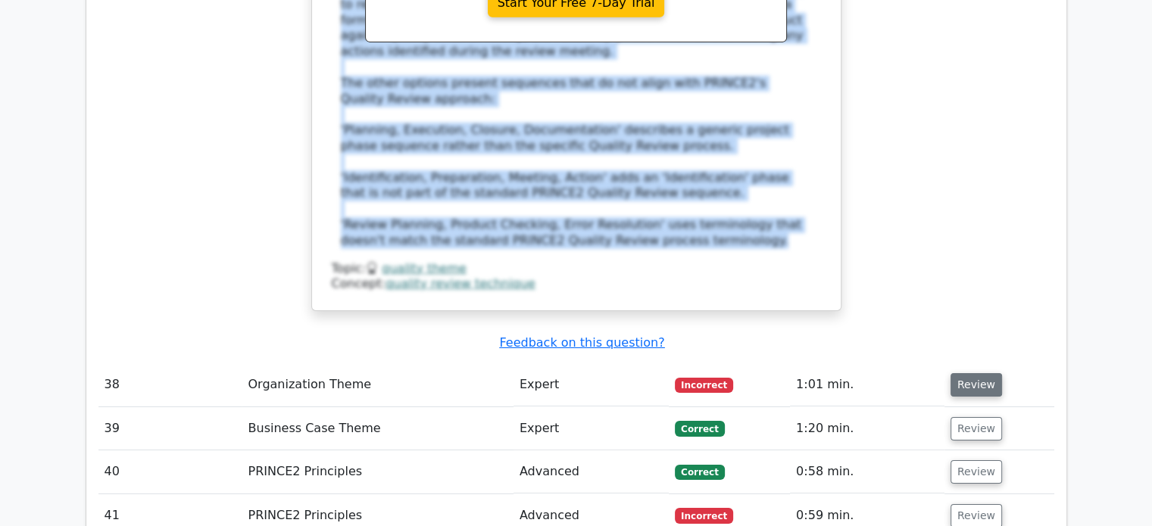
click at [962, 373] on button "Review" at bounding box center [975, 384] width 51 height 23
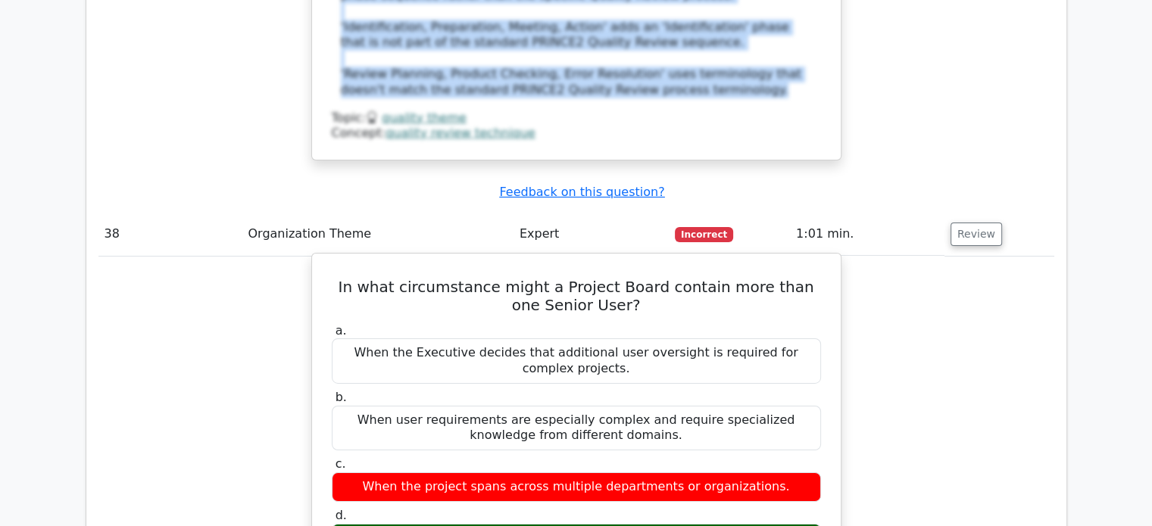
scroll to position [5148, 0]
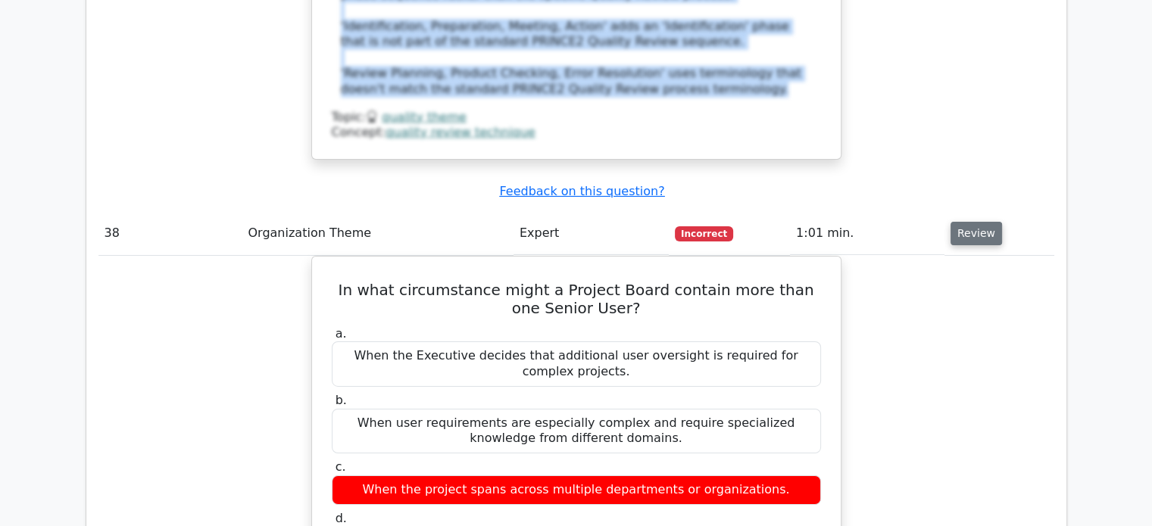
click at [973, 222] on button "Review" at bounding box center [975, 233] width 51 height 23
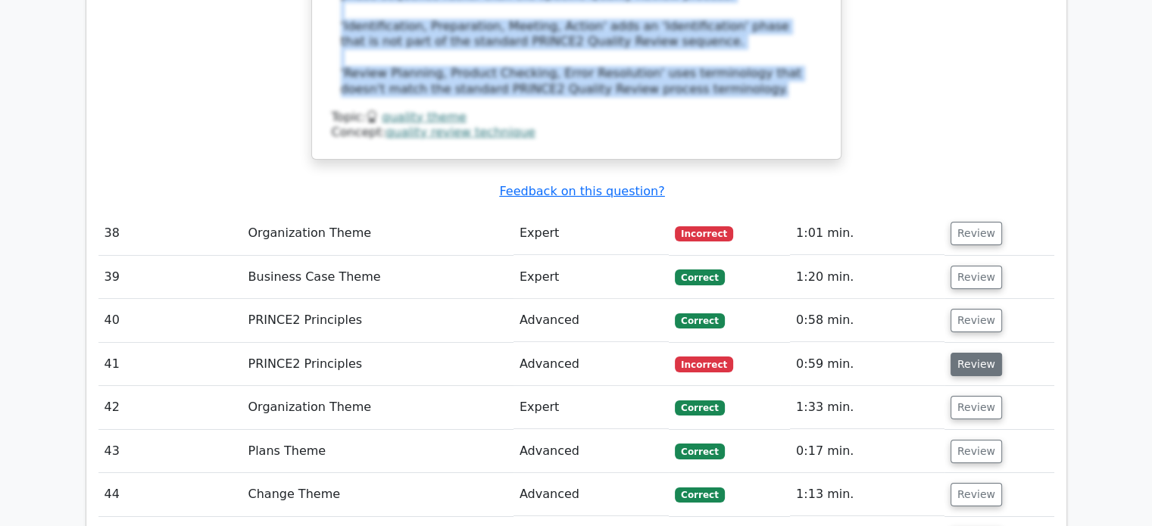
click at [971, 353] on button "Review" at bounding box center [975, 364] width 51 height 23
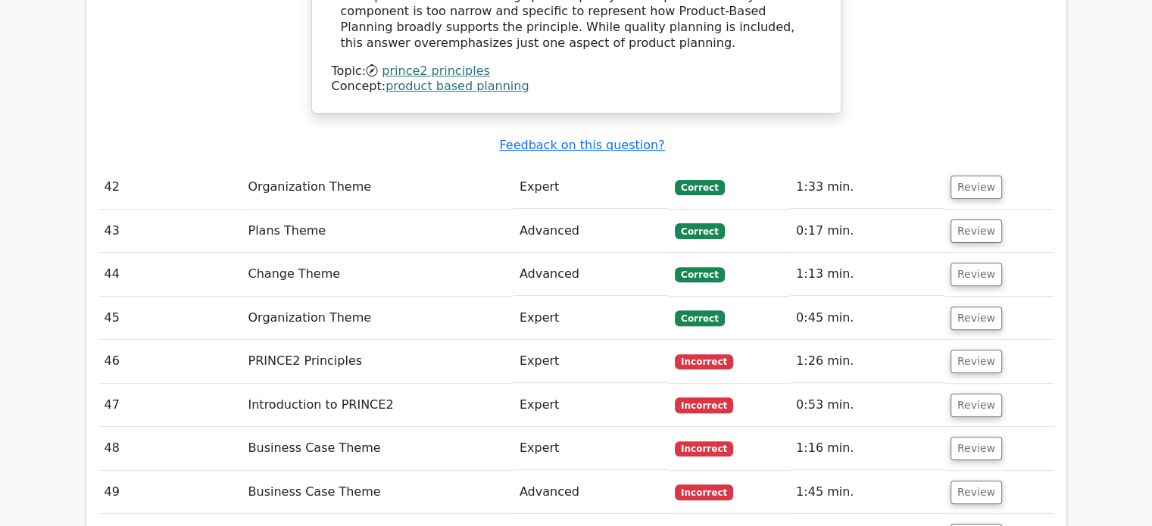
scroll to position [6284, 0]
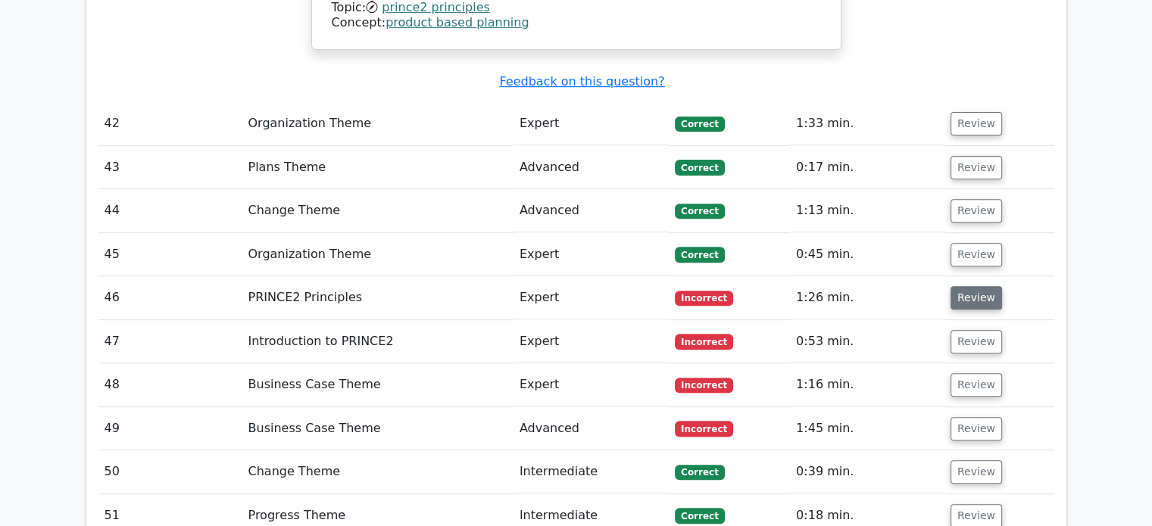
click at [978, 286] on button "Review" at bounding box center [975, 297] width 51 height 23
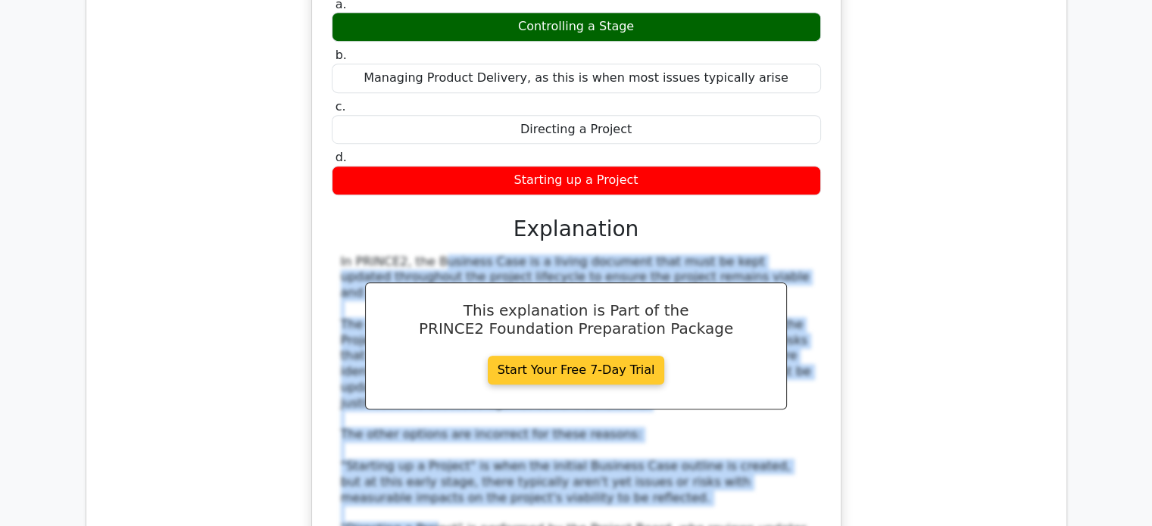
scroll to position [6890, 0]
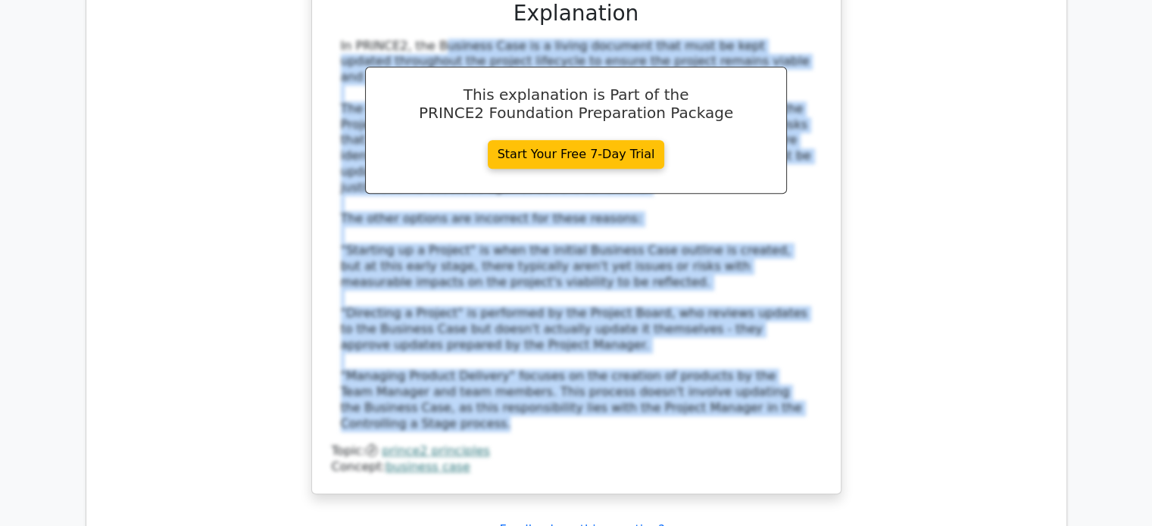
drag, startPoint x: 340, startPoint y: 139, endPoint x: 775, endPoint y: 160, distance: 435.9
click at [775, 160] on div "In PRINCE2, the Business Case is a living document that must be kept updated th…" at bounding box center [576, 236] width 471 height 394
copy div "In PRINCE2, the Business Case is a living document that must be kept updated th…"
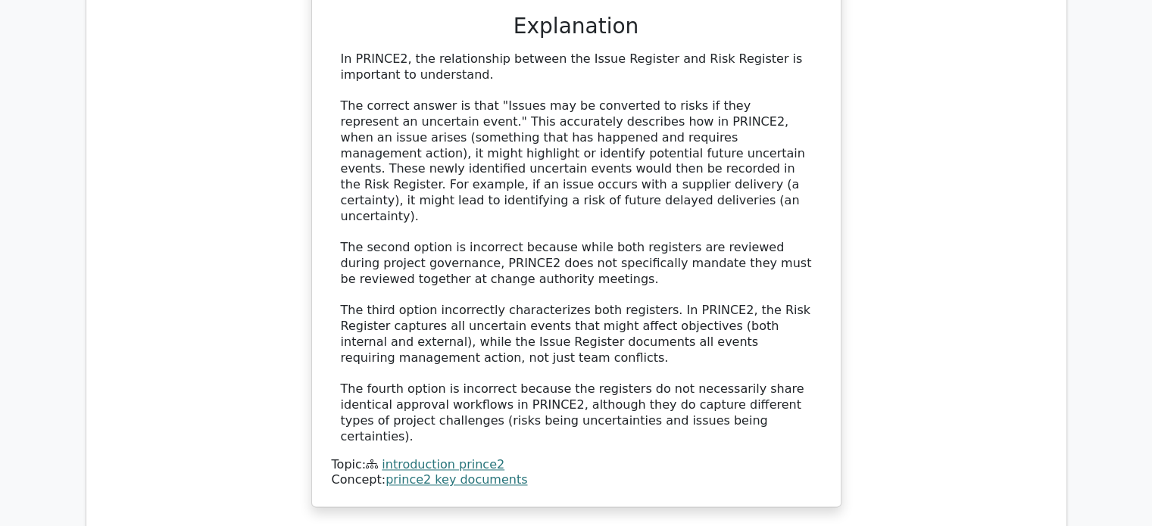
scroll to position [7874, 0]
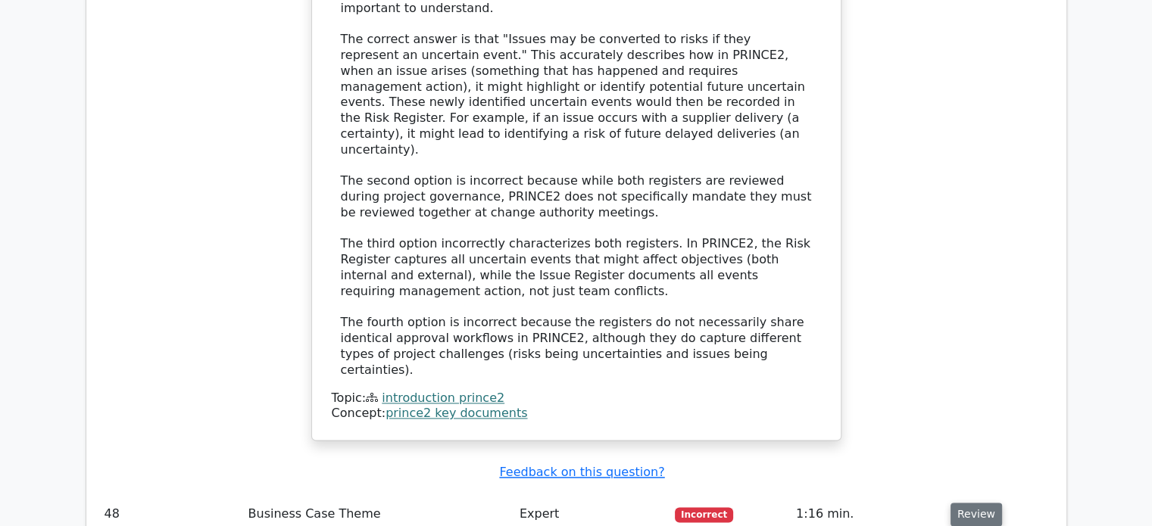
click at [972, 503] on button "Review" at bounding box center [975, 514] width 51 height 23
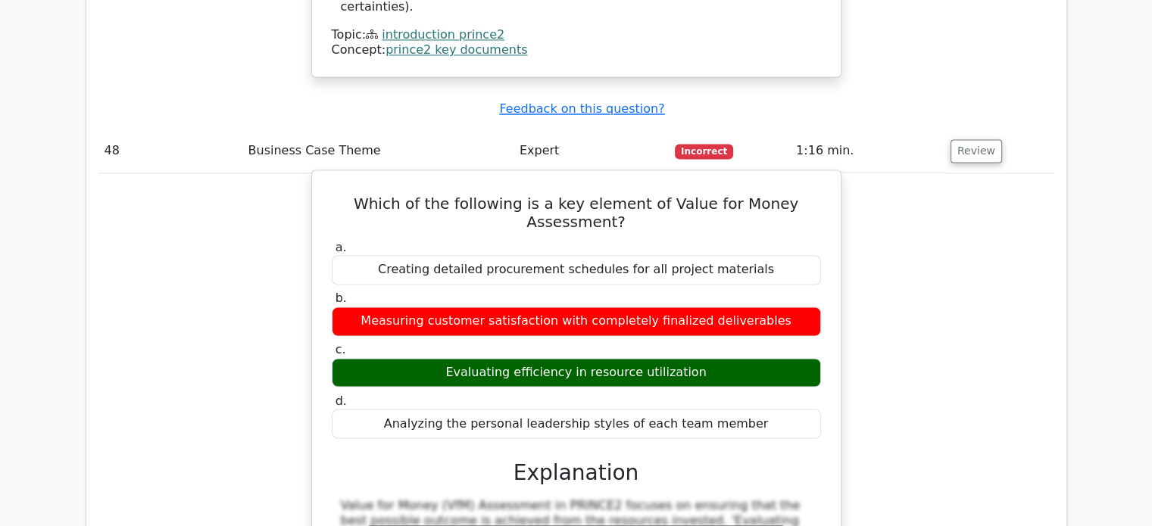
scroll to position [8253, 0]
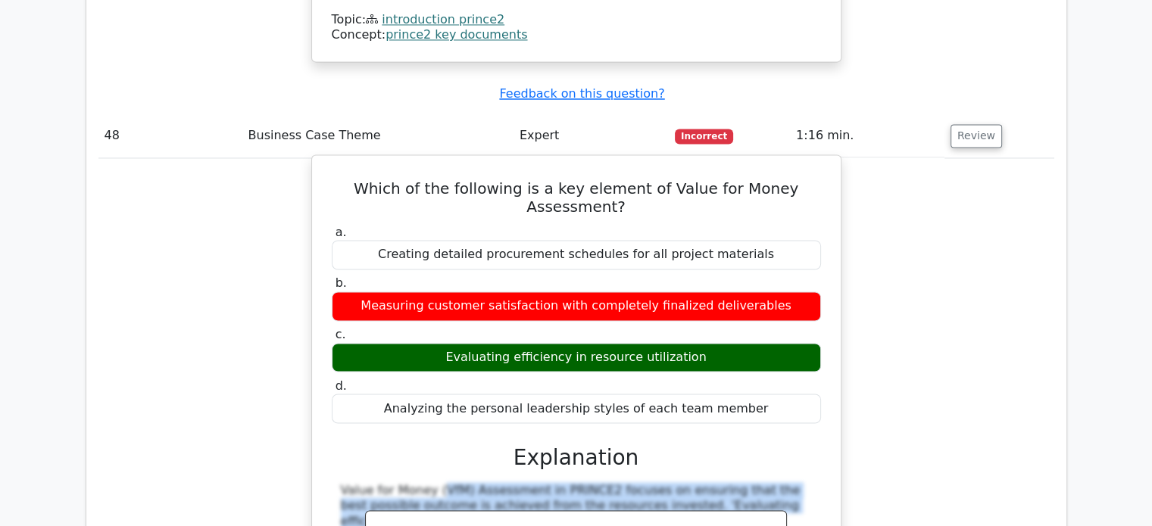
drag, startPoint x: 338, startPoint y: 170, endPoint x: 782, endPoint y: 346, distance: 478.2
copy div "Value for Money (VfM) Assessment in PRINCE2 focuses on ensuring that the best p…"
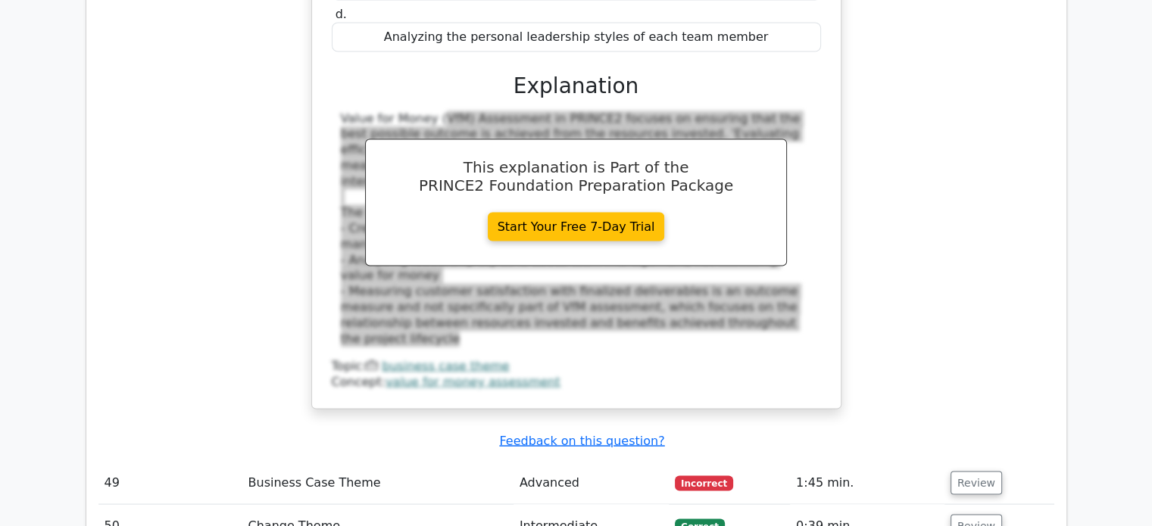
scroll to position [8631, 0]
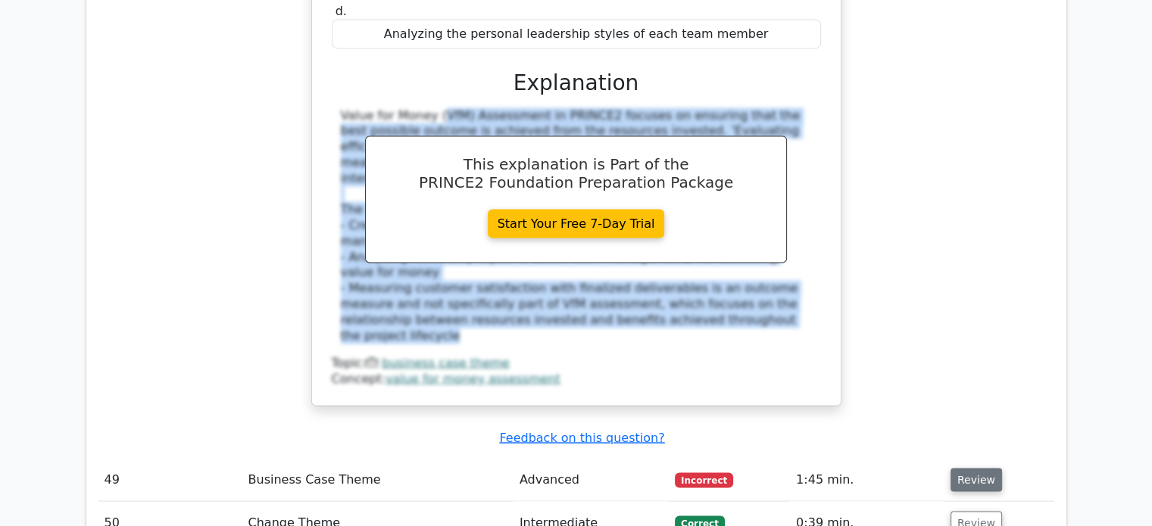
click at [966, 468] on button "Review" at bounding box center [975, 479] width 51 height 23
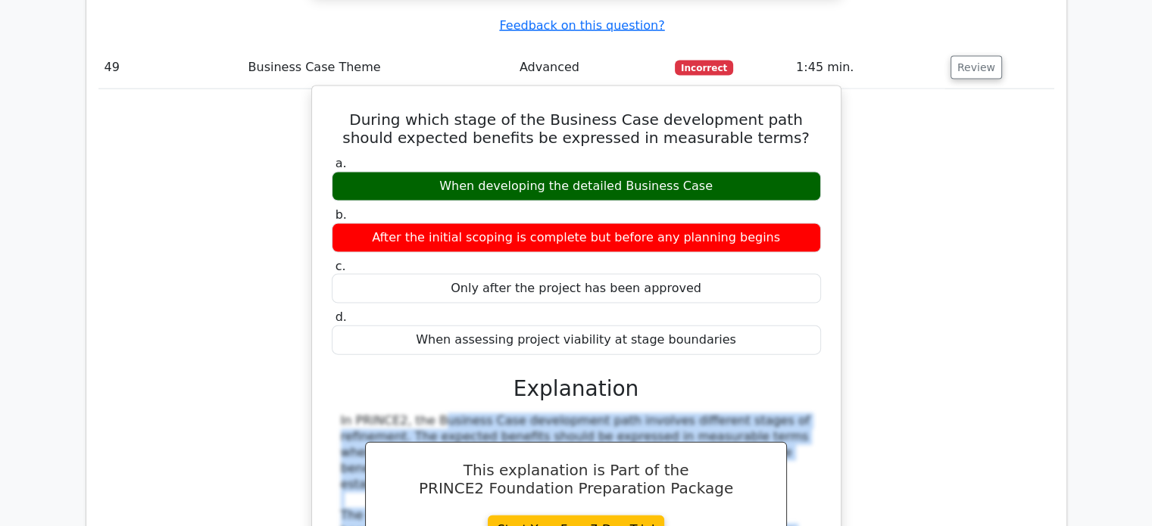
scroll to position [9085, 0]
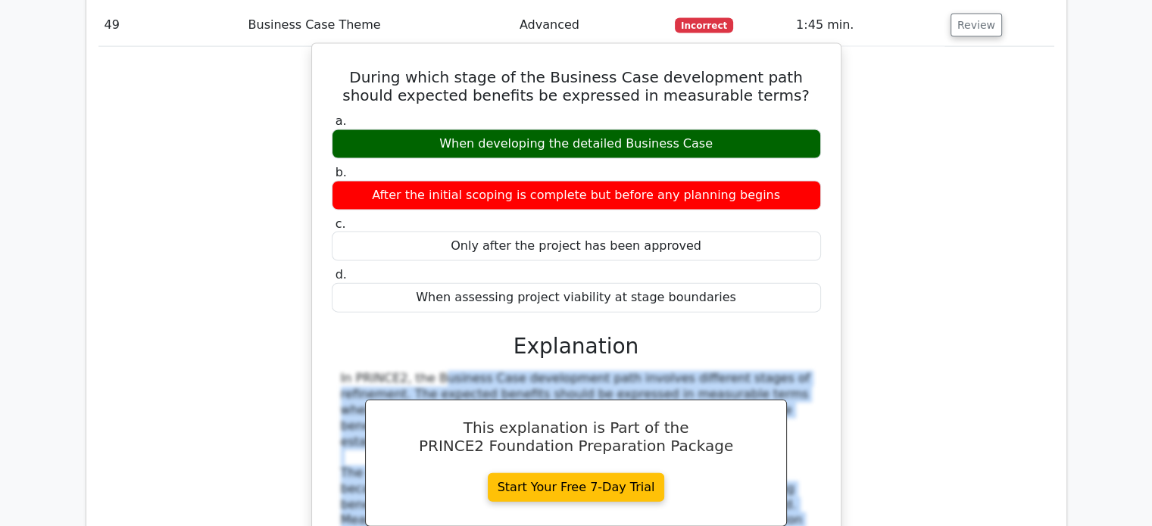
drag, startPoint x: 330, startPoint y: 167, endPoint x: 704, endPoint y: 324, distance: 405.5
click at [704, 324] on div "a. When developing the detailed Business Case b. After the initial scoping is c…" at bounding box center [576, 444] width 492 height 666
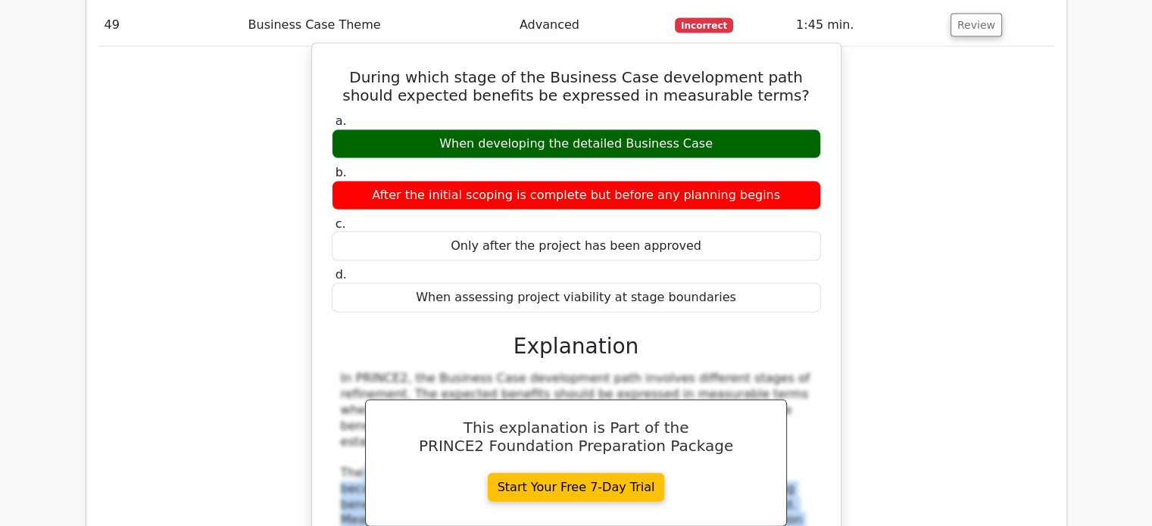
drag, startPoint x: 715, startPoint y: 316, endPoint x: 360, endPoint y: 102, distance: 415.0
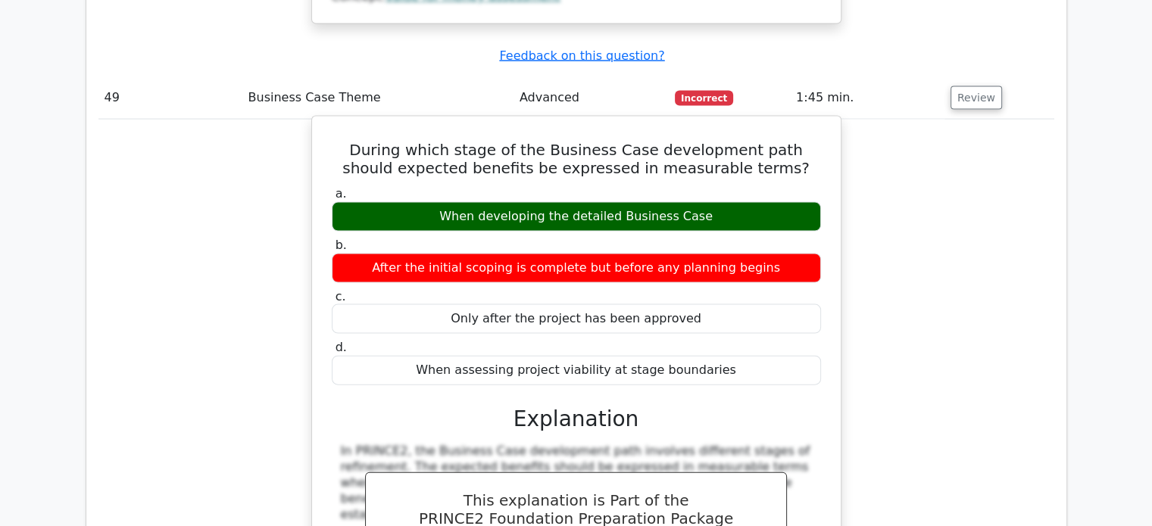
scroll to position [9010, 0]
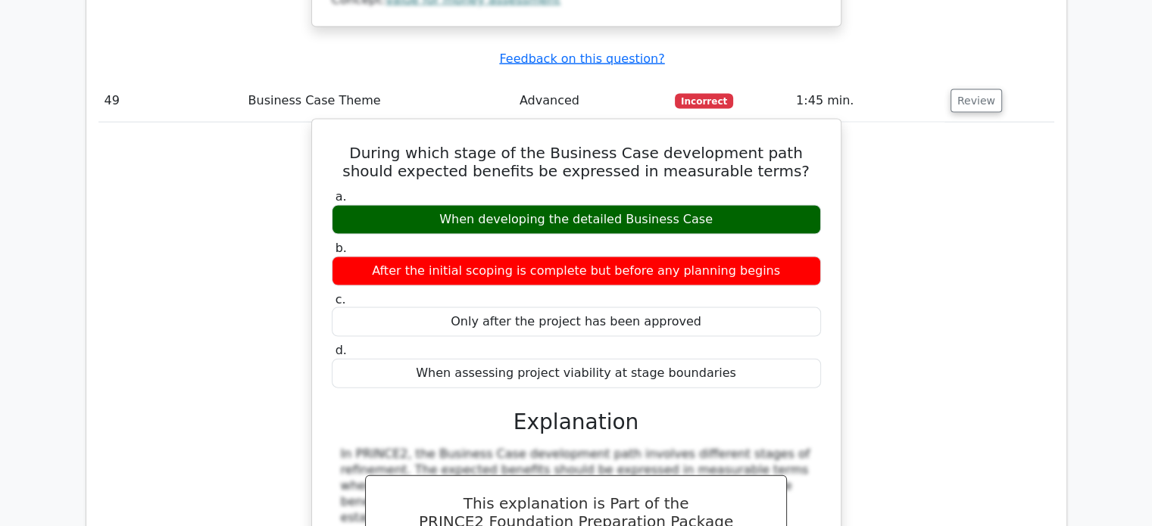
click at [320, 126] on div "During which stage of the Business Case development path should expected benefi…" at bounding box center [576, 495] width 516 height 739
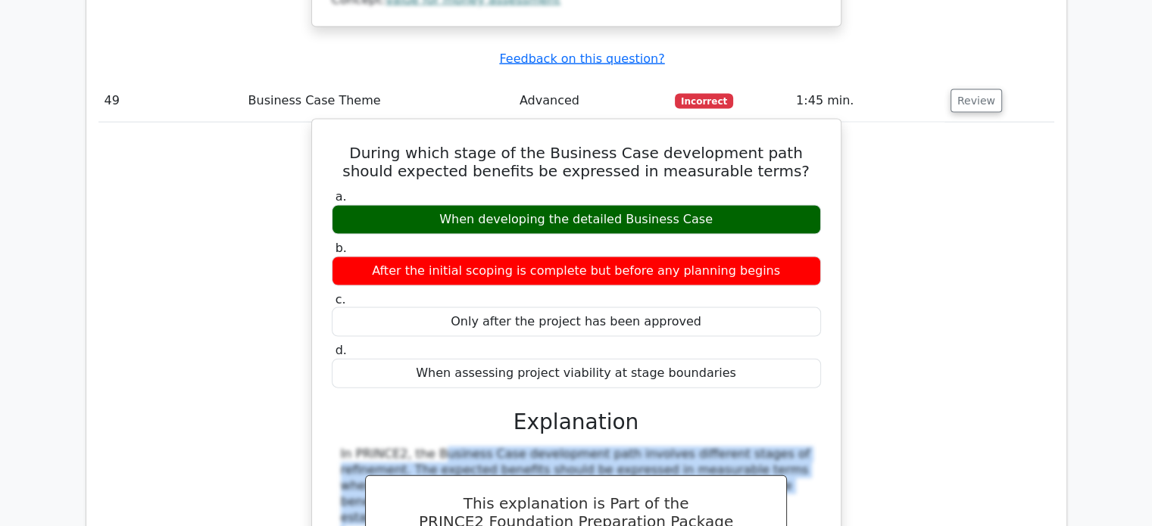
drag, startPoint x: 339, startPoint y: 88, endPoint x: 718, endPoint y: 399, distance: 490.0
copy div "In PRINCE2, the Business Case development path involves different stages of ref…"
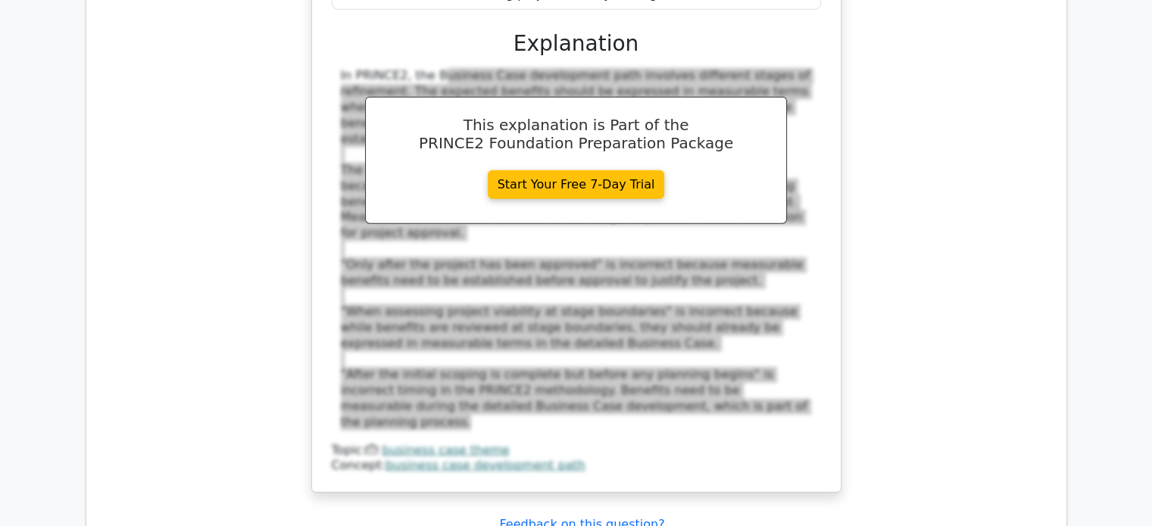
scroll to position [9464, 0]
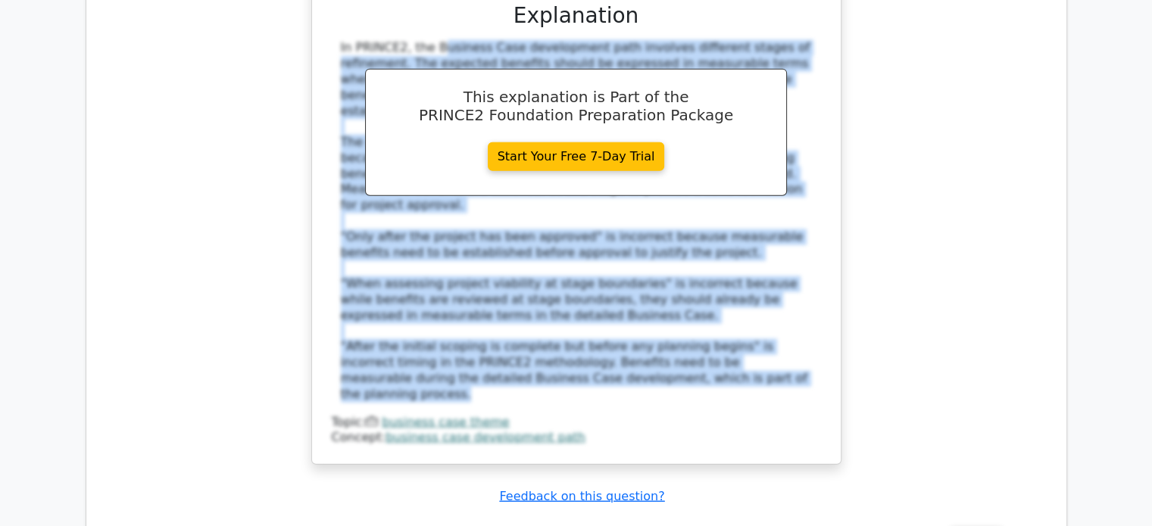
scroll to position [9388, 0]
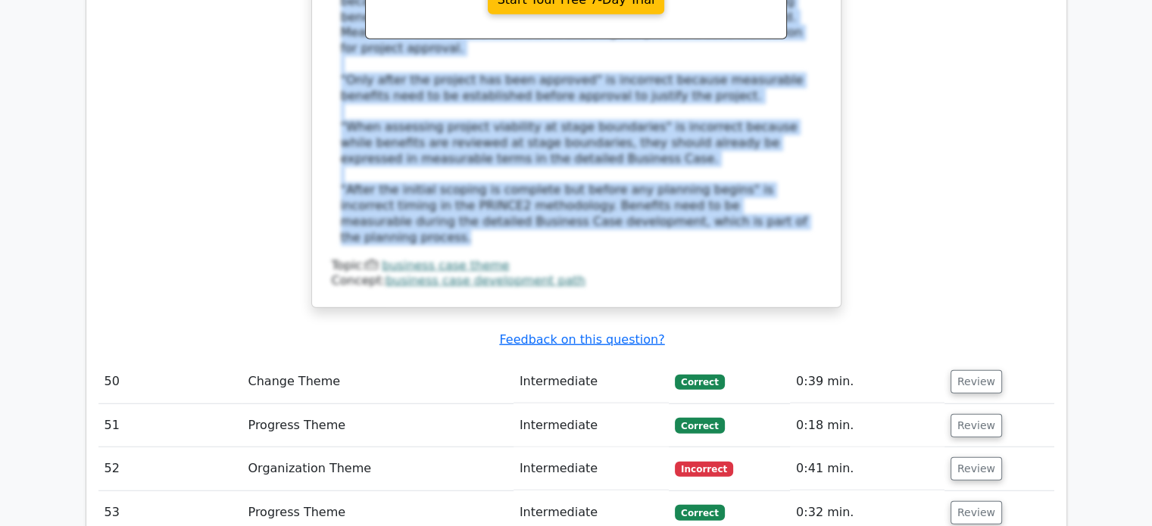
scroll to position [9691, 0]
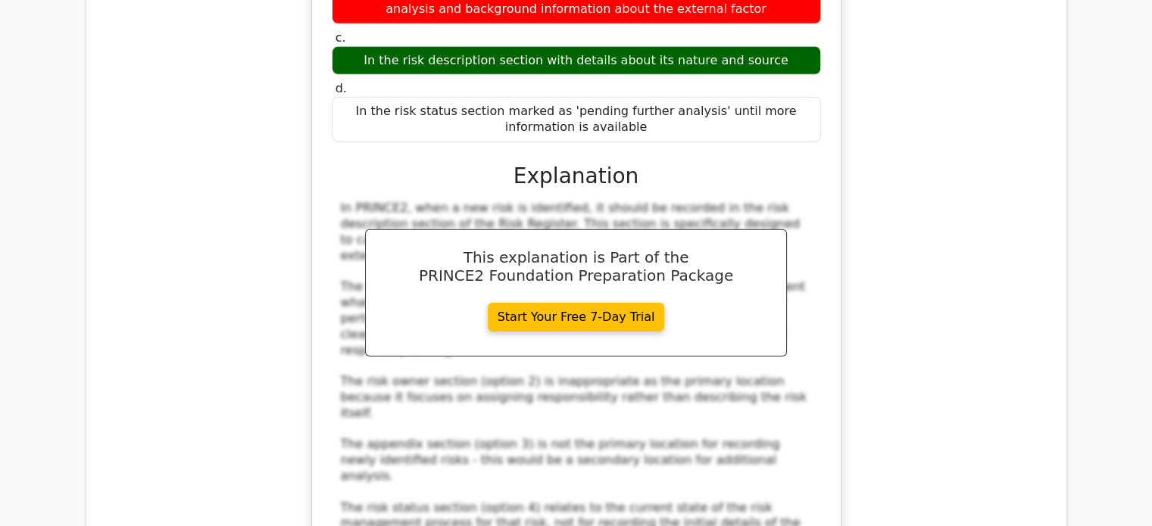
scroll to position [10524, 0]
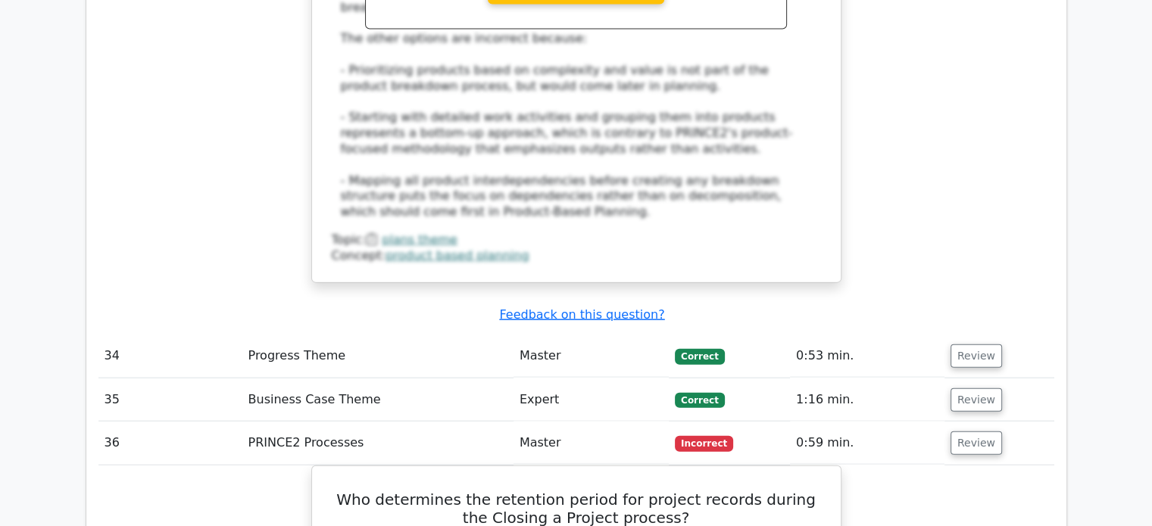
scroll to position [3407, 0]
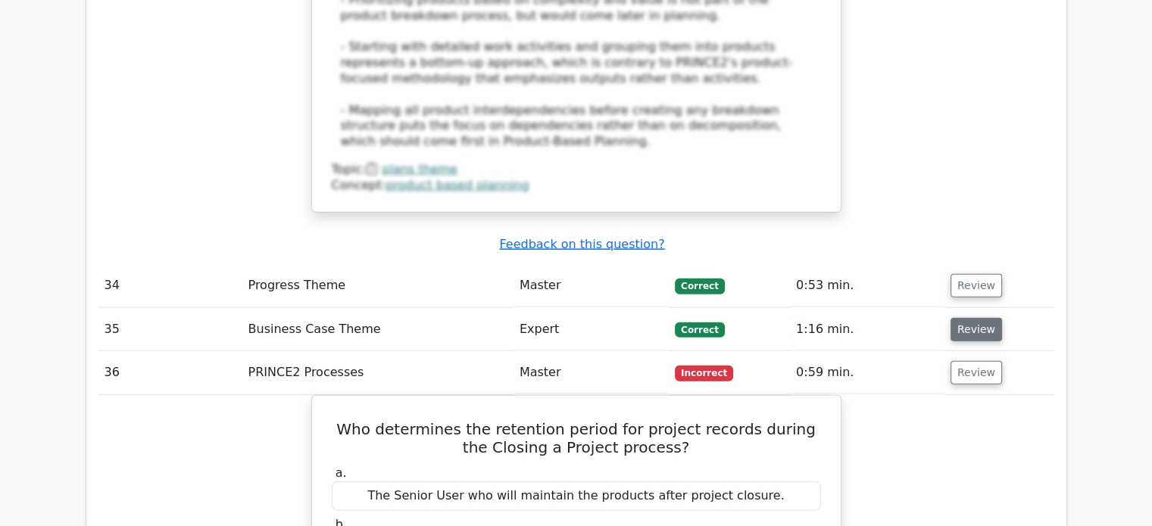
click at [971, 318] on button "Review" at bounding box center [975, 329] width 51 height 23
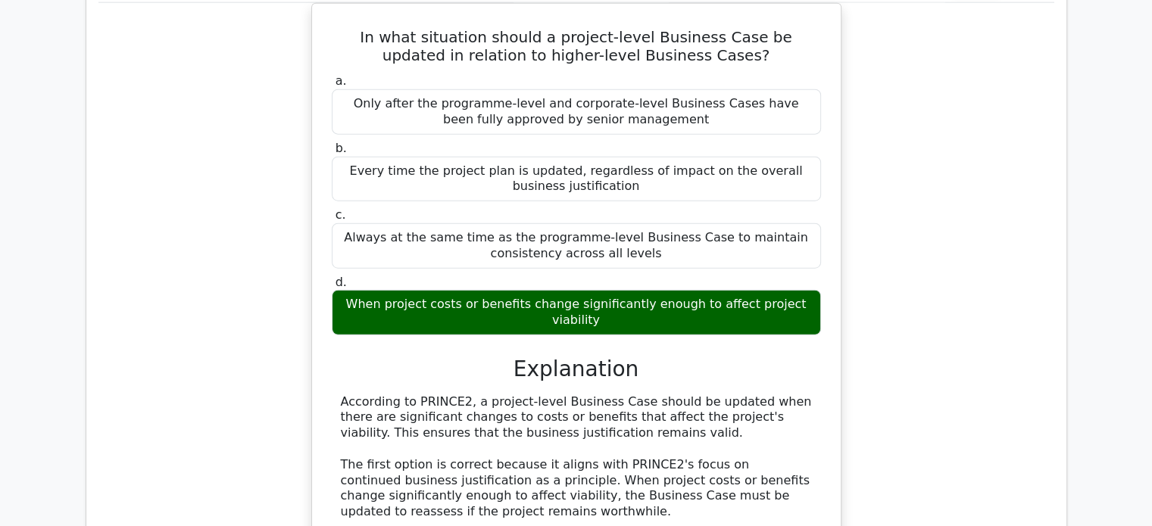
scroll to position [3710, 0]
